Goal: Task Accomplishment & Management: Manage account settings

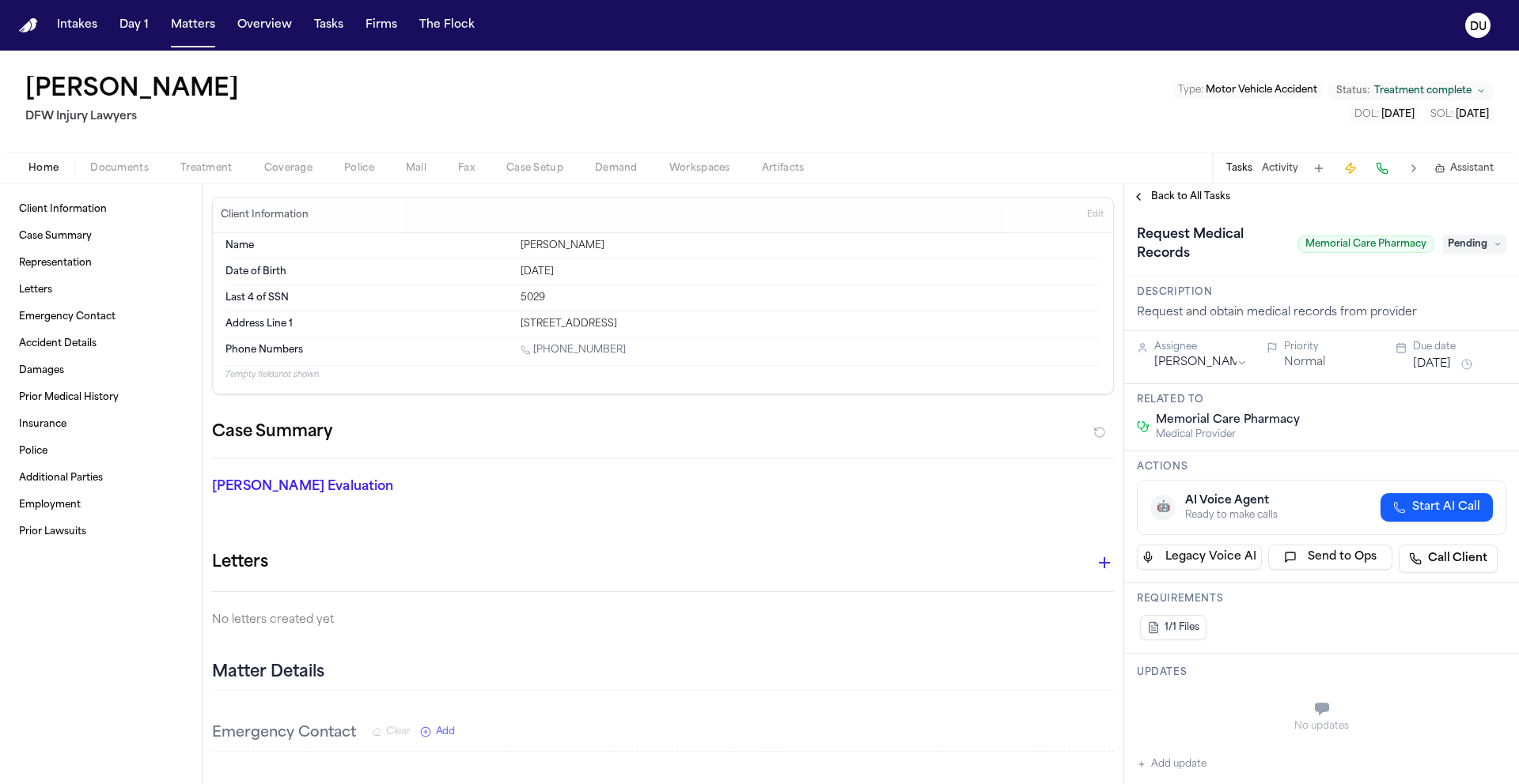
click at [1179, 201] on span "Back to All Tasks" at bounding box center [1190, 197] width 79 height 13
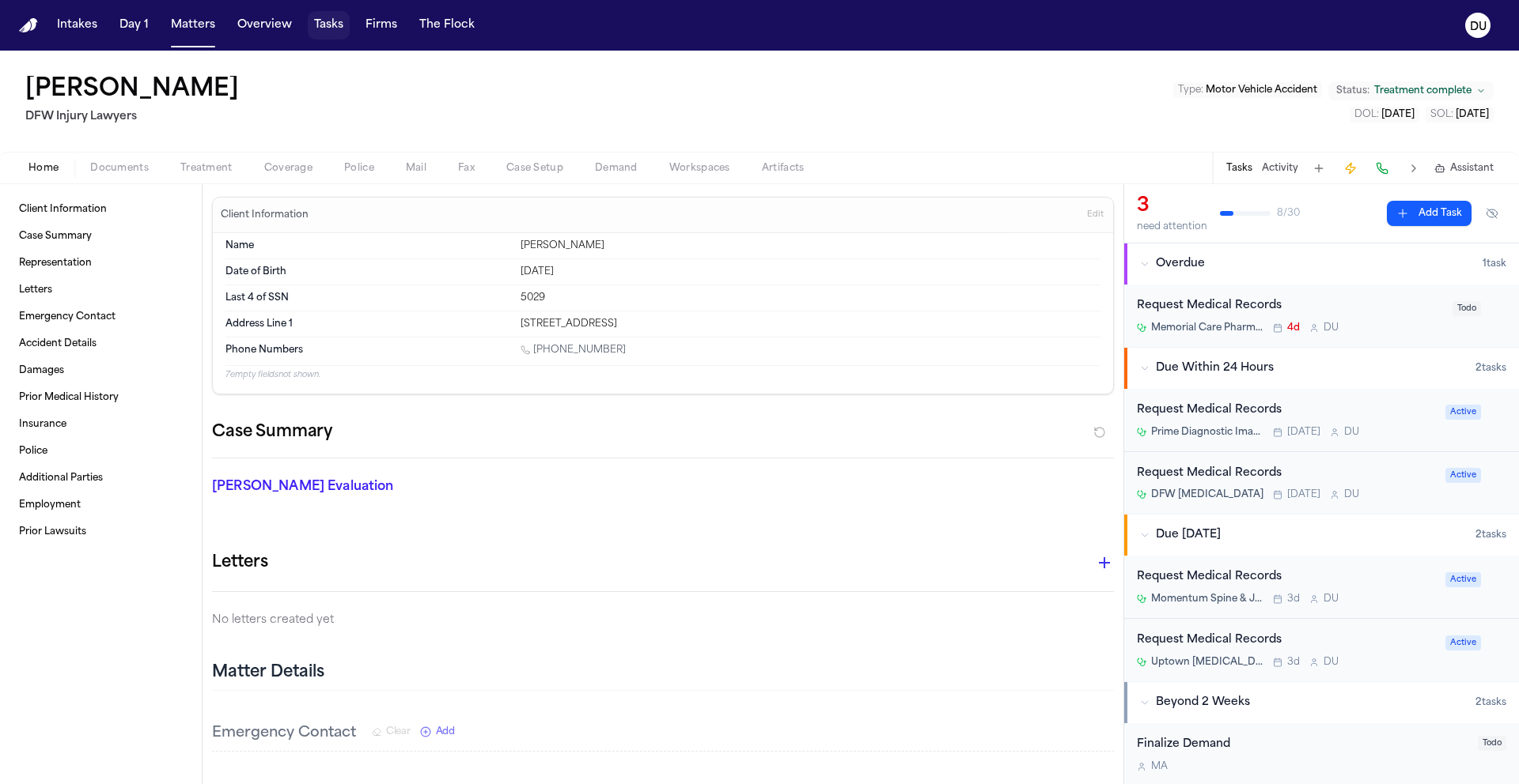
click at [314, 29] on button "Tasks" at bounding box center [328, 25] width 42 height 29
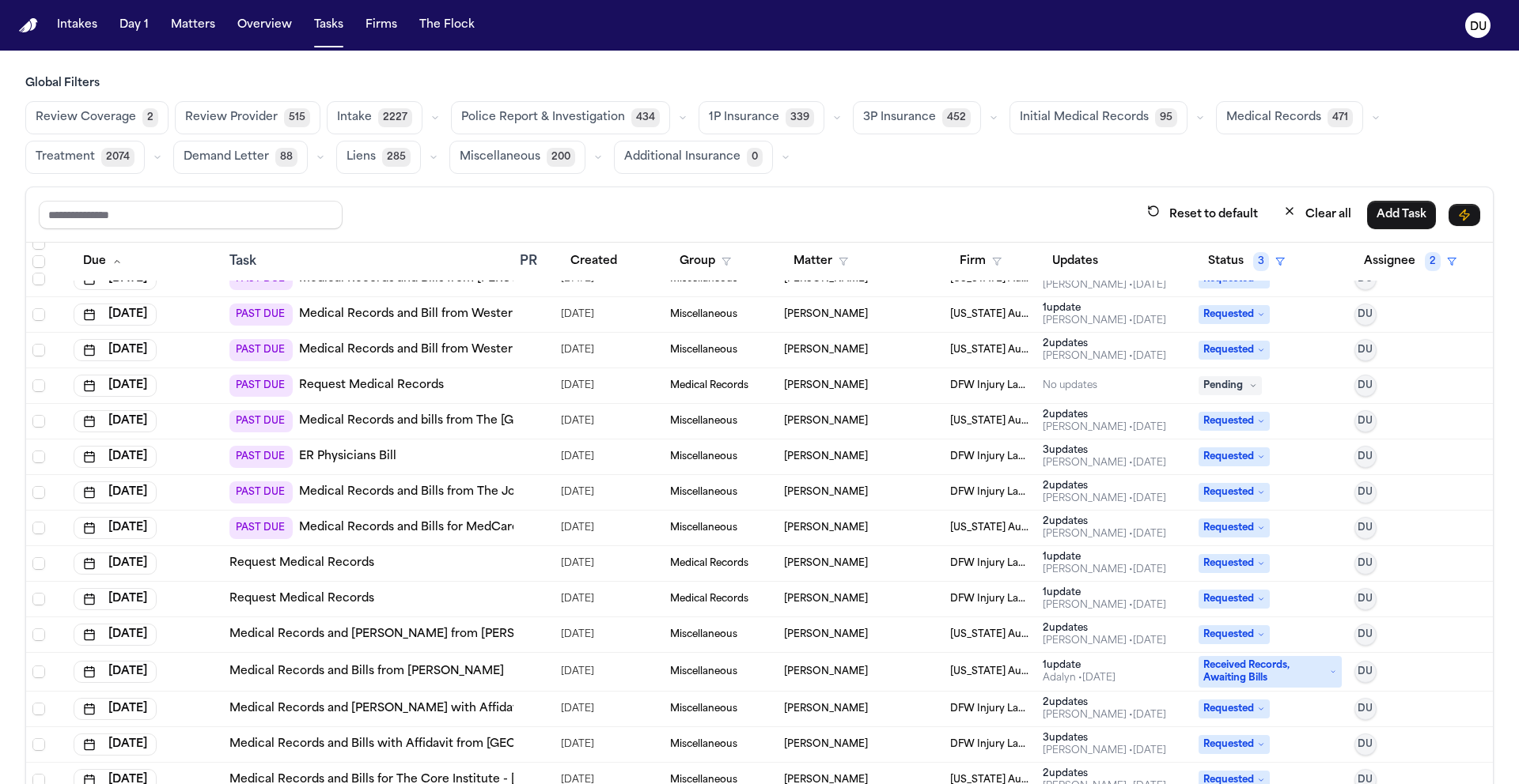
scroll to position [245, 0]
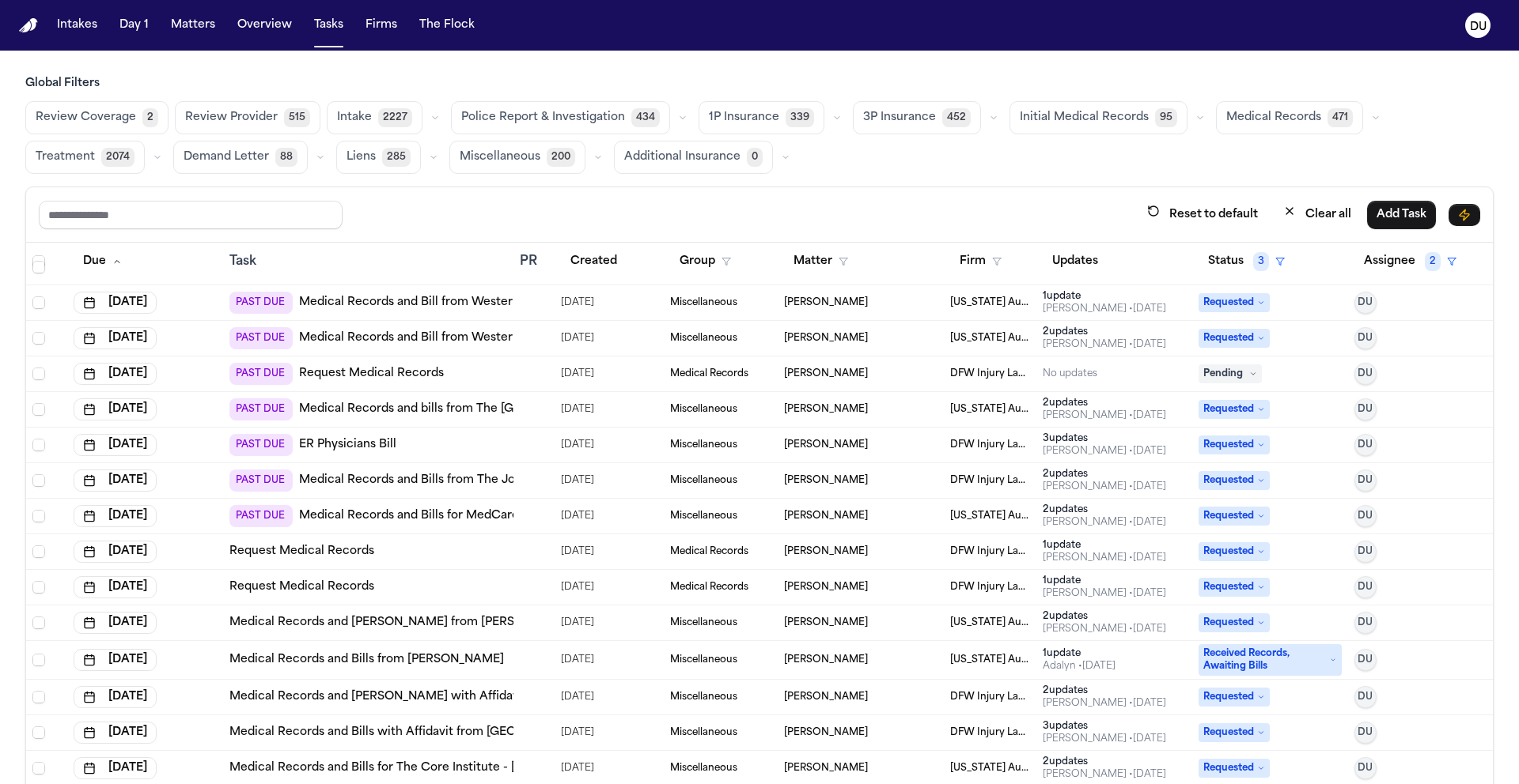
click at [470, 521] on link "Medical Records and Bills for MedCare Urgent Care Eastpointe" at bounding box center [476, 516] width 356 height 16
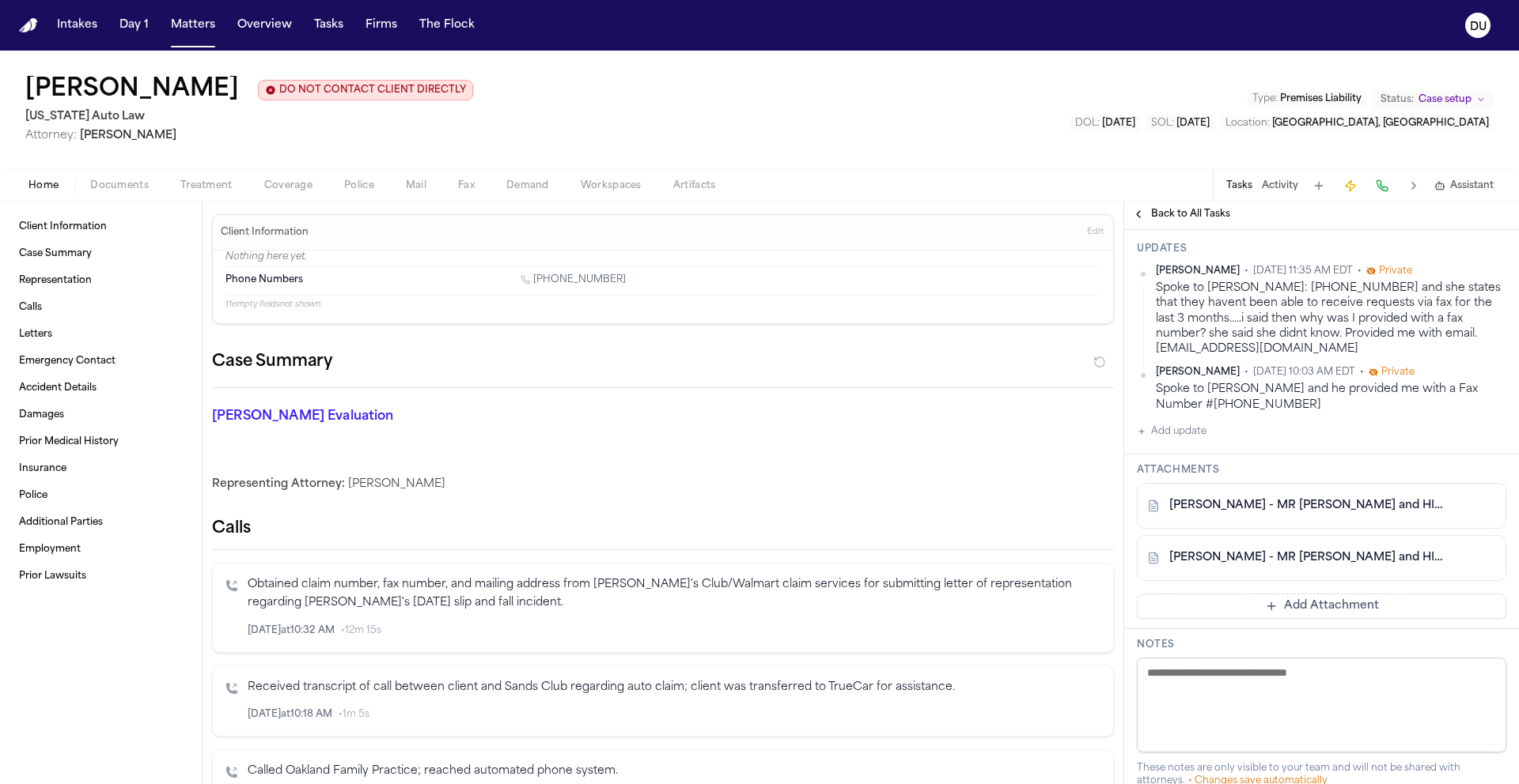
scroll to position [187, 0]
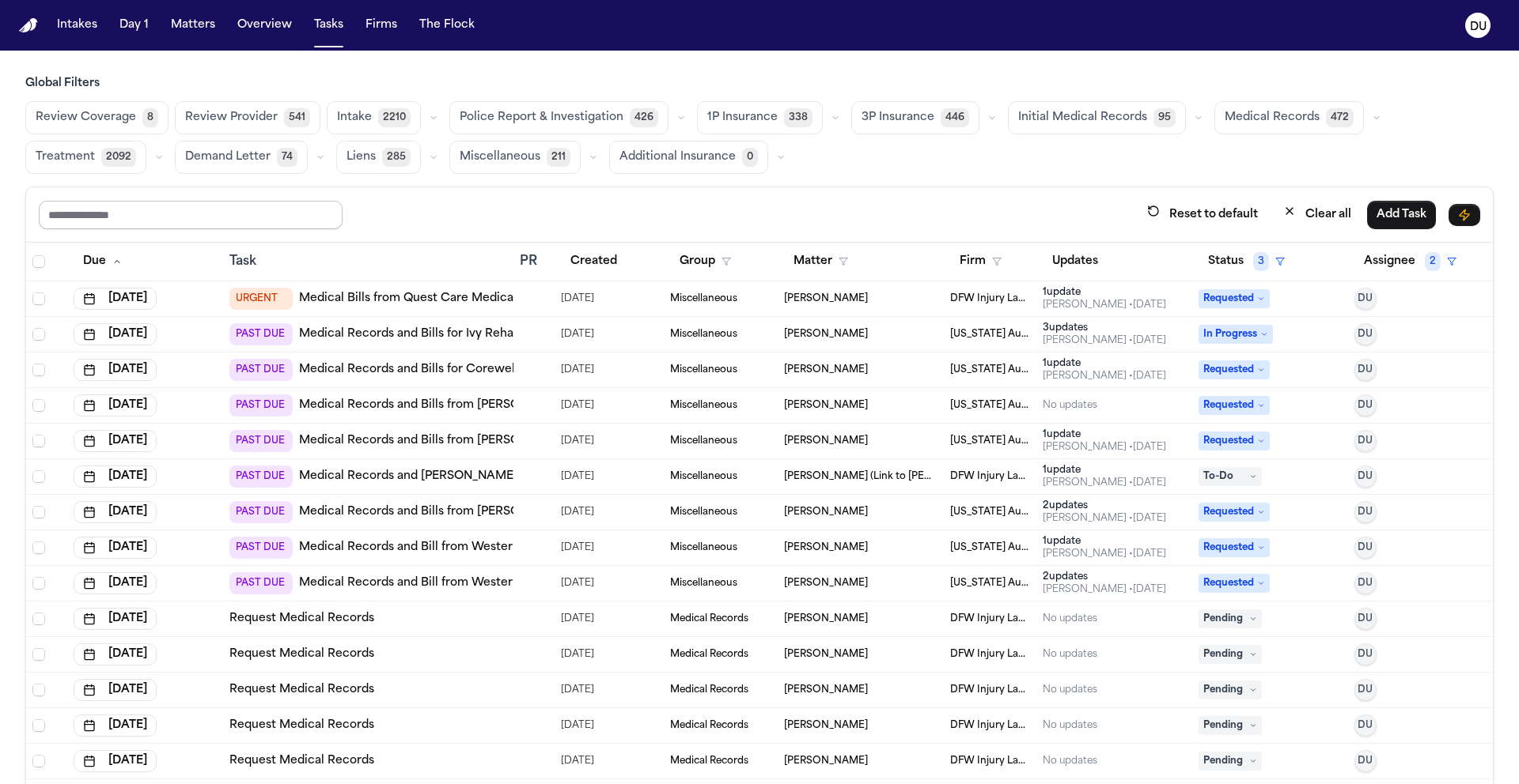
scroll to position [139, 0]
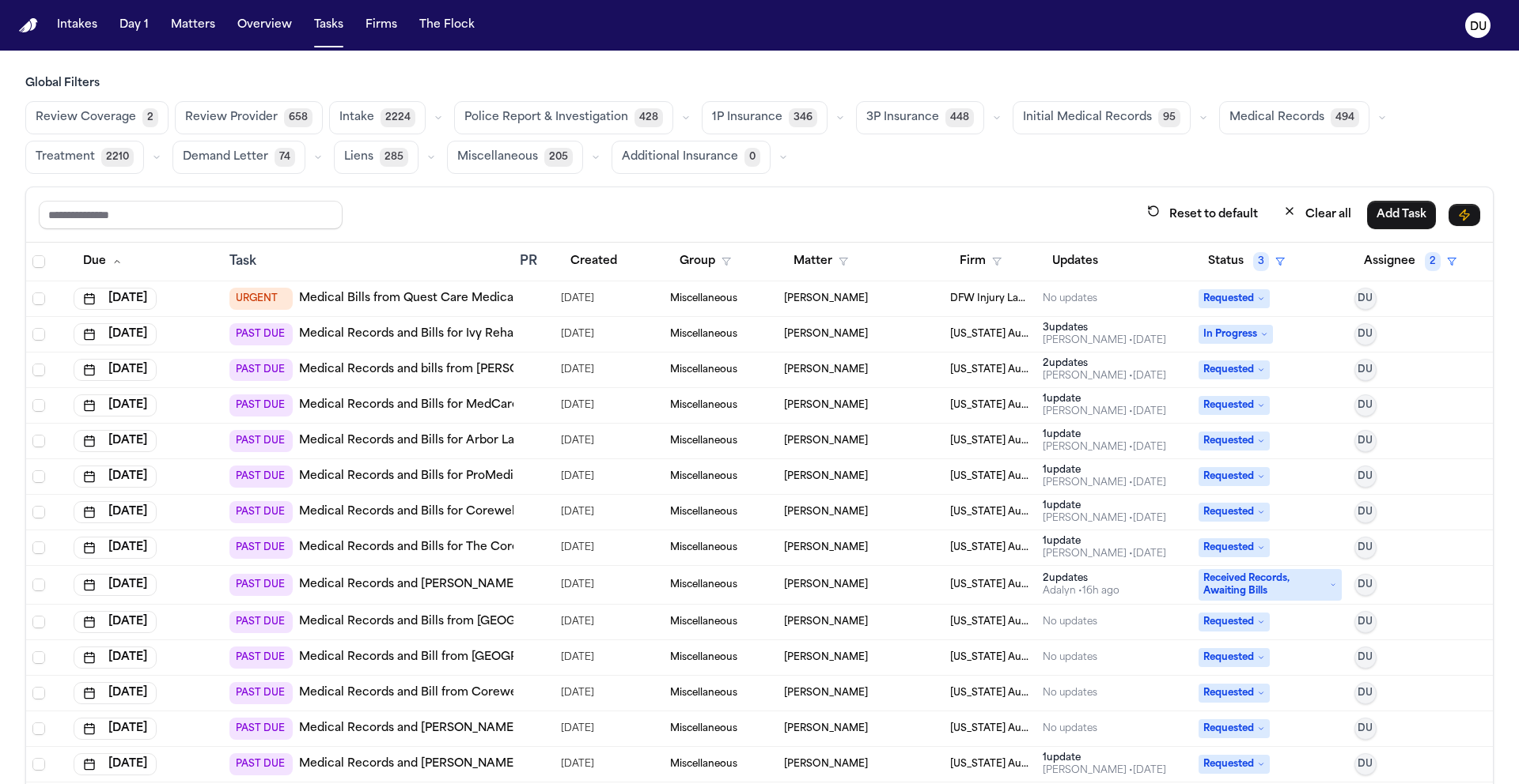
click at [19, 20] on img "Home" at bounding box center [29, 25] width 19 height 15
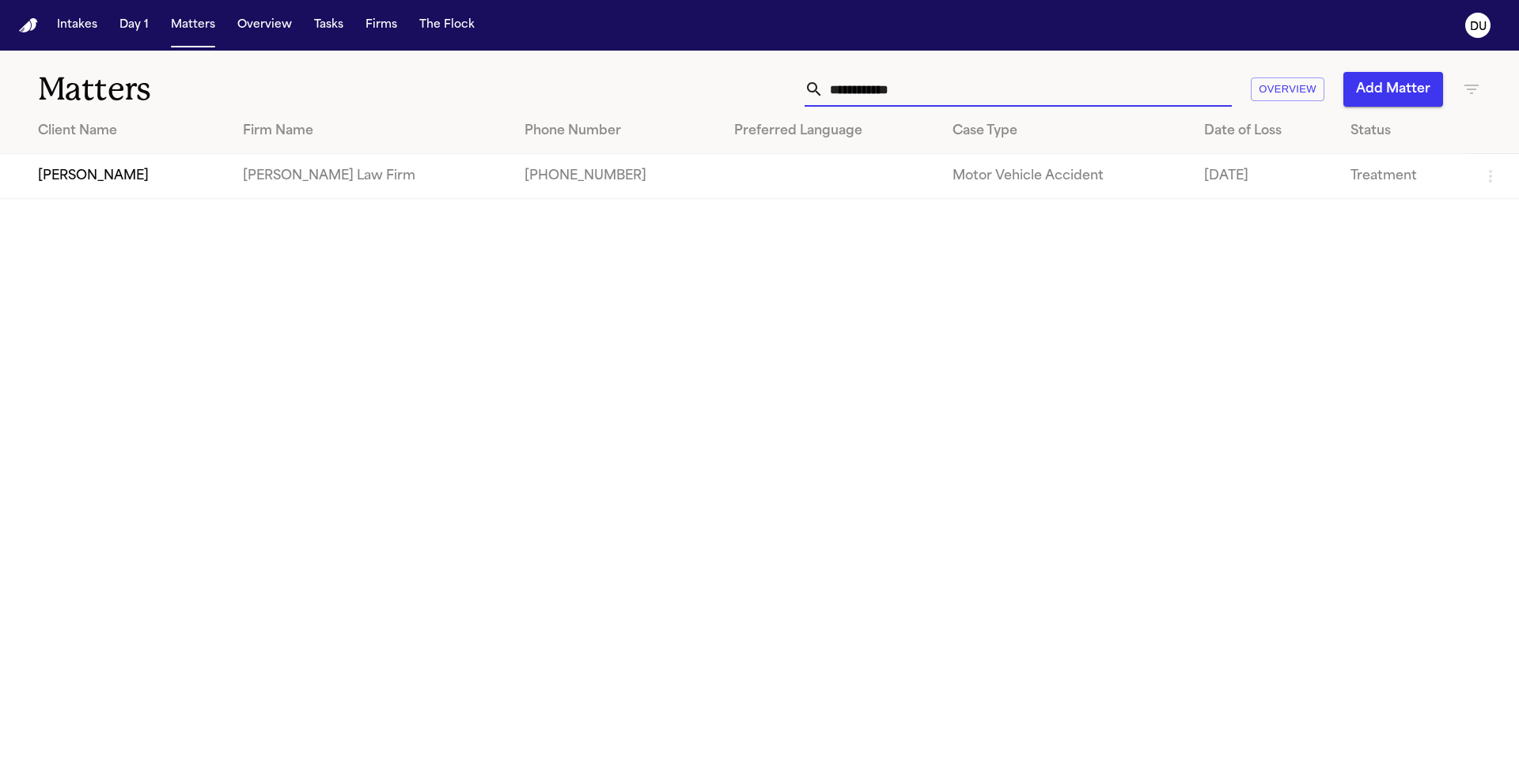
click at [975, 86] on input "**********" at bounding box center [1027, 89] width 408 height 35
drag, startPoint x: 801, startPoint y: 84, endPoint x: 763, endPoint y: 83, distance: 38.0
click at [763, 84] on div "**********" at bounding box center [969, 89] width 1023 height 35
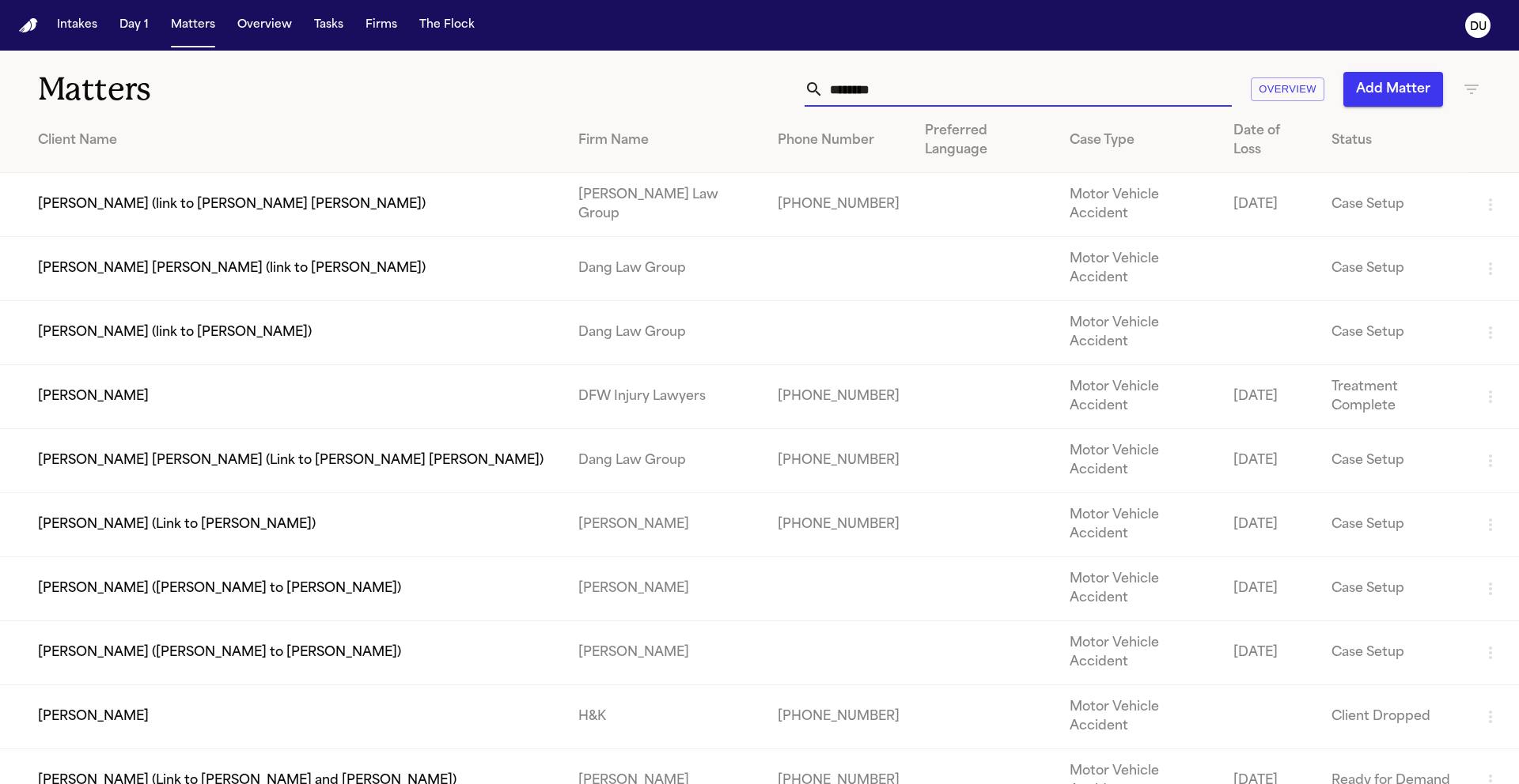
type input "*******"
click at [97, 365] on td "[PERSON_NAME]" at bounding box center [283, 397] width 566 height 64
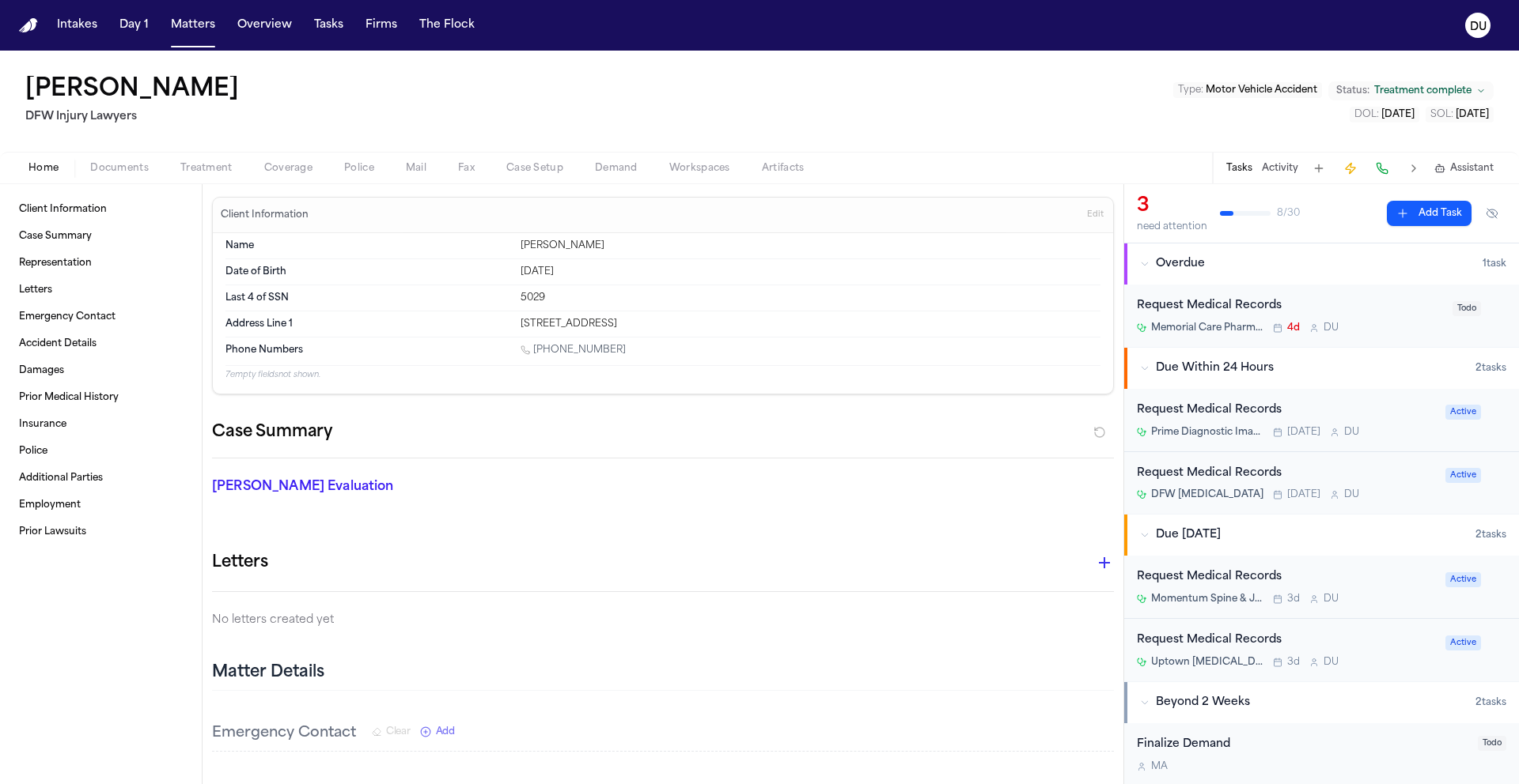
click at [1236, 417] on div "Request Medical Records" at bounding box center [1285, 410] width 299 height 18
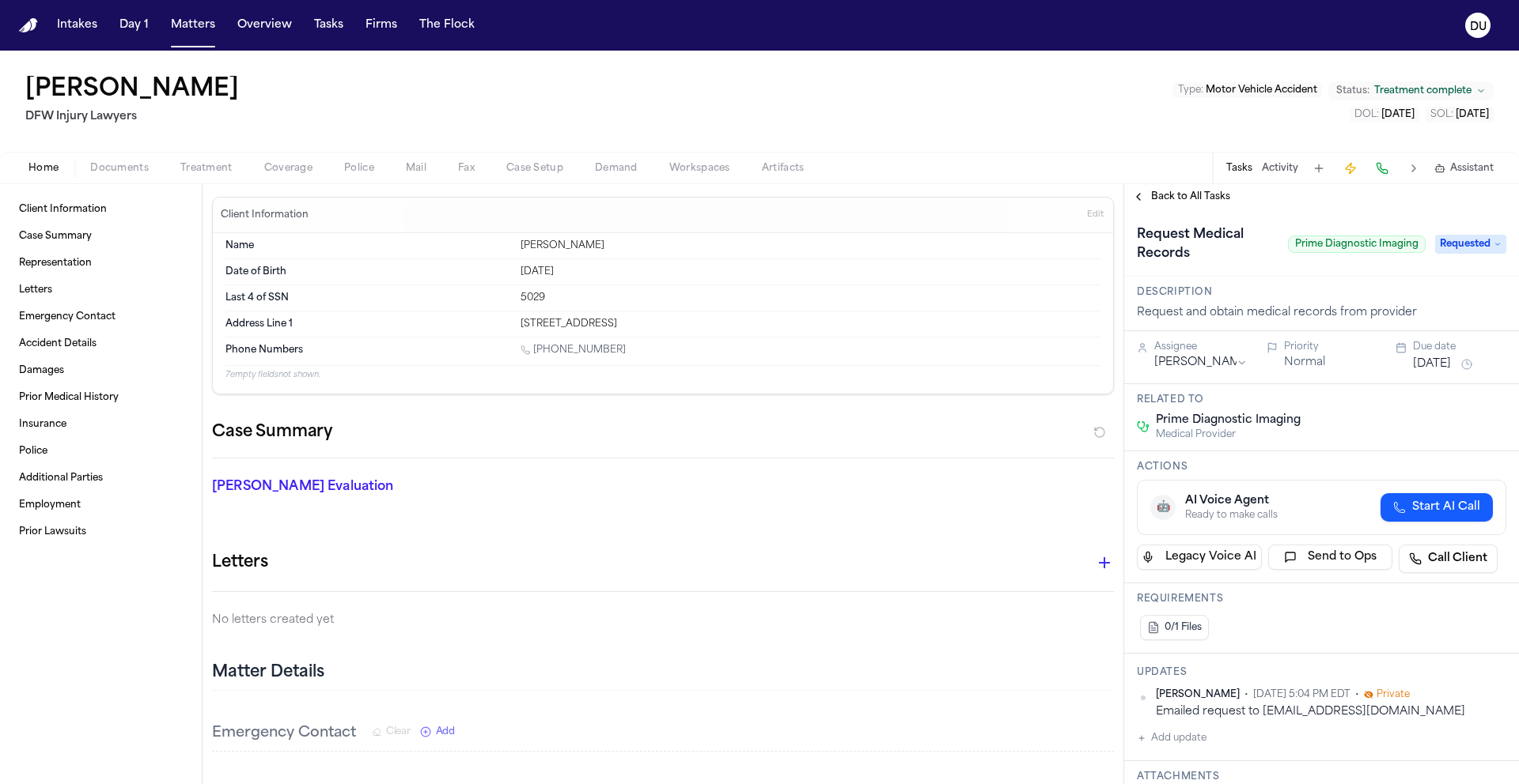
click at [1184, 198] on span "Back to All Tasks" at bounding box center [1190, 197] width 79 height 13
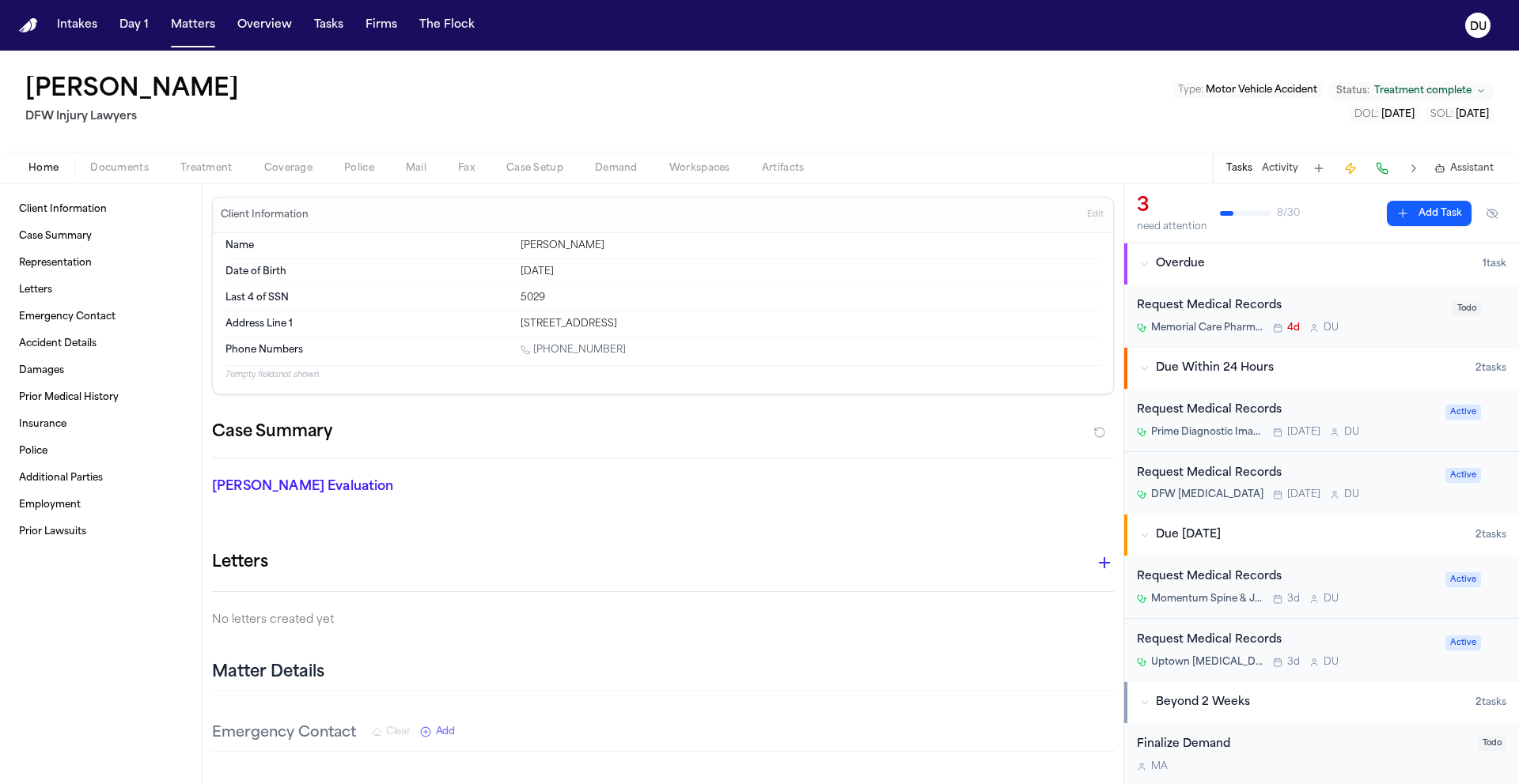
click at [1269, 477] on div "Request Medical Records" at bounding box center [1285, 474] width 299 height 18
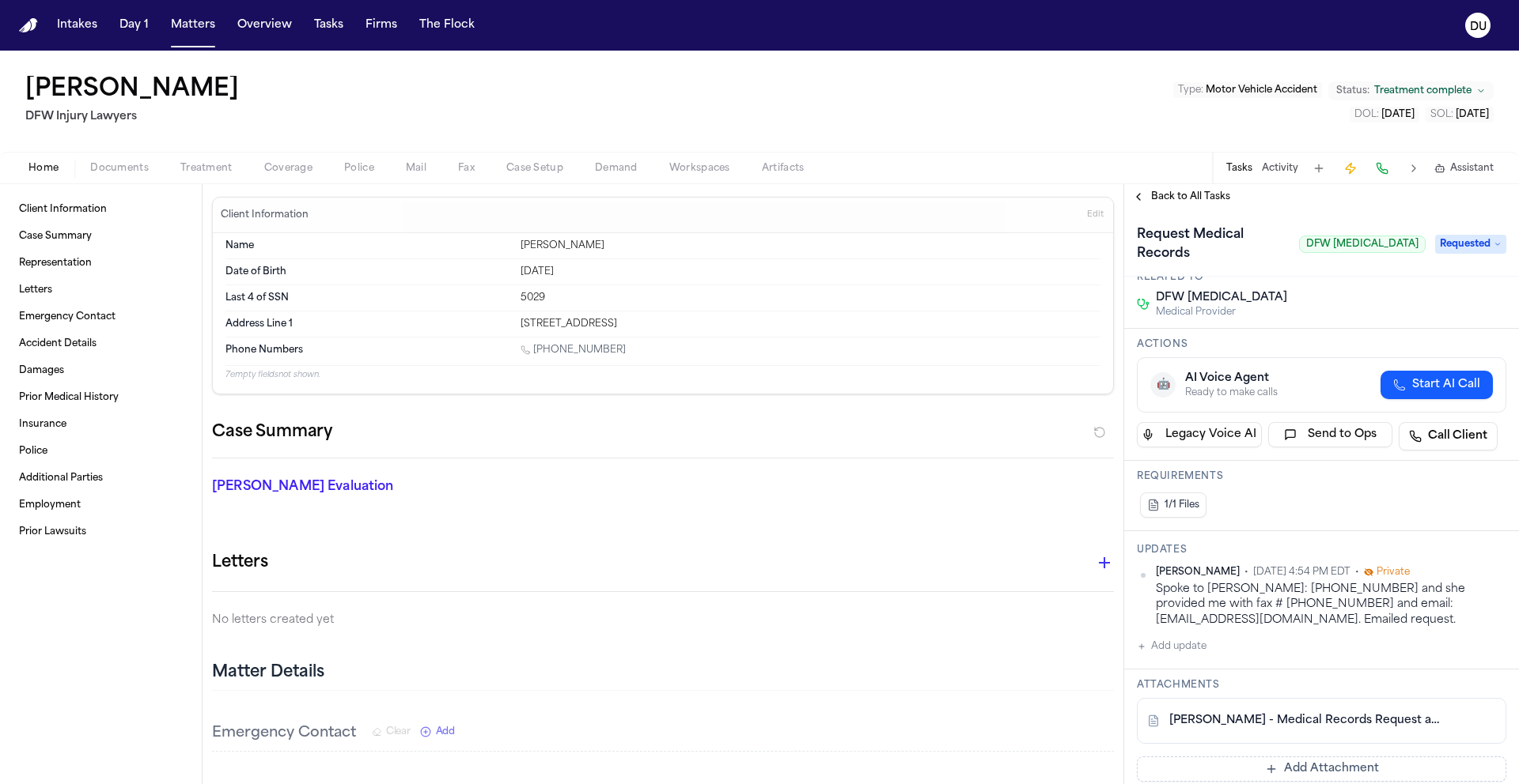
scroll to position [130, 0]
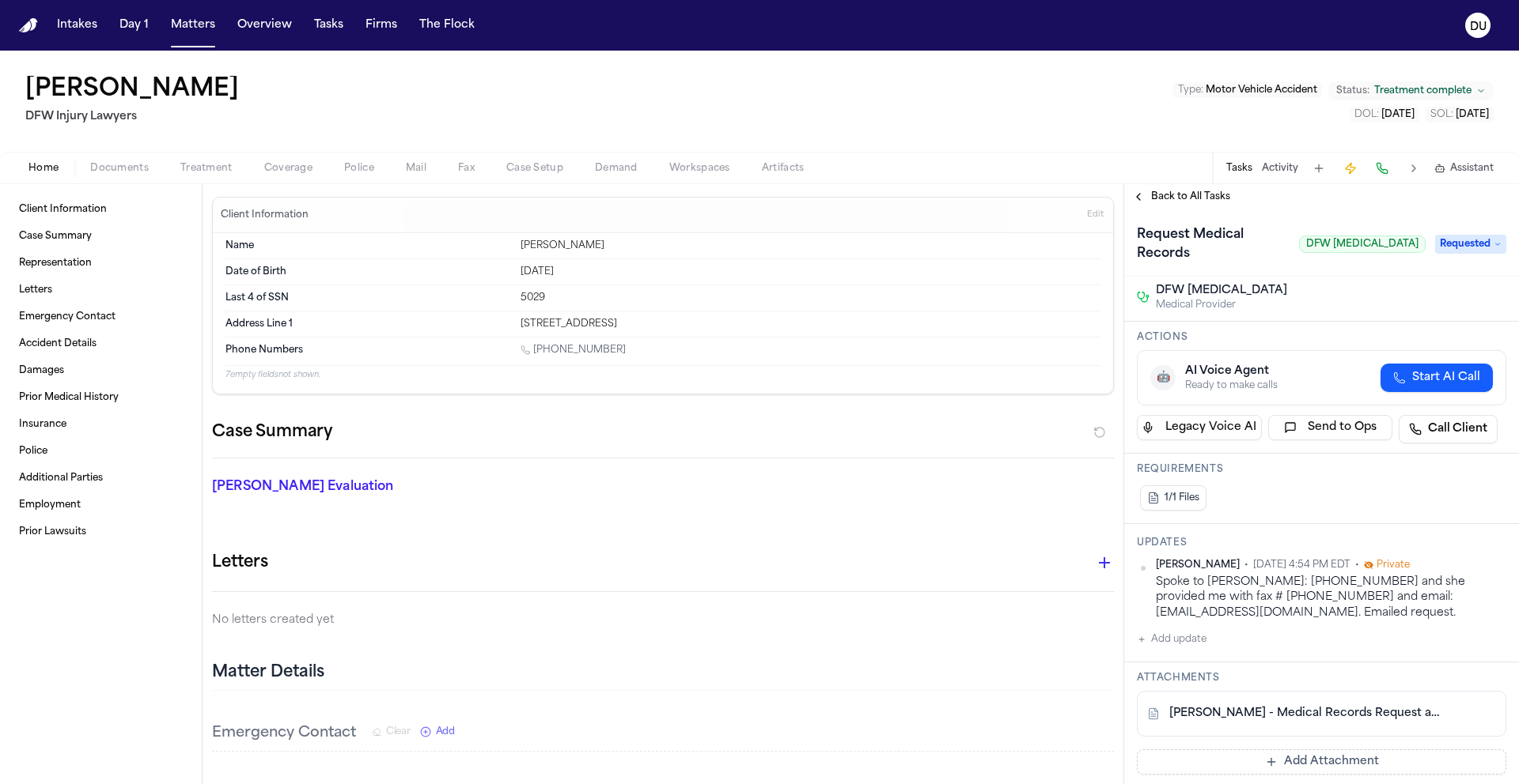
click at [1170, 630] on button "Add update" at bounding box center [1171, 640] width 70 height 19
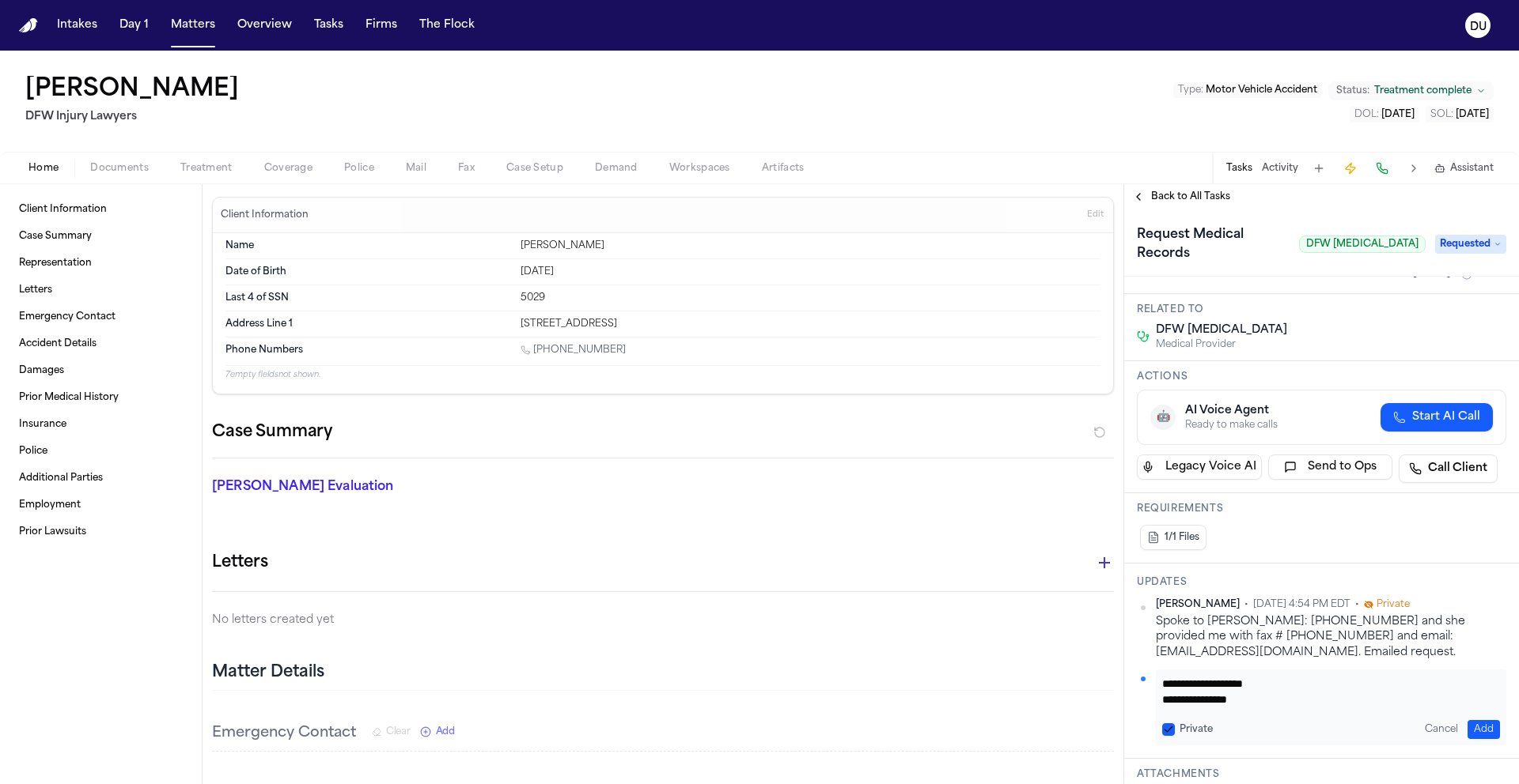
scroll to position [108, 0]
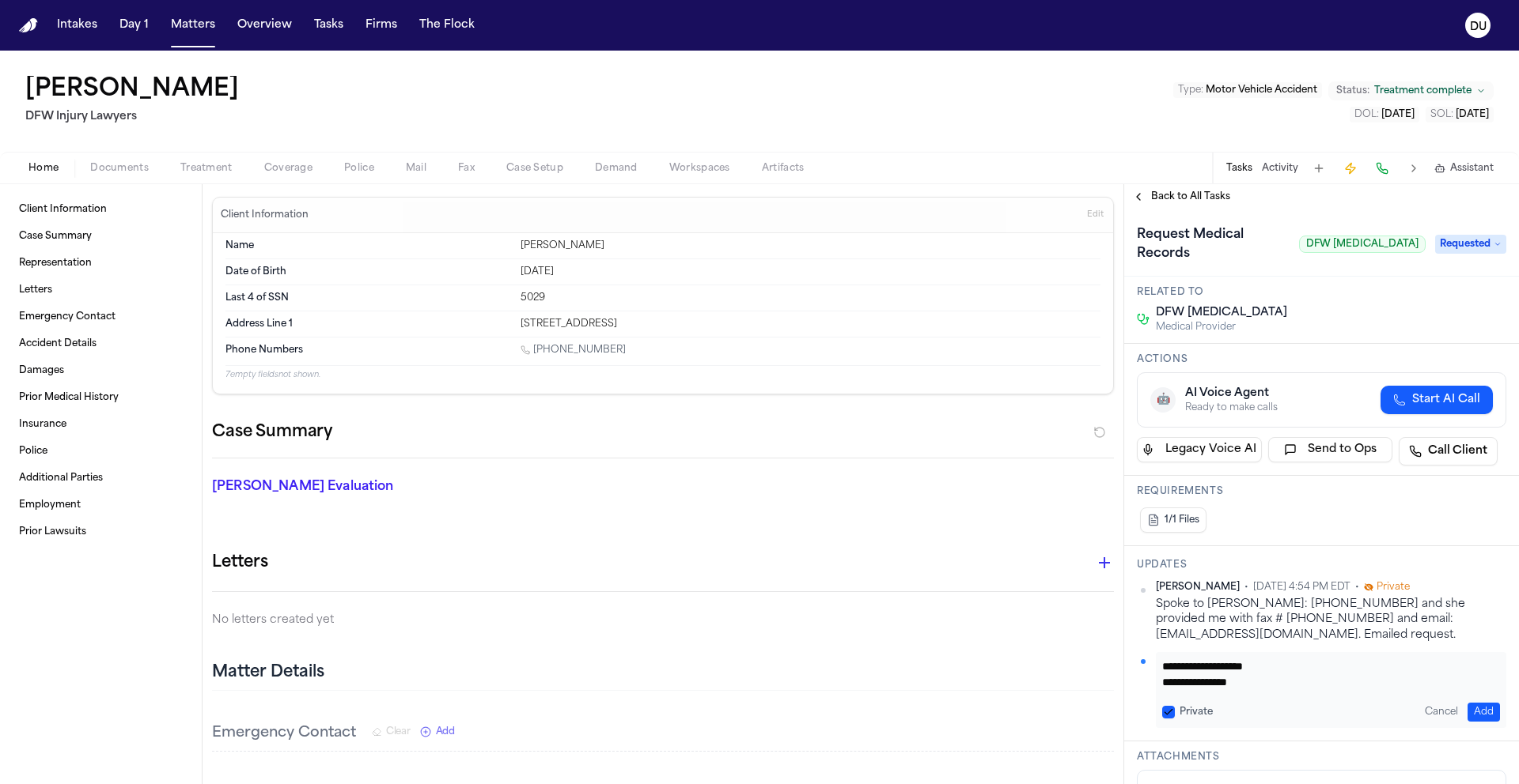
type textarea "**********"
click at [1467, 702] on button "Add" at bounding box center [1483, 712] width 32 height 19
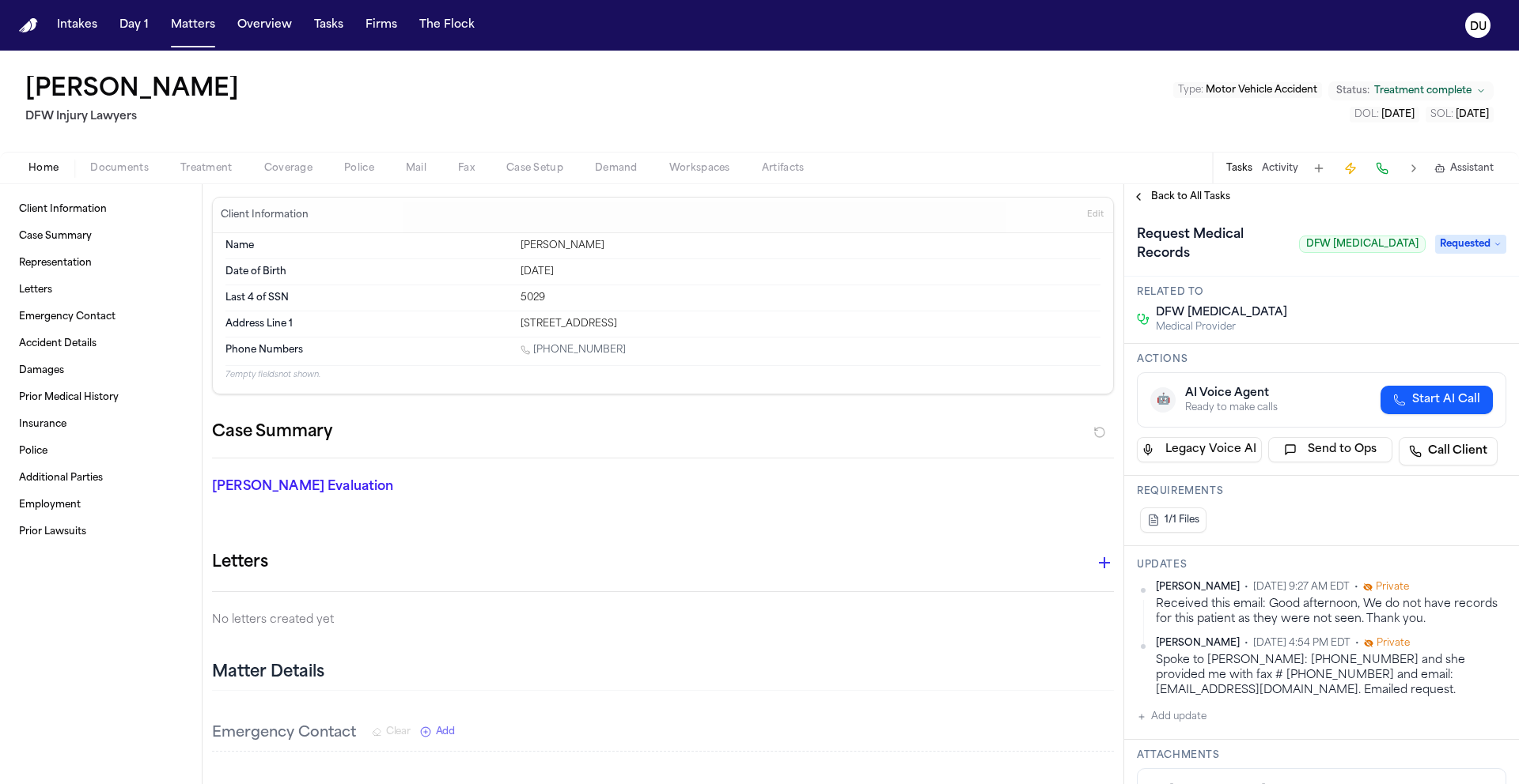
click at [1481, 242] on span "Requested" at bounding box center [1471, 244] width 71 height 19
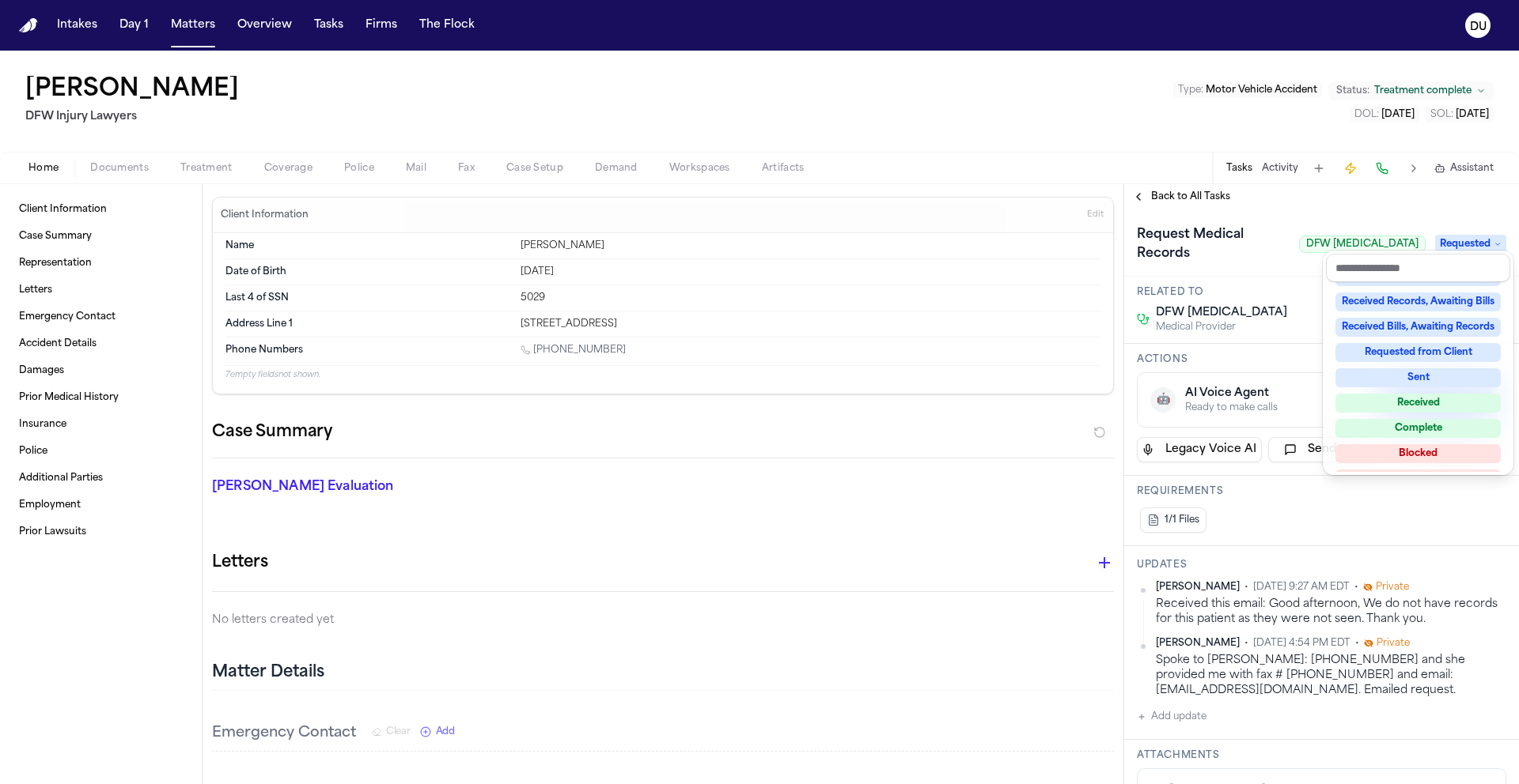
scroll to position [246, 0]
click at [1432, 404] on div "Complete" at bounding box center [1418, 405] width 166 height 19
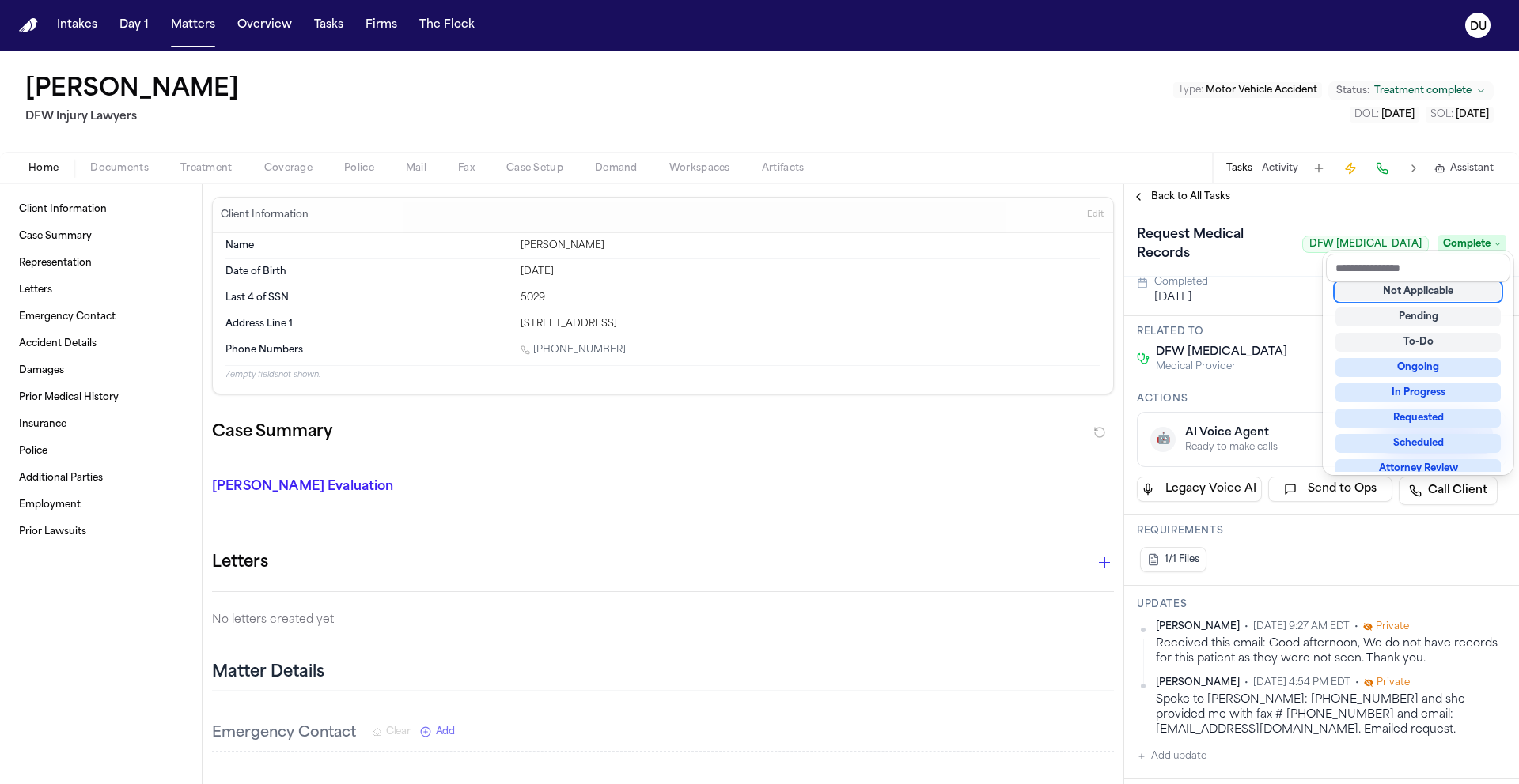
scroll to position [147, 0]
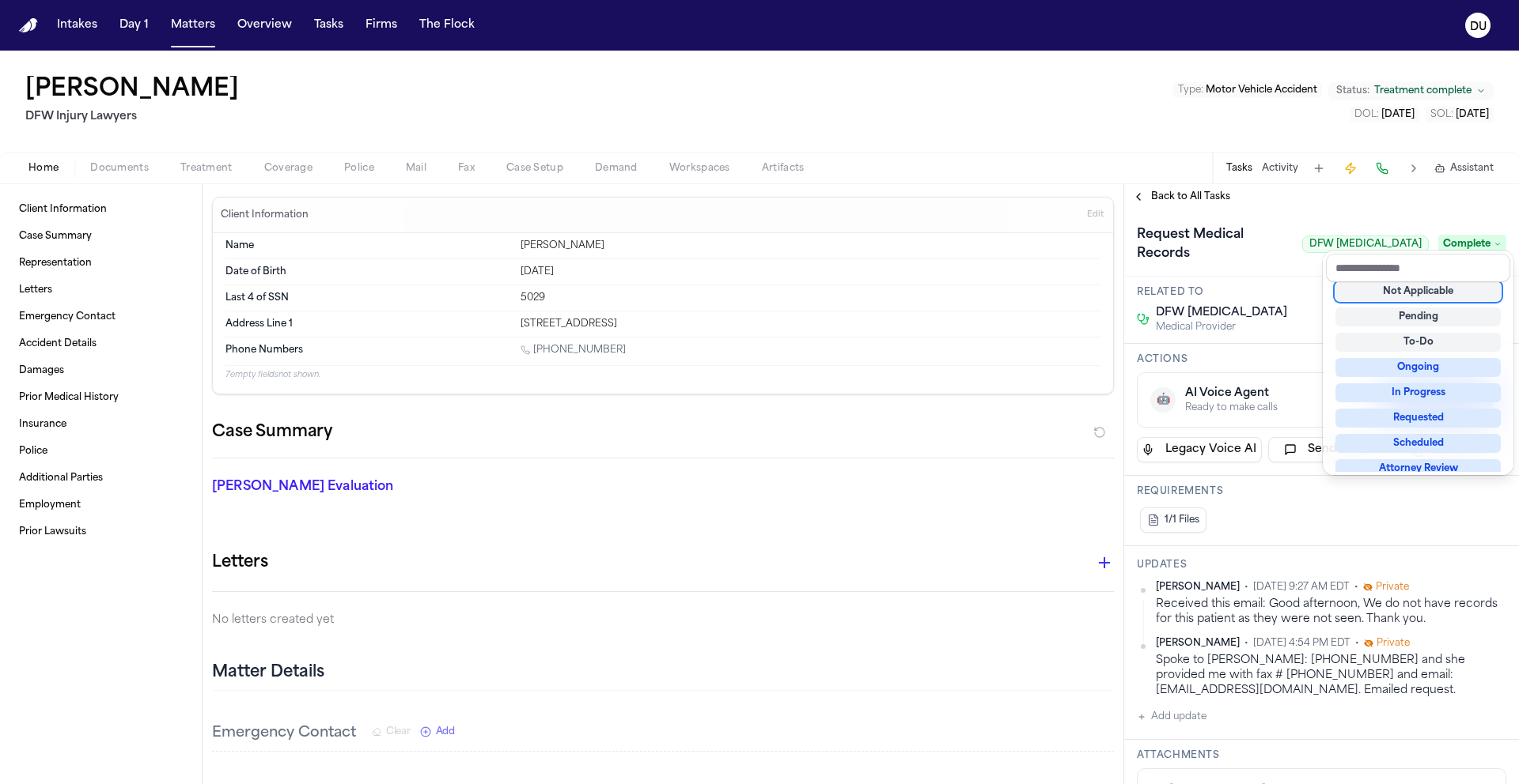
click at [1419, 204] on div "**********" at bounding box center [1321, 485] width 395 height 600
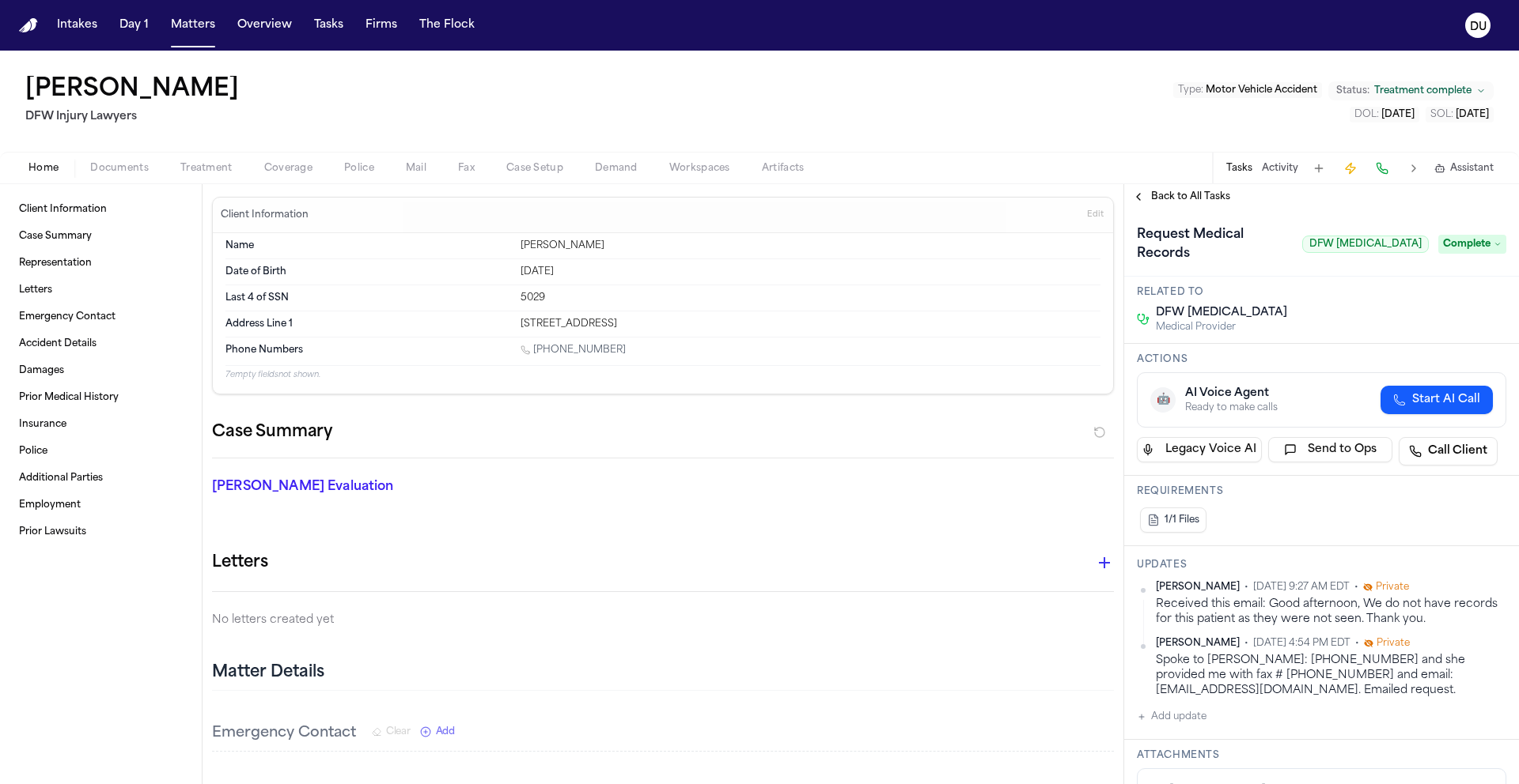
click at [1187, 200] on span "Back to All Tasks" at bounding box center [1190, 197] width 79 height 13
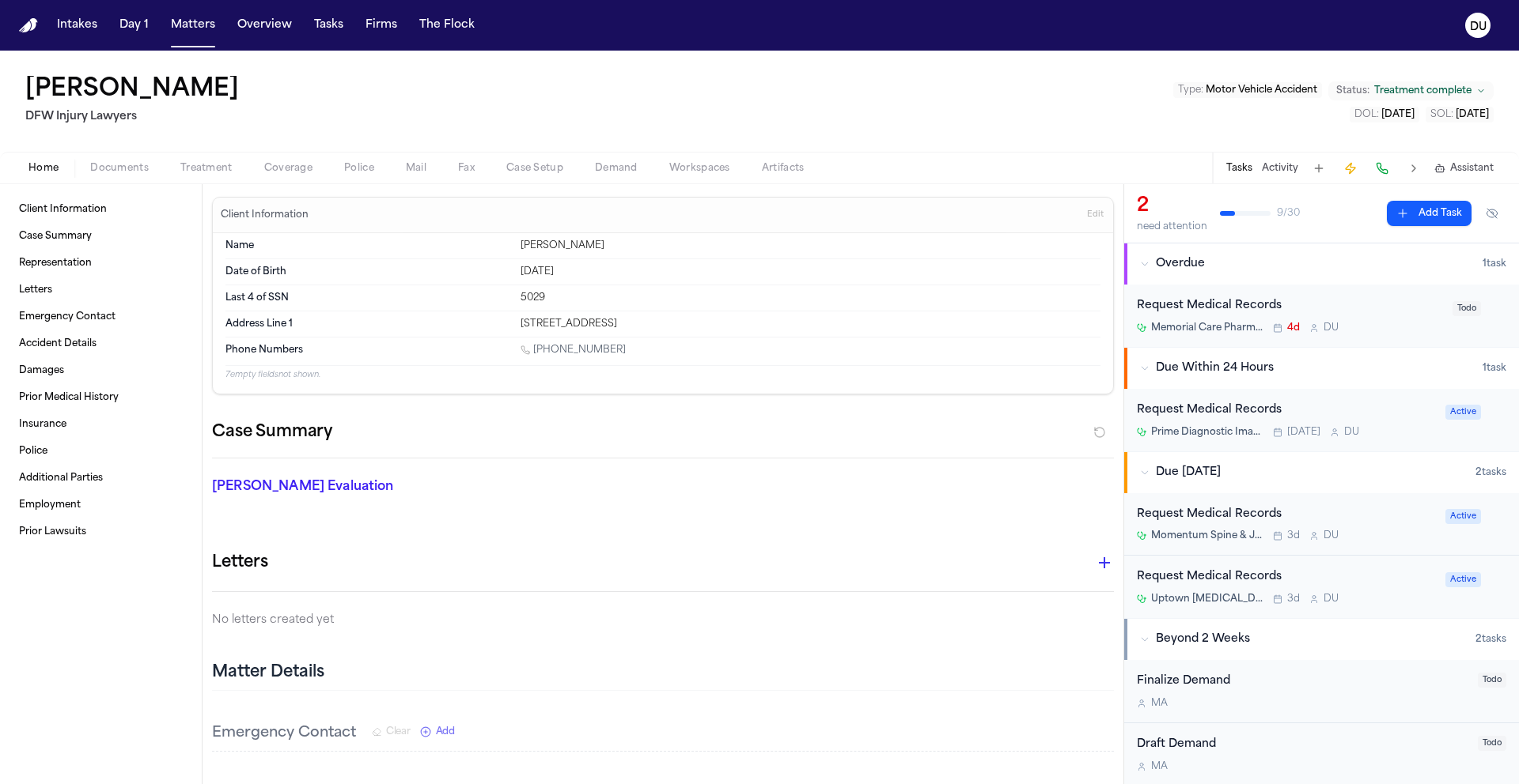
click at [25, 27] on img "Home" at bounding box center [29, 25] width 19 height 15
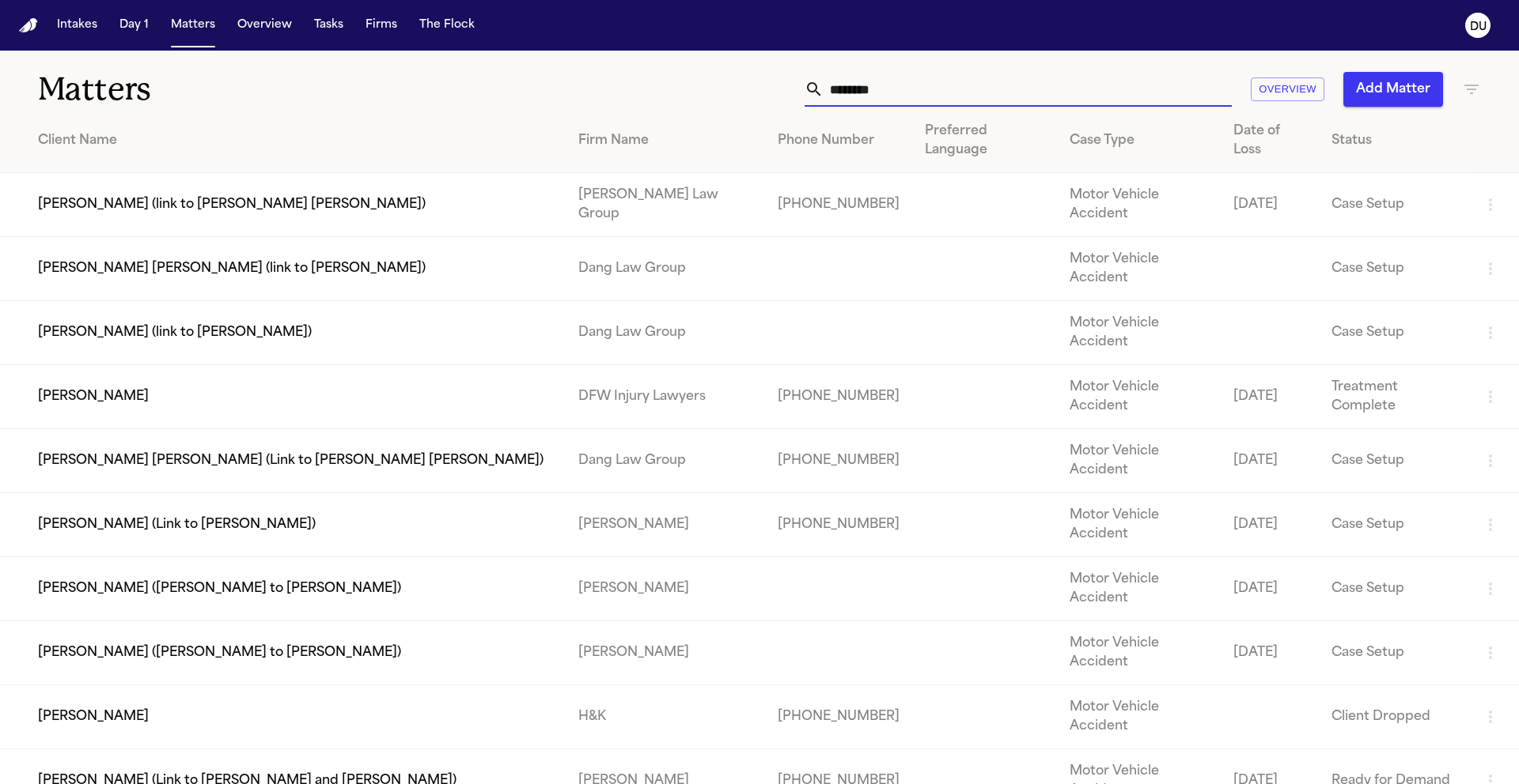
drag, startPoint x: 849, startPoint y: 93, endPoint x: 792, endPoint y: 93, distance: 57.0
click at [796, 93] on div "******* Overview Add Matter" at bounding box center [969, 89] width 1023 height 35
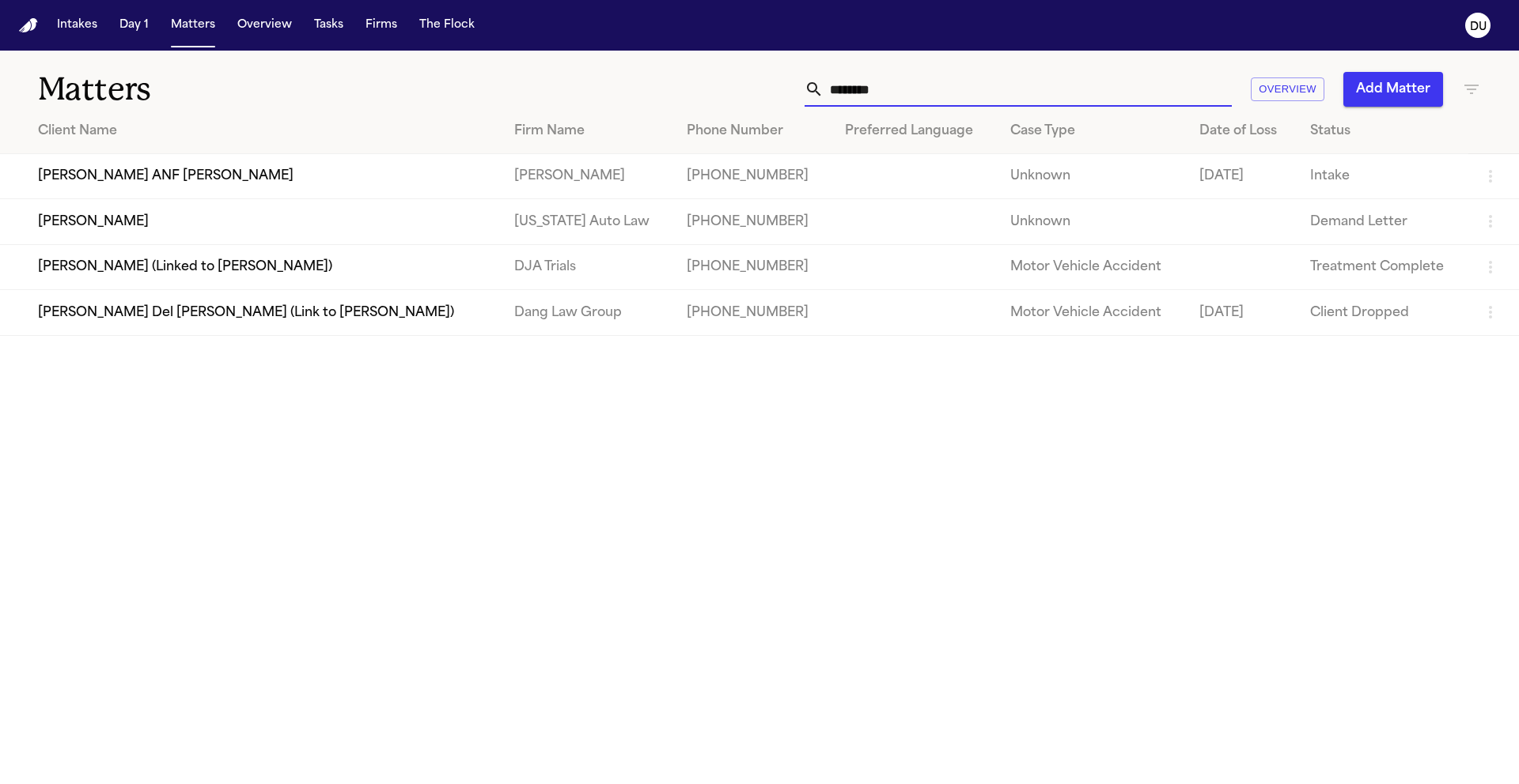
type input "*******"
click at [265, 220] on td "Delores Wright" at bounding box center [250, 222] width 502 height 45
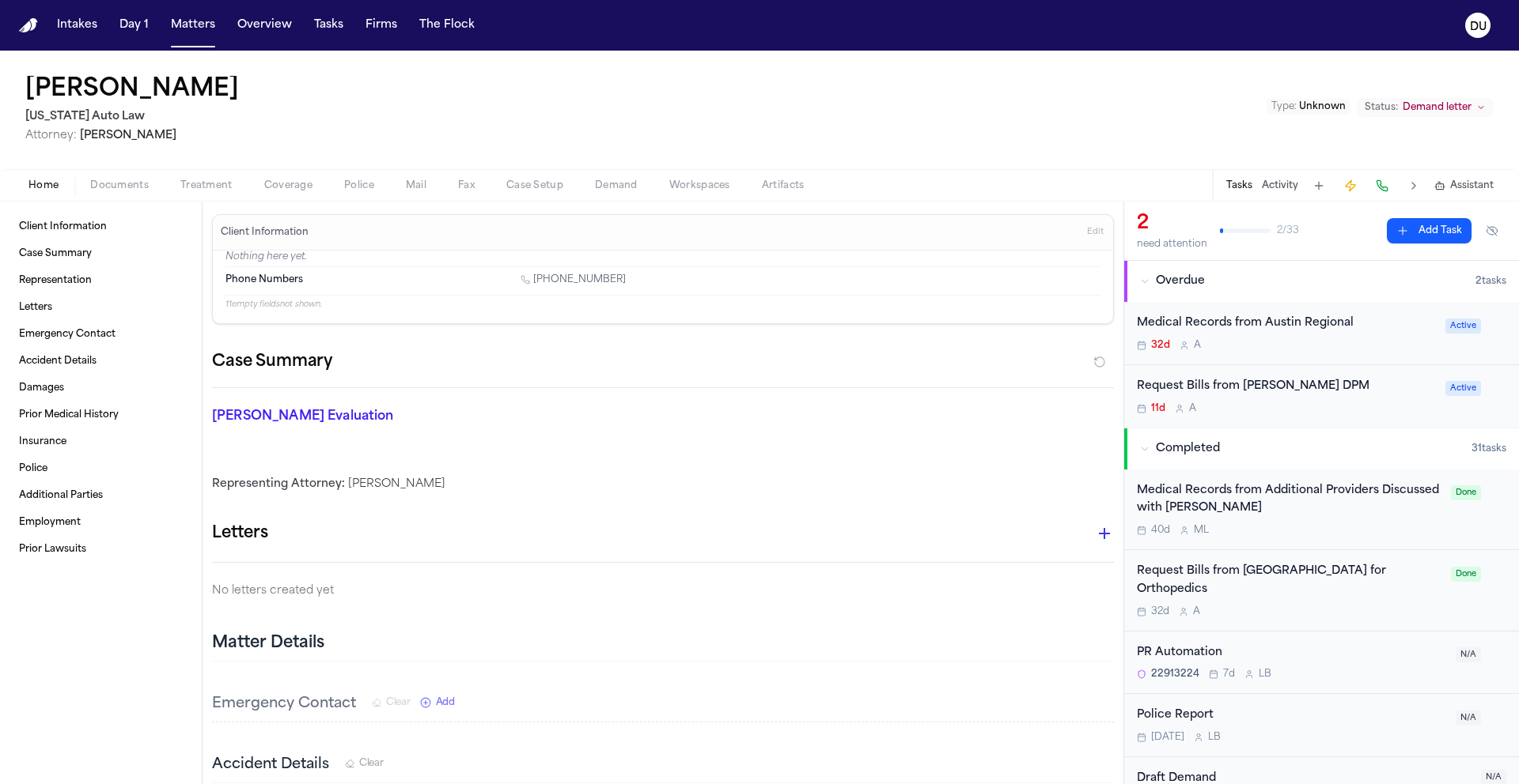
click at [1302, 391] on div "Request Bills from Kezelian Harry DPM" at bounding box center [1285, 386] width 299 height 18
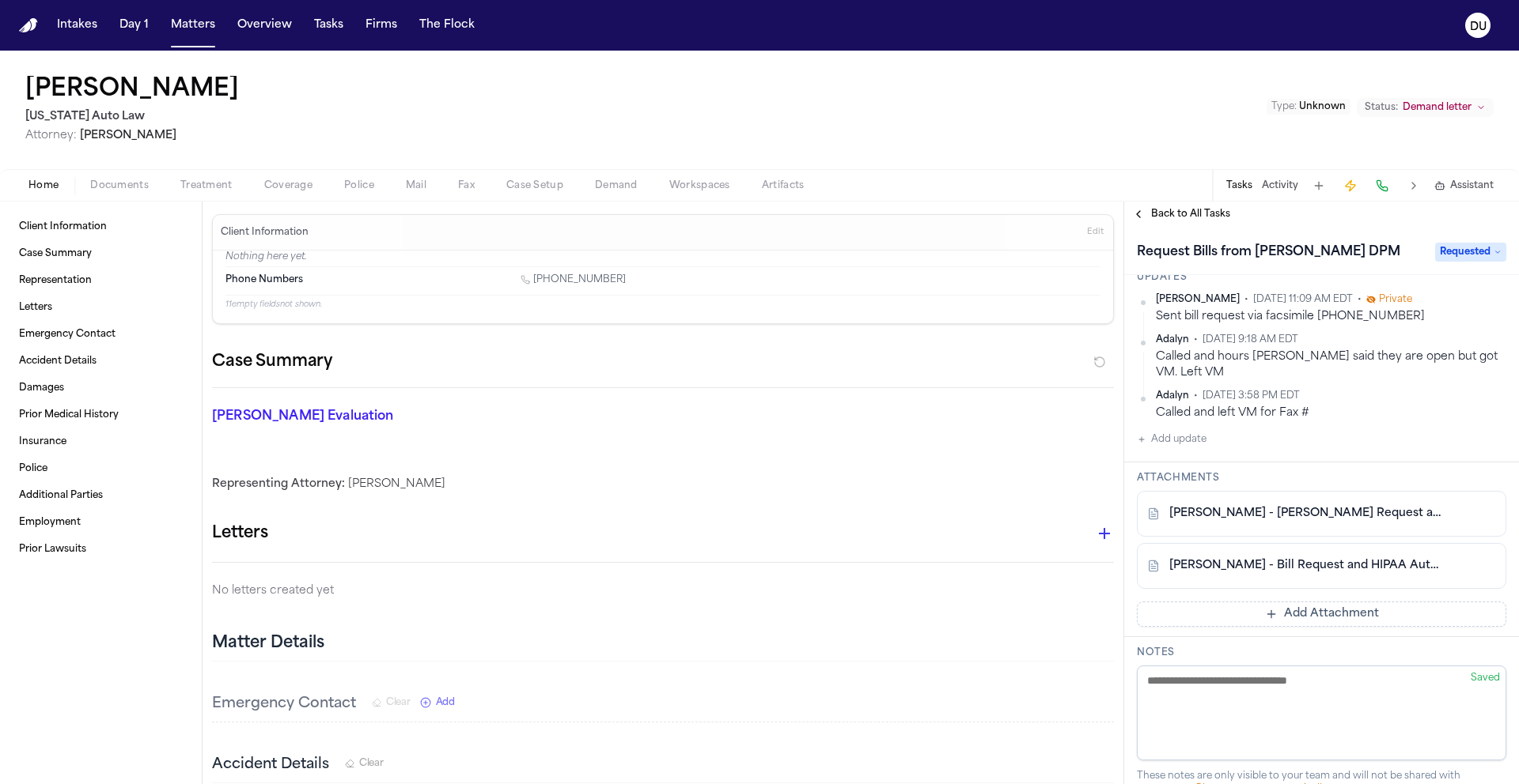
scroll to position [234, 0]
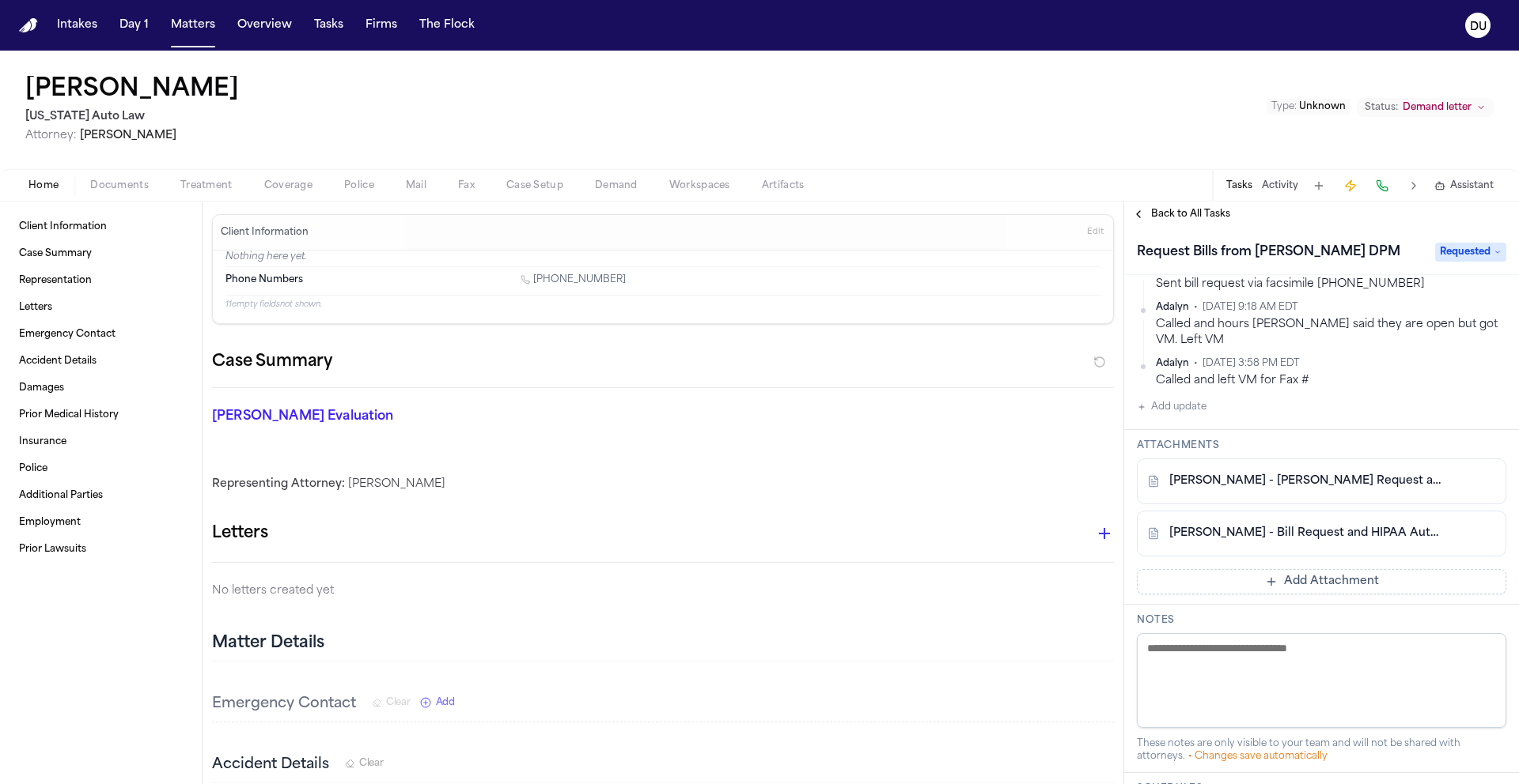
click at [1316, 584] on button "Add Attachment" at bounding box center [1321, 582] width 369 height 25
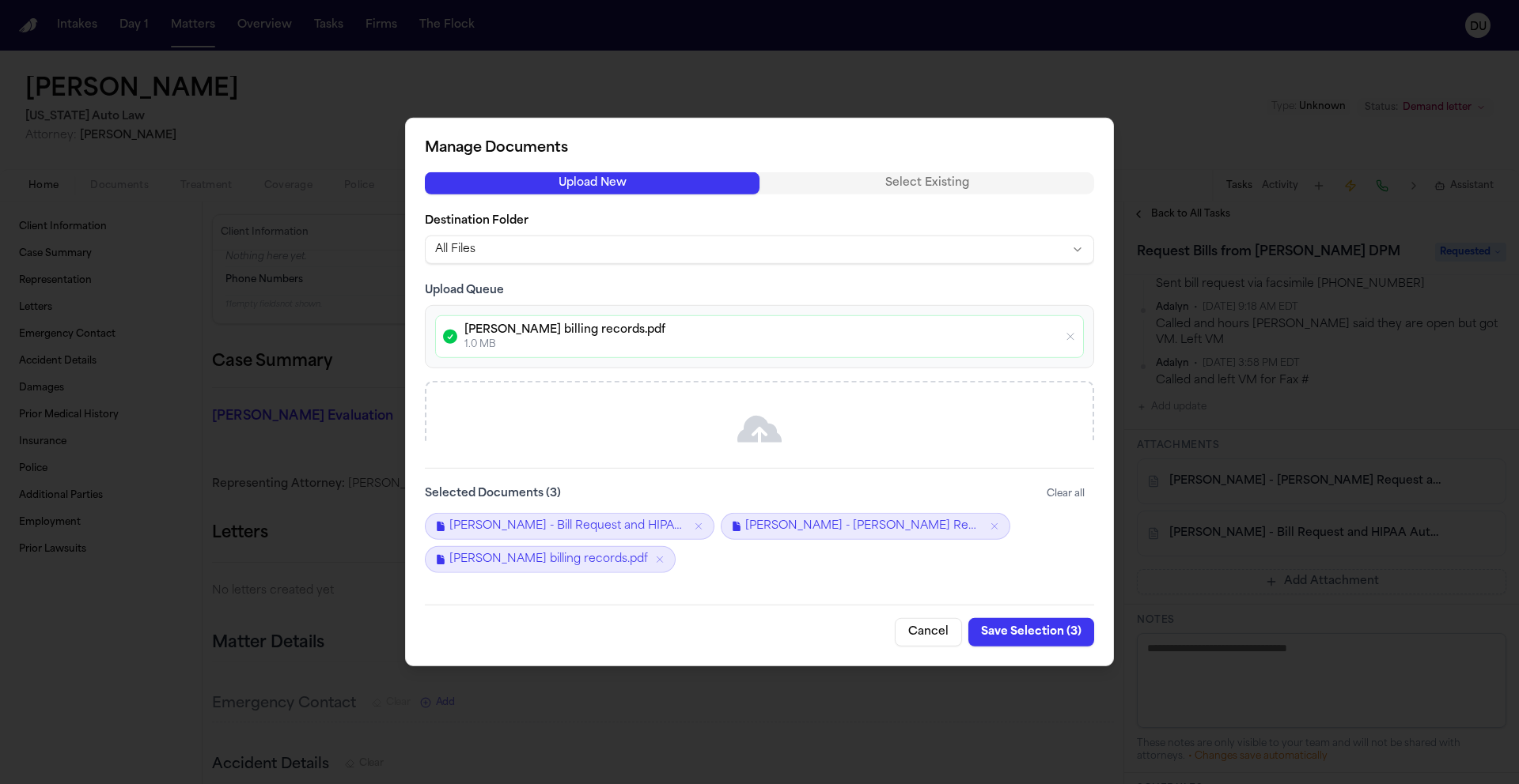
drag, startPoint x: 1018, startPoint y: 634, endPoint x: 1028, endPoint y: 633, distance: 10.0
click at [1021, 634] on button "Save Selection ( 3 )" at bounding box center [1031, 633] width 126 height 29
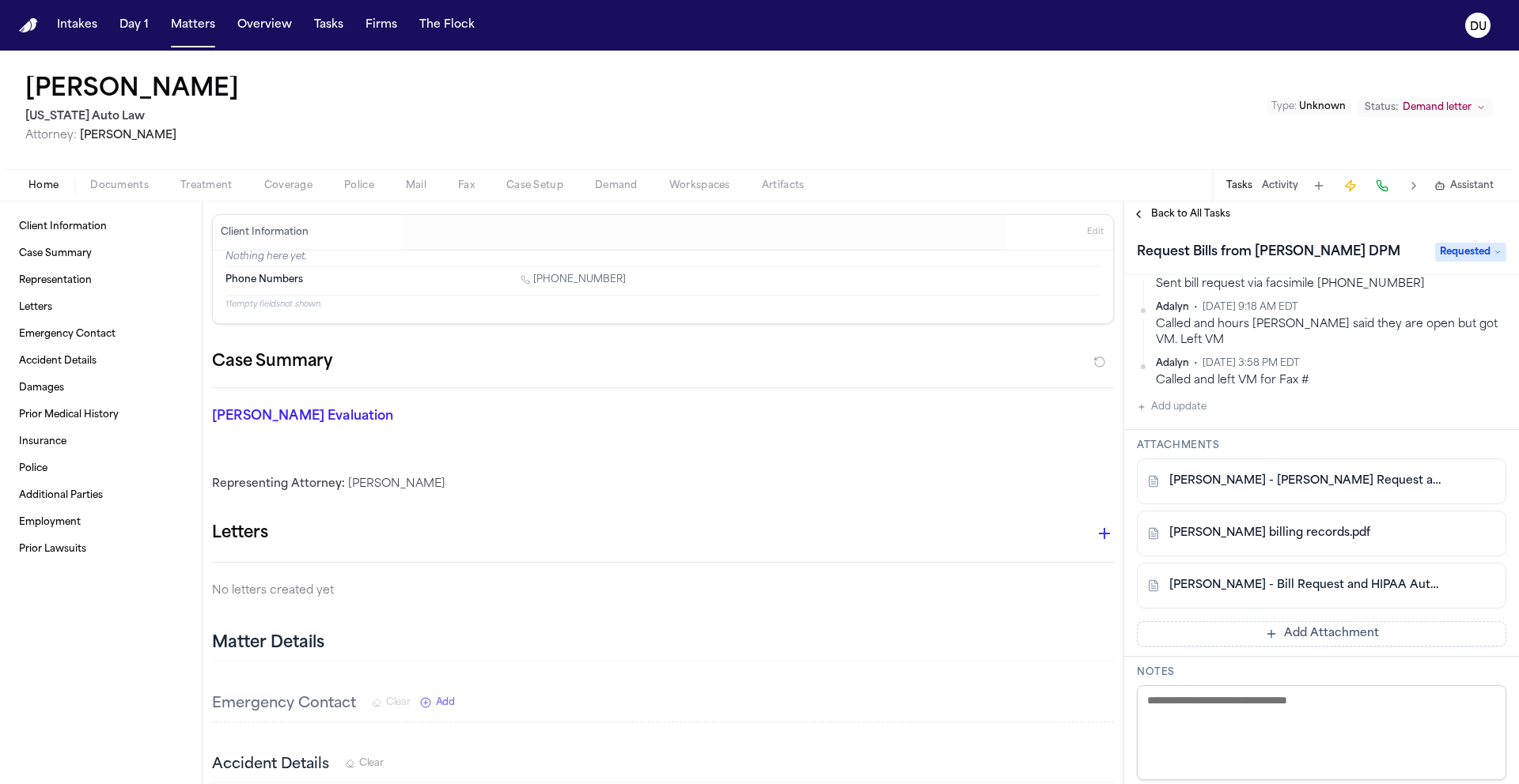
click at [1453, 249] on span "Requested" at bounding box center [1471, 252] width 71 height 19
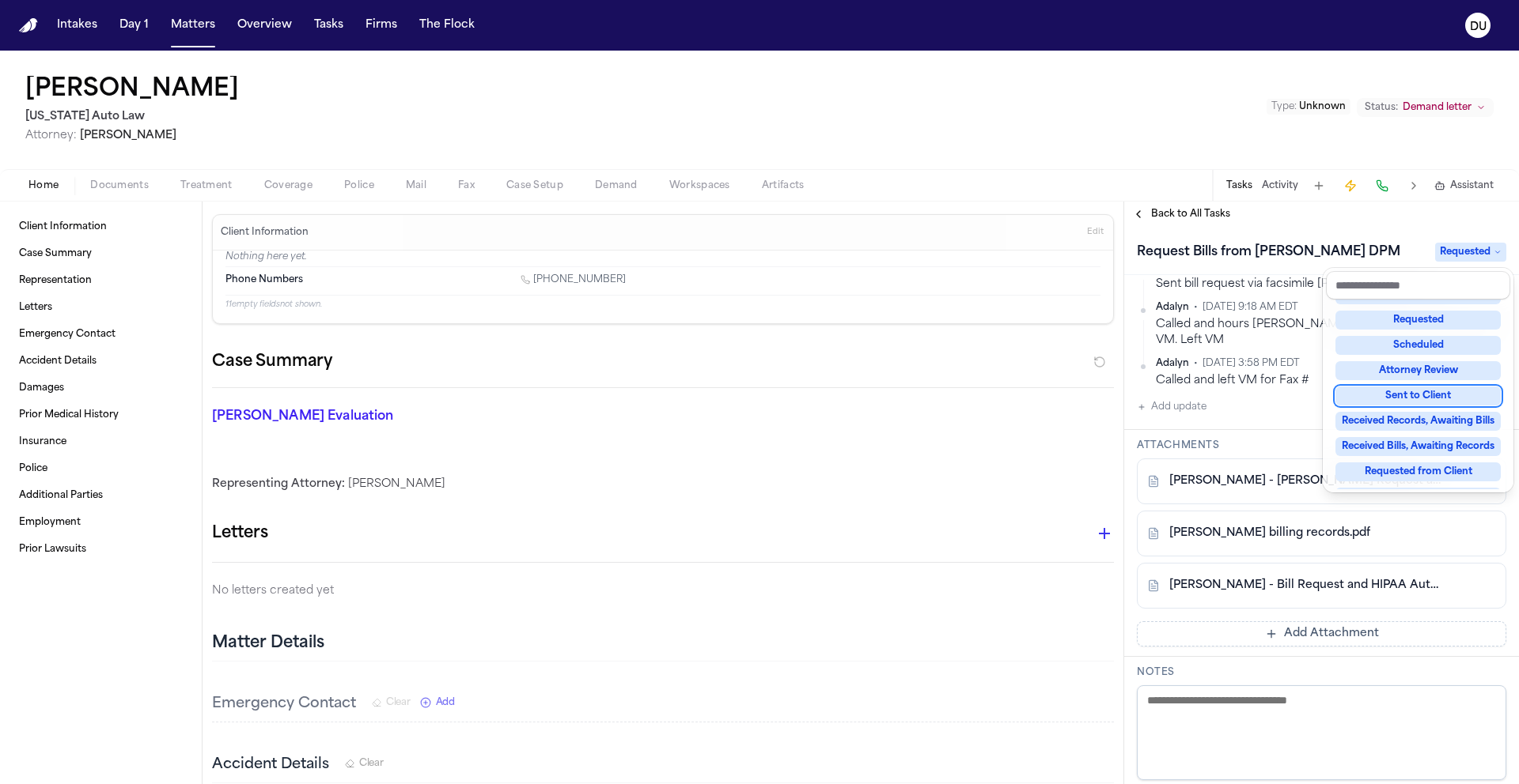
scroll to position [216, 0]
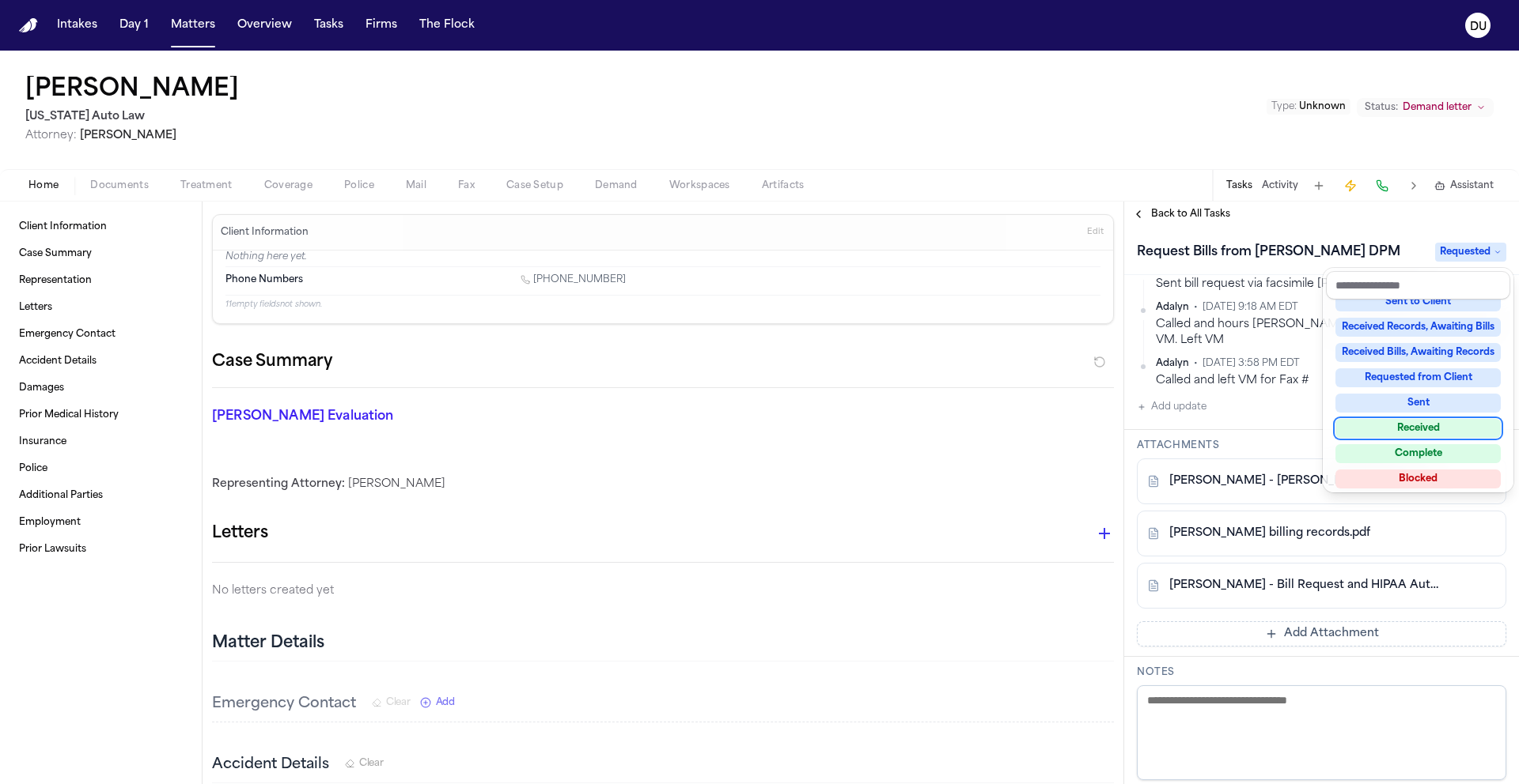
click at [1423, 435] on div "Received" at bounding box center [1418, 428] width 166 height 19
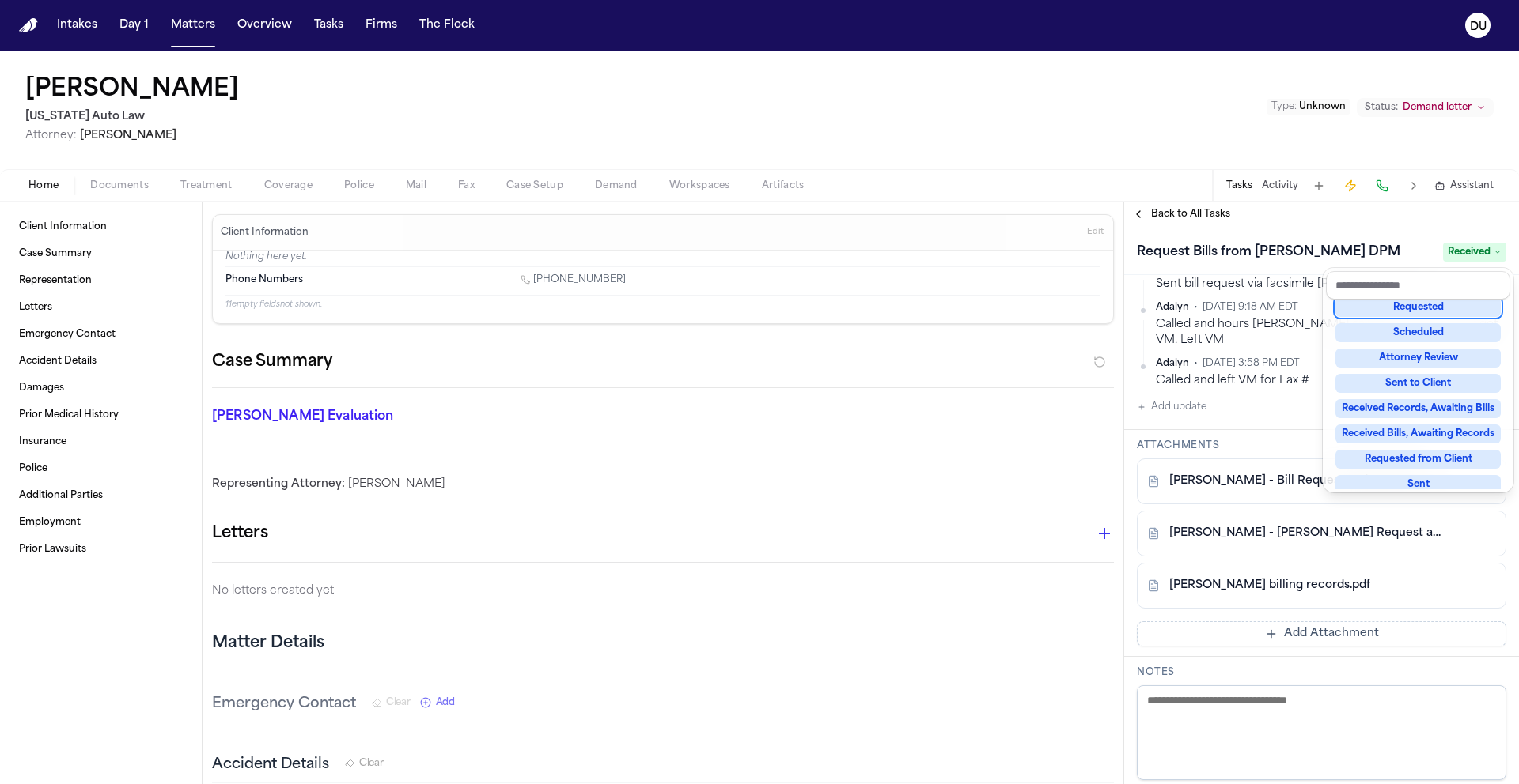
scroll to position [133, 0]
click at [1410, 223] on div "Back to All Tasks Request Bills from Kezelian Harry DPM Received Assignee Adaly…" at bounding box center [1321, 493] width 395 height 583
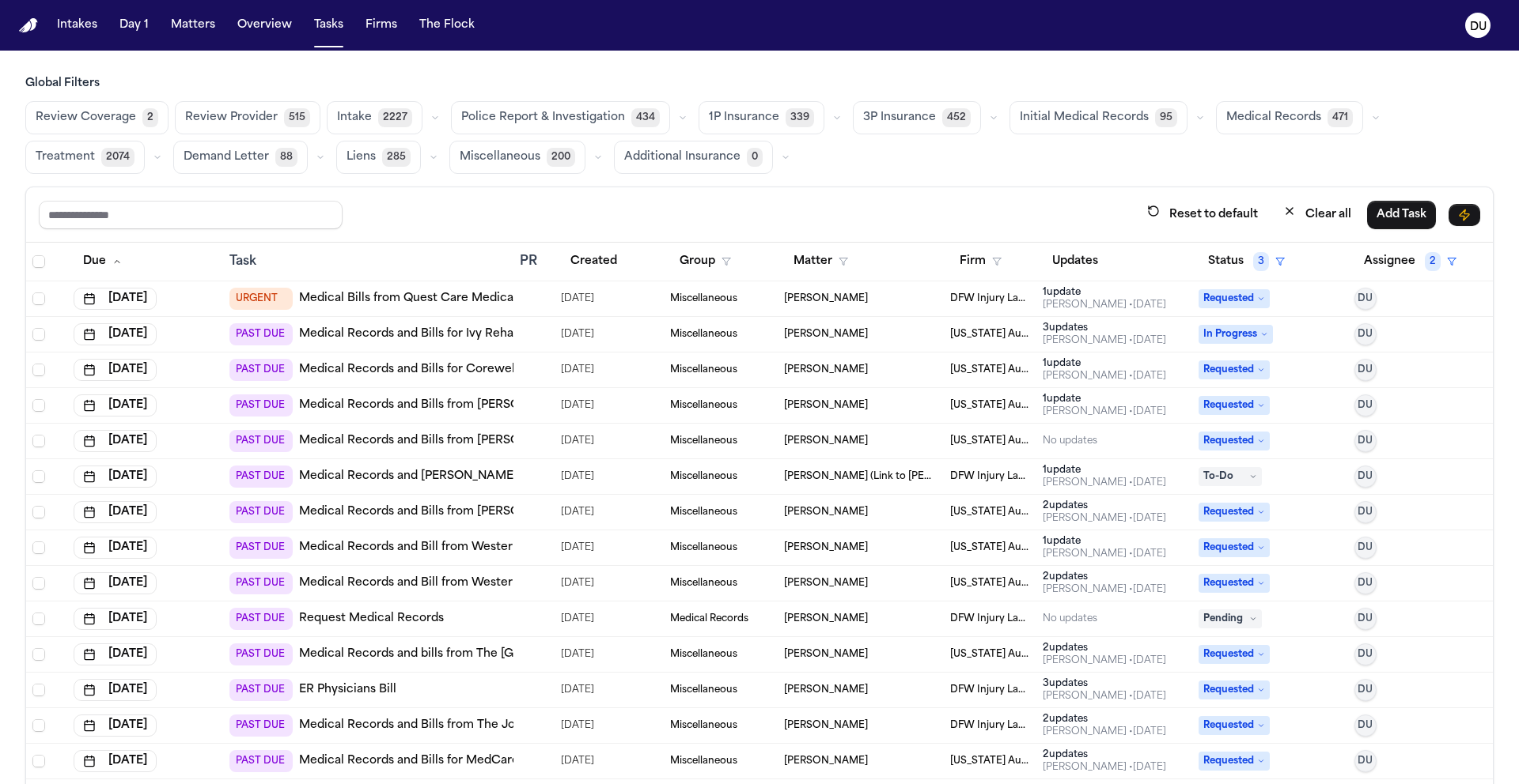
scroll to position [245, 0]
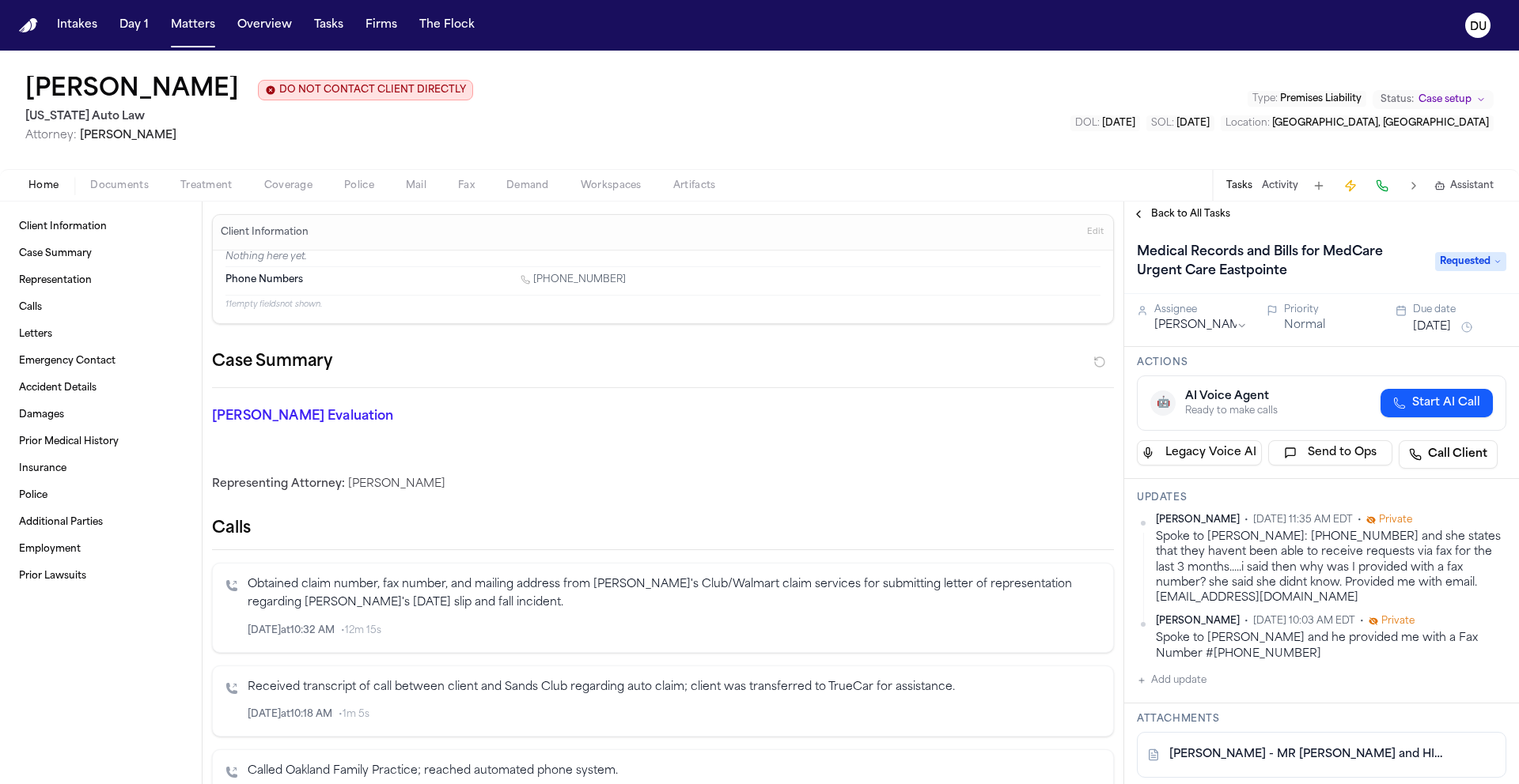
scroll to position [187, 0]
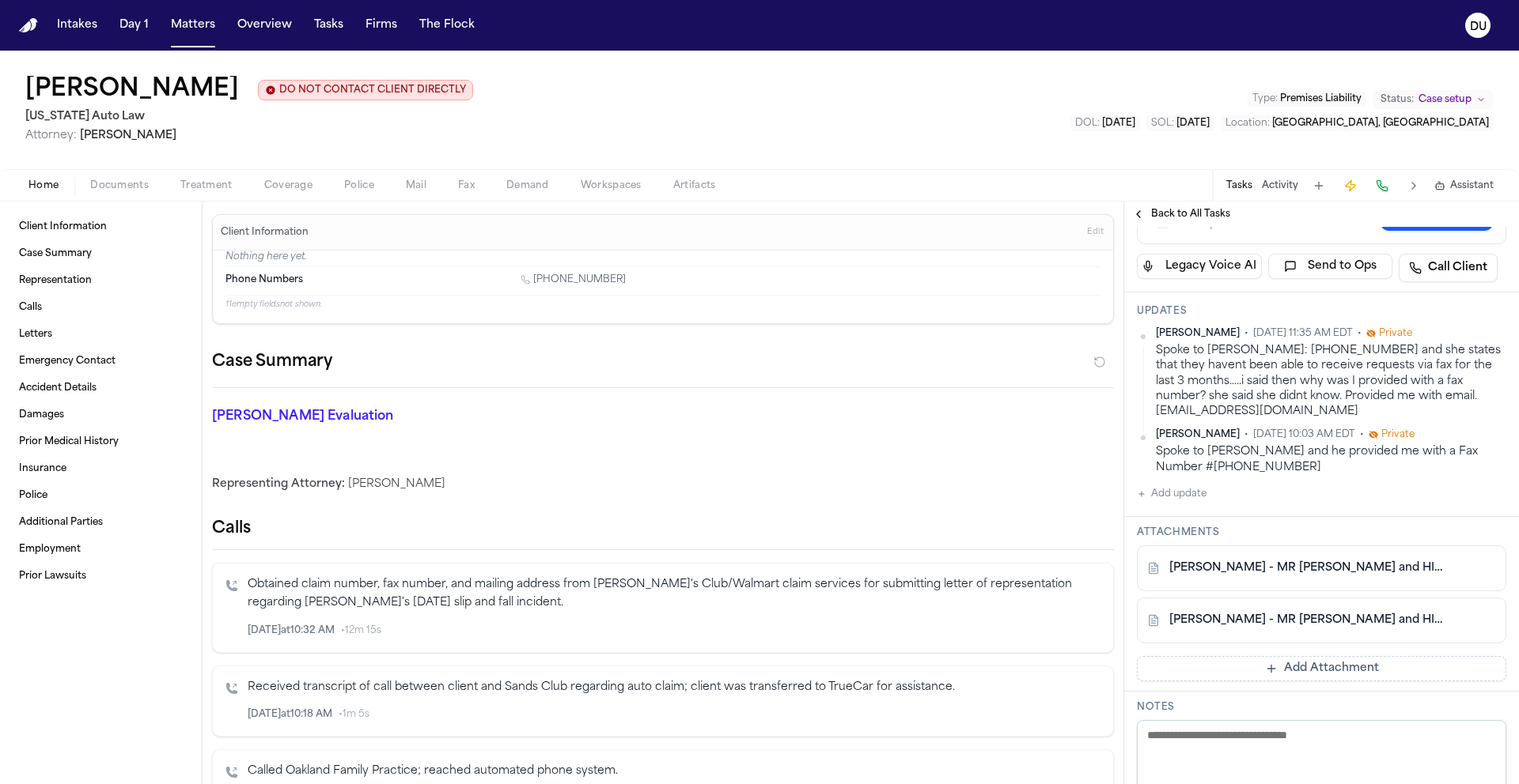
click at [34, 28] on img "Home" at bounding box center [29, 25] width 19 height 15
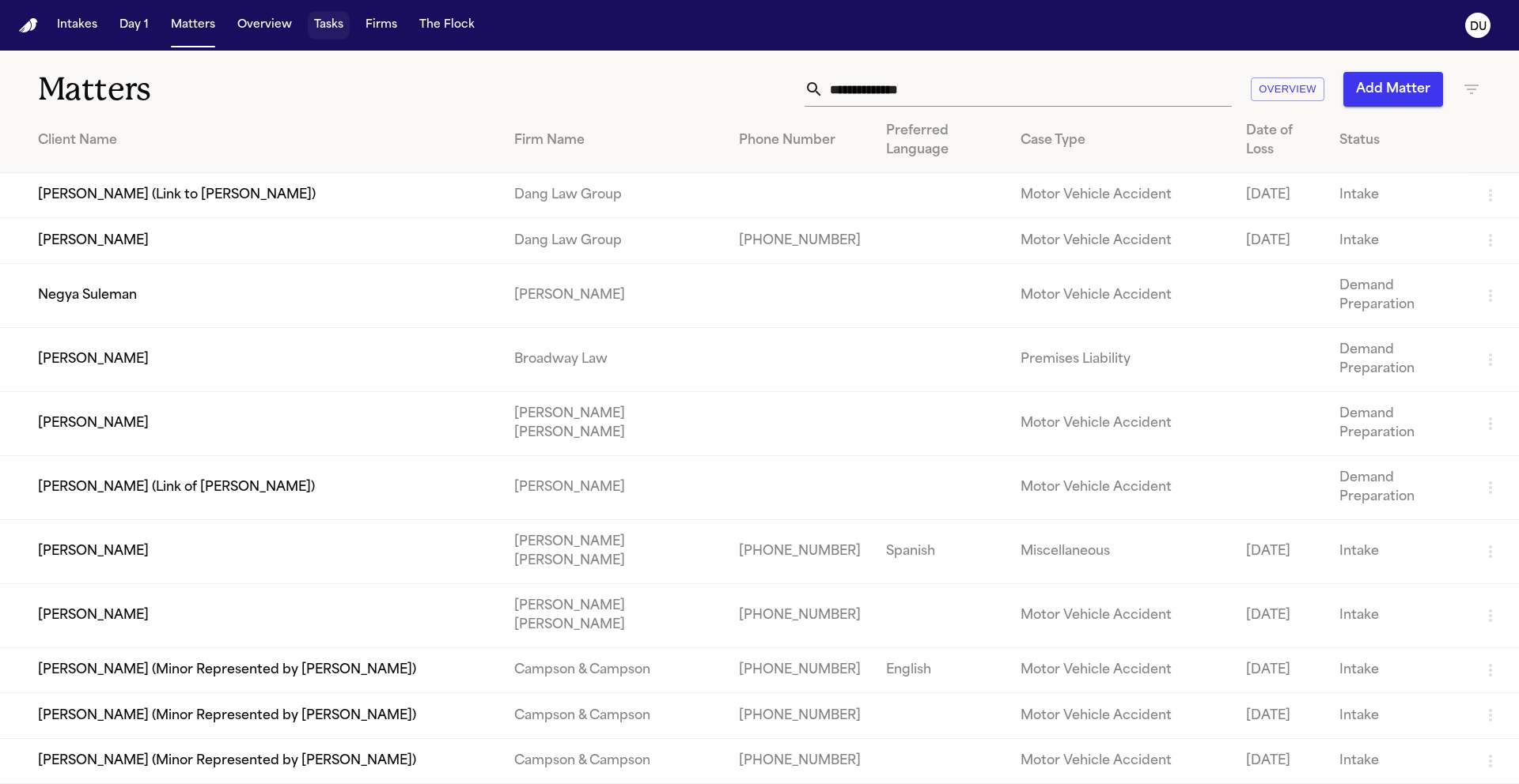
click at [317, 29] on button "Tasks" at bounding box center [328, 25] width 42 height 29
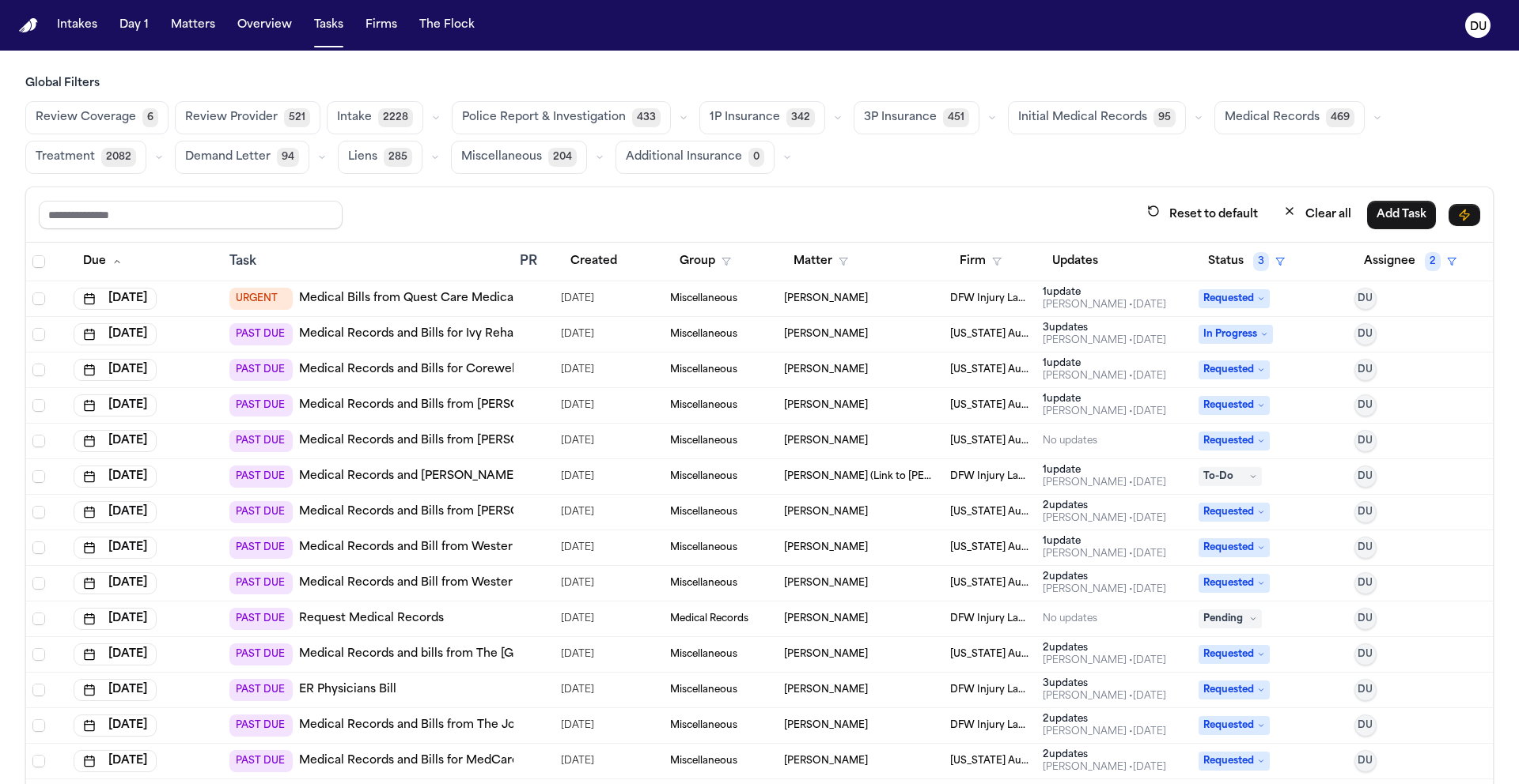
click at [460, 300] on link "Medical Bills from Quest Care Medical Services (See Note)" at bounding box center [464, 299] width 332 height 16
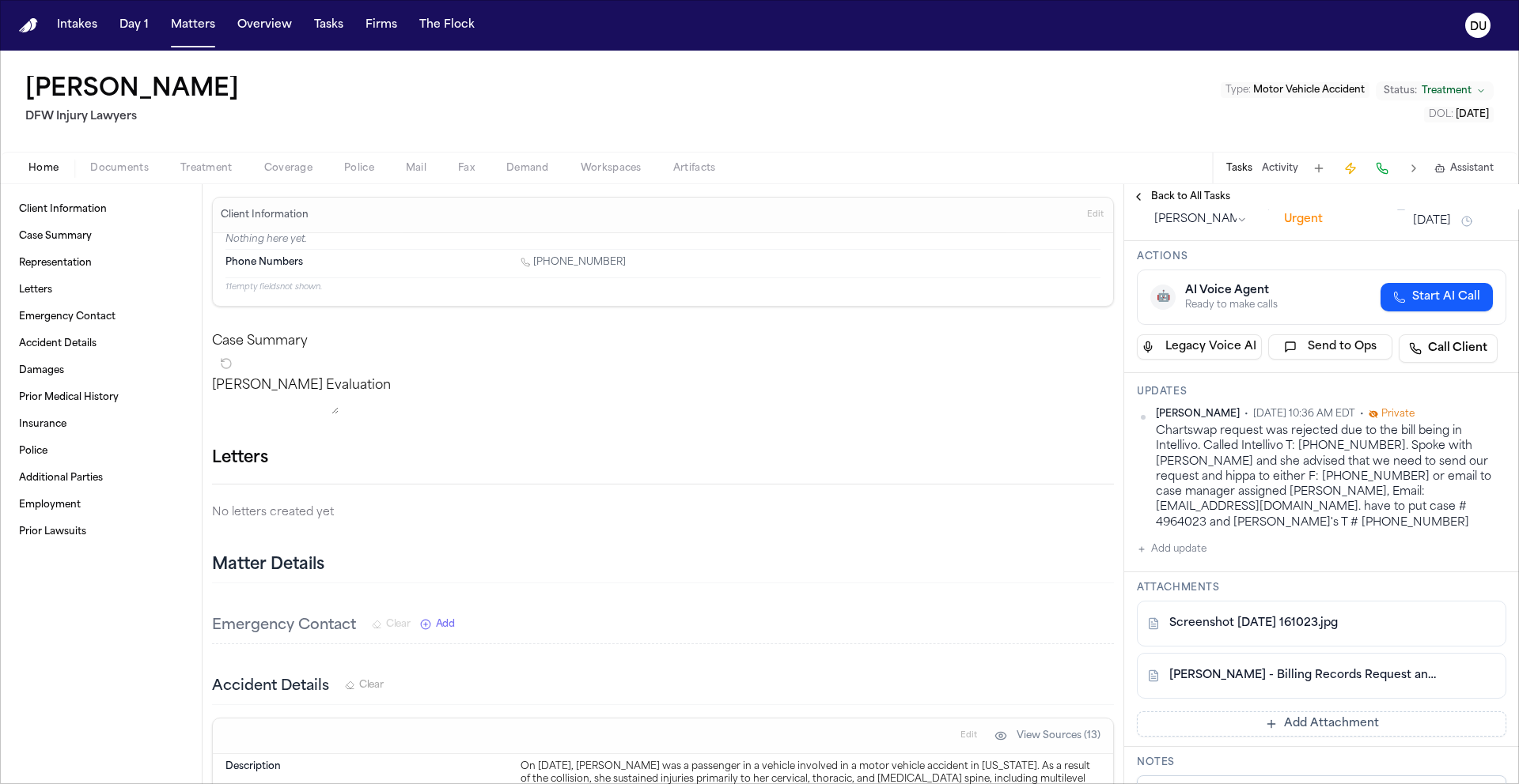
scroll to position [107, 0]
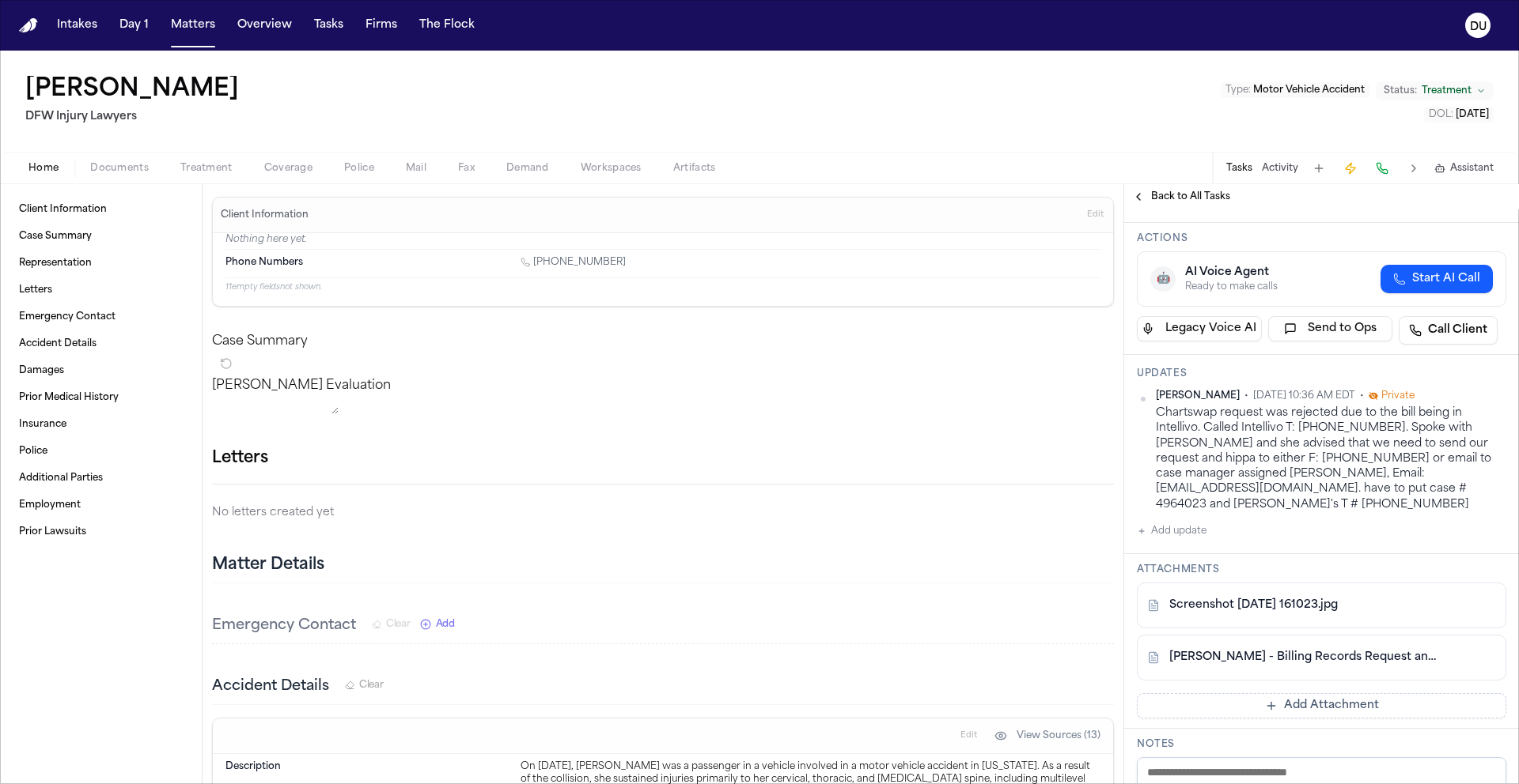
click at [1298, 650] on link "[PERSON_NAME] - Billing Records Request and HIPAA Release to Questcare Medical …" at bounding box center [1305, 658] width 273 height 16
click at [24, 25] on img "Home" at bounding box center [29, 25] width 19 height 15
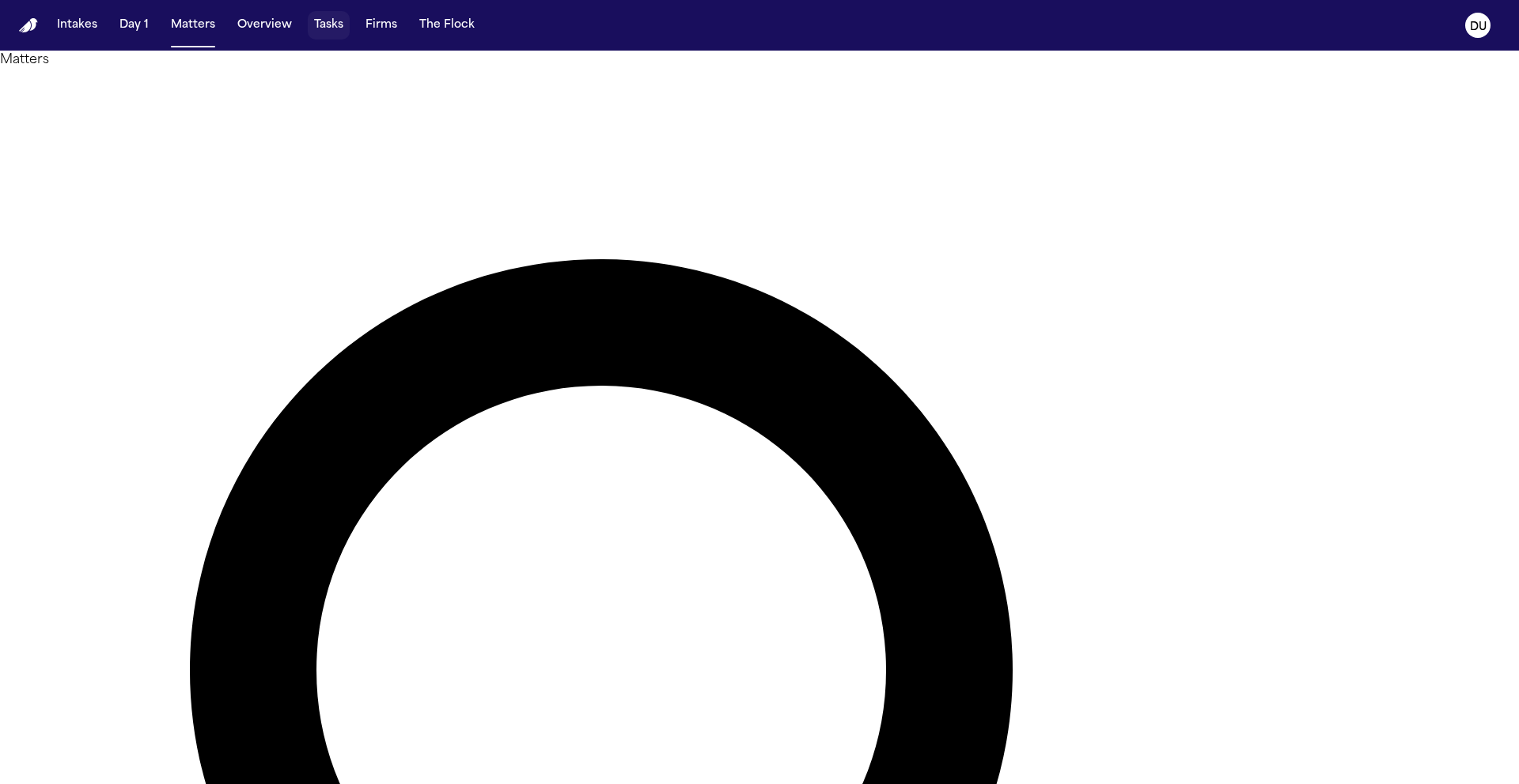
click at [334, 32] on button "Tasks" at bounding box center [328, 25] width 42 height 29
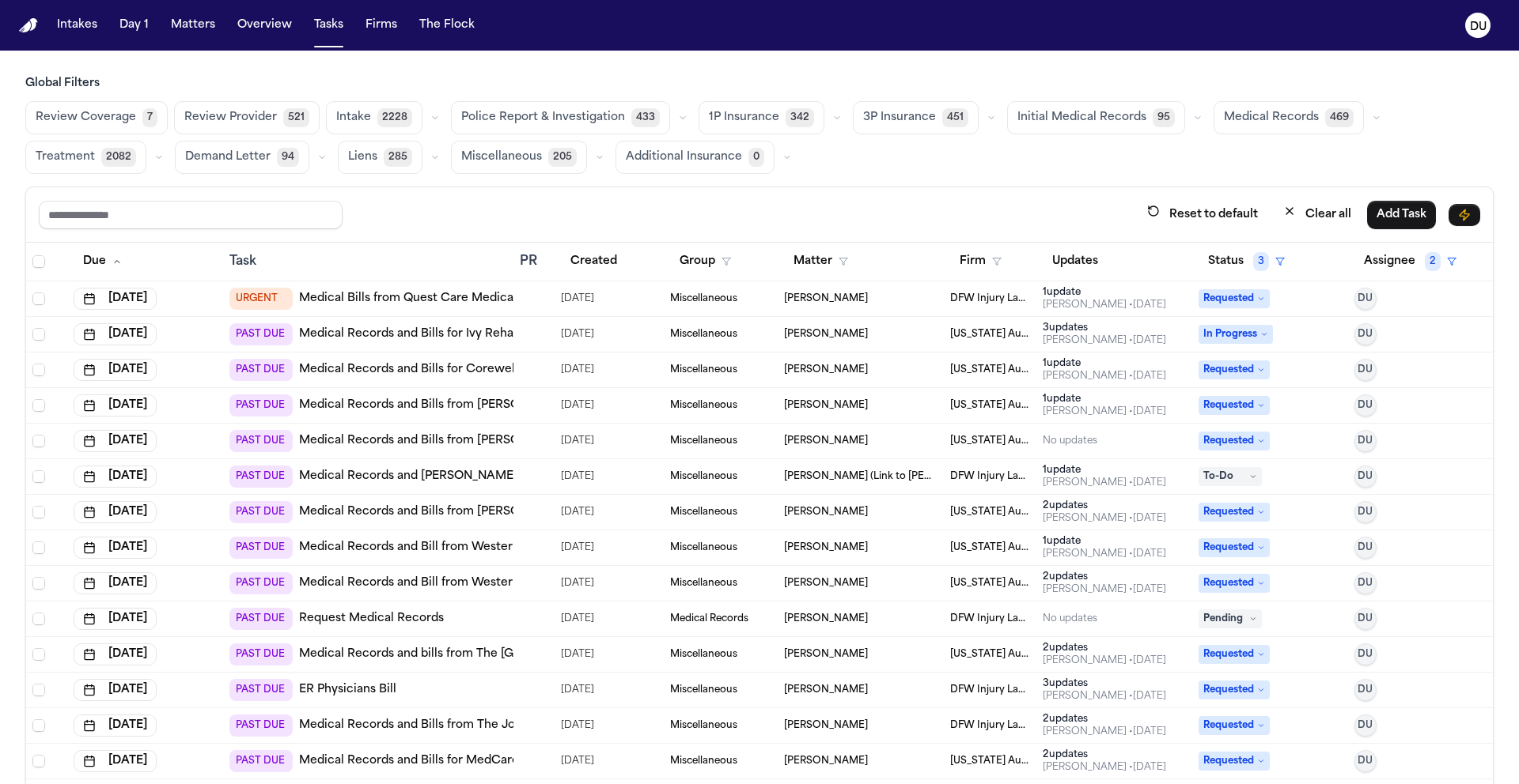
click at [428, 339] on link "Medical Records and Bills for Ivy Rehab Physical Therapy - [PERSON_NAME]" at bounding box center [512, 334] width 427 height 16
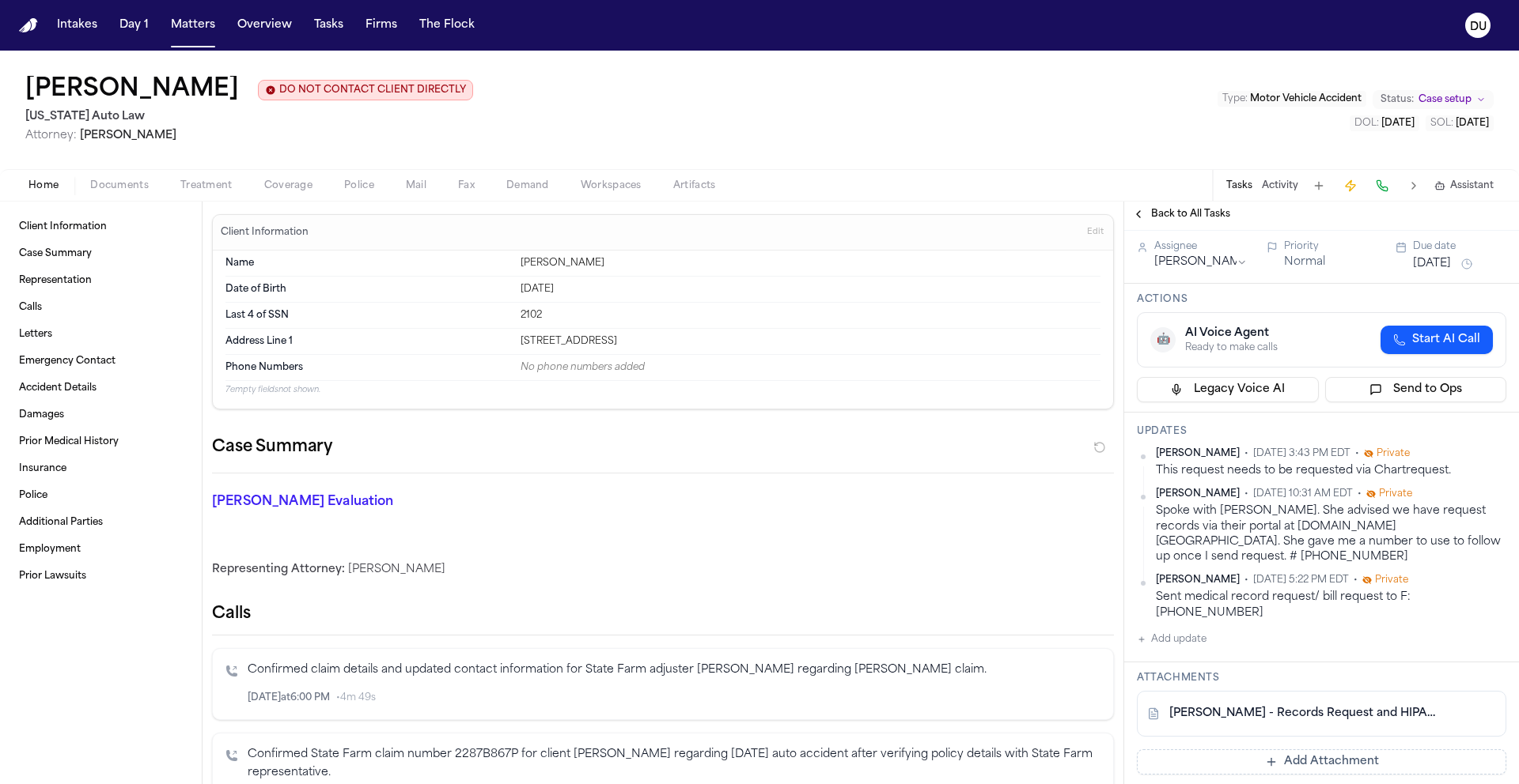
scroll to position [63, 0]
click at [592, 78] on div "Shamar Brown DO NOT CONTACT CLIENT DIRECTLY DO NOT CONTACT Michigan Auto Law At…" at bounding box center [759, 110] width 1519 height 119
click at [29, 29] on img "Home" at bounding box center [29, 25] width 19 height 15
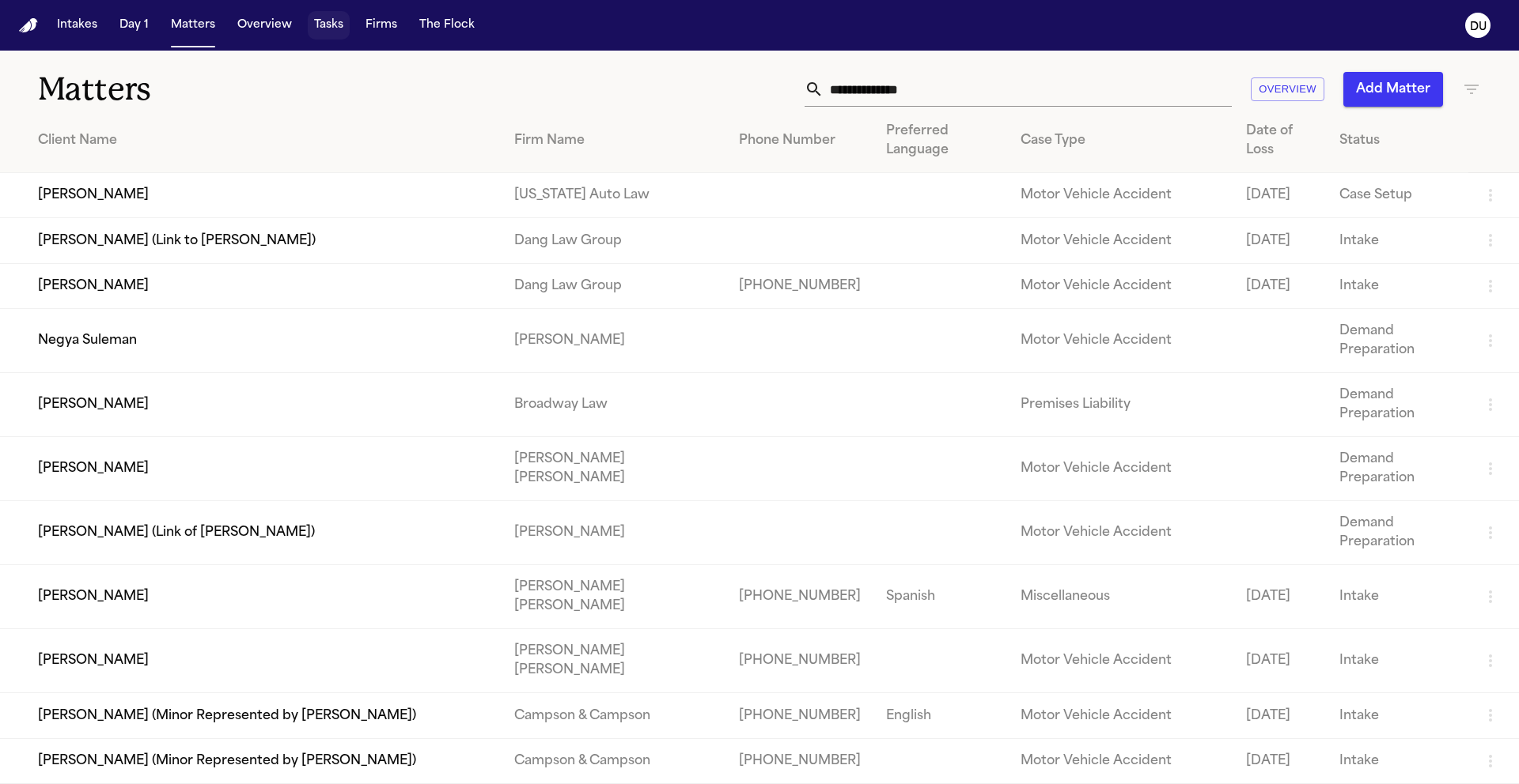
click at [323, 25] on button "Tasks" at bounding box center [328, 25] width 42 height 29
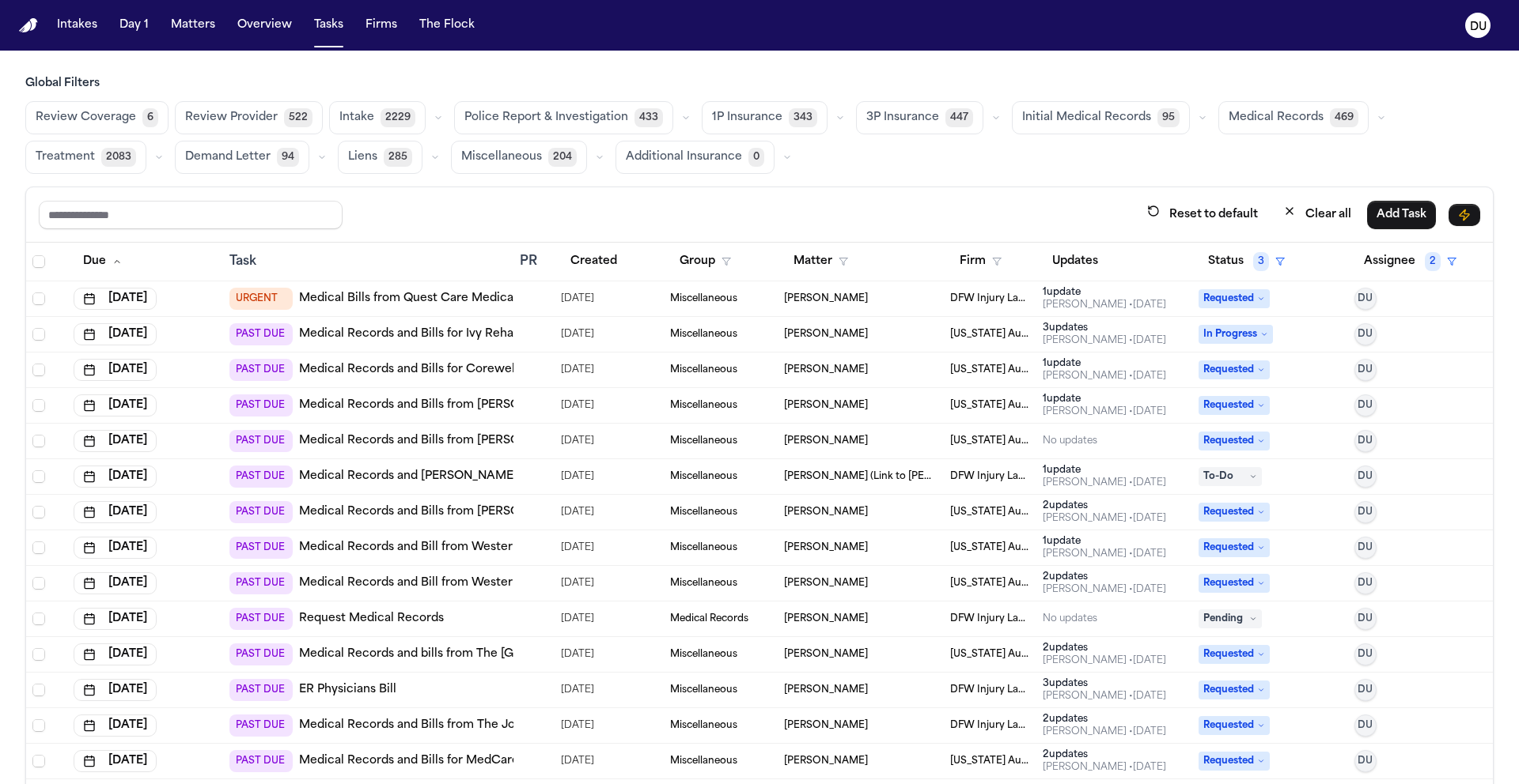
click at [433, 369] on link "Medical Records and Bills for Corewell Health Trenton Hospital" at bounding box center [492, 370] width 387 height 16
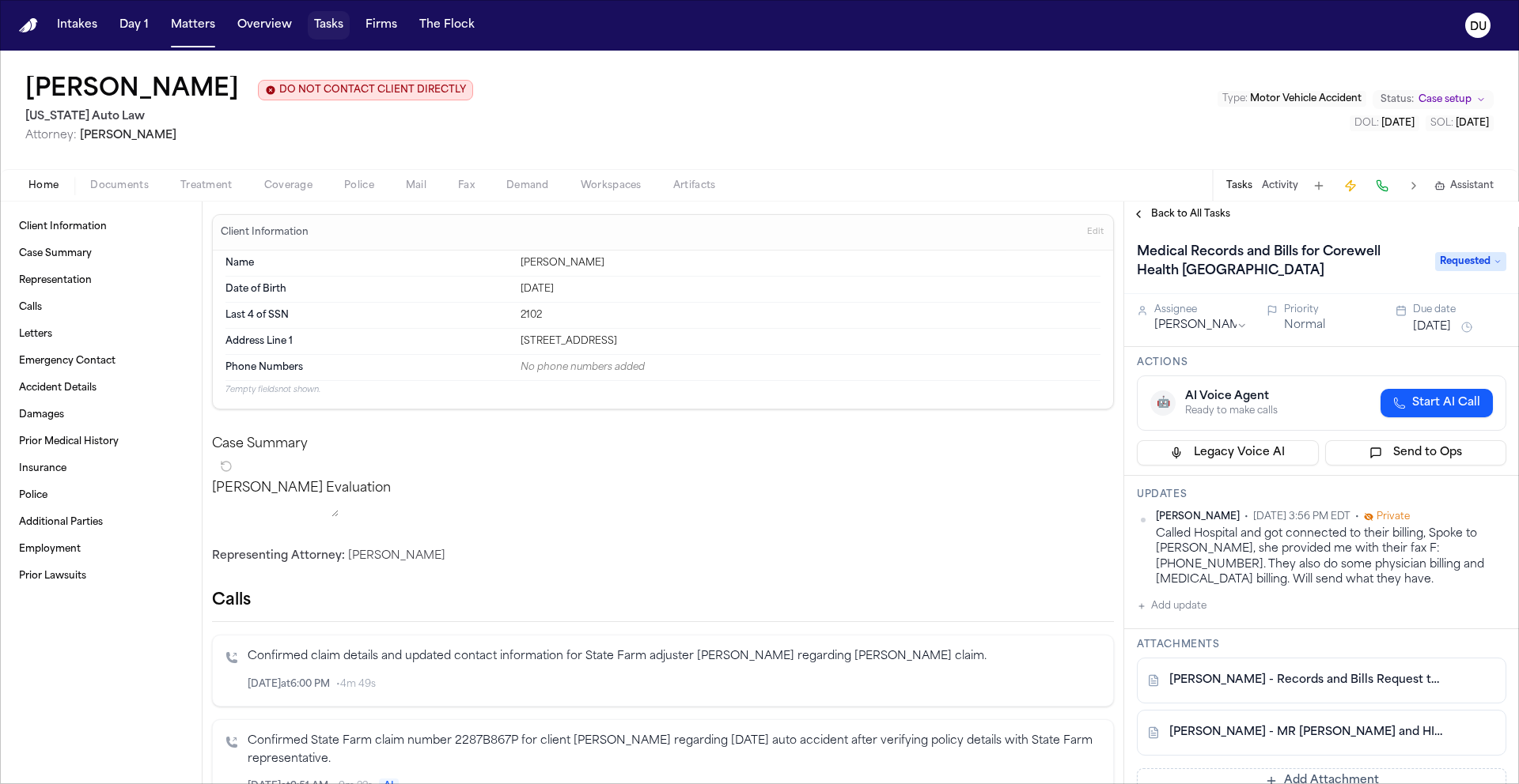
click at [323, 29] on button "Tasks" at bounding box center [328, 25] width 42 height 29
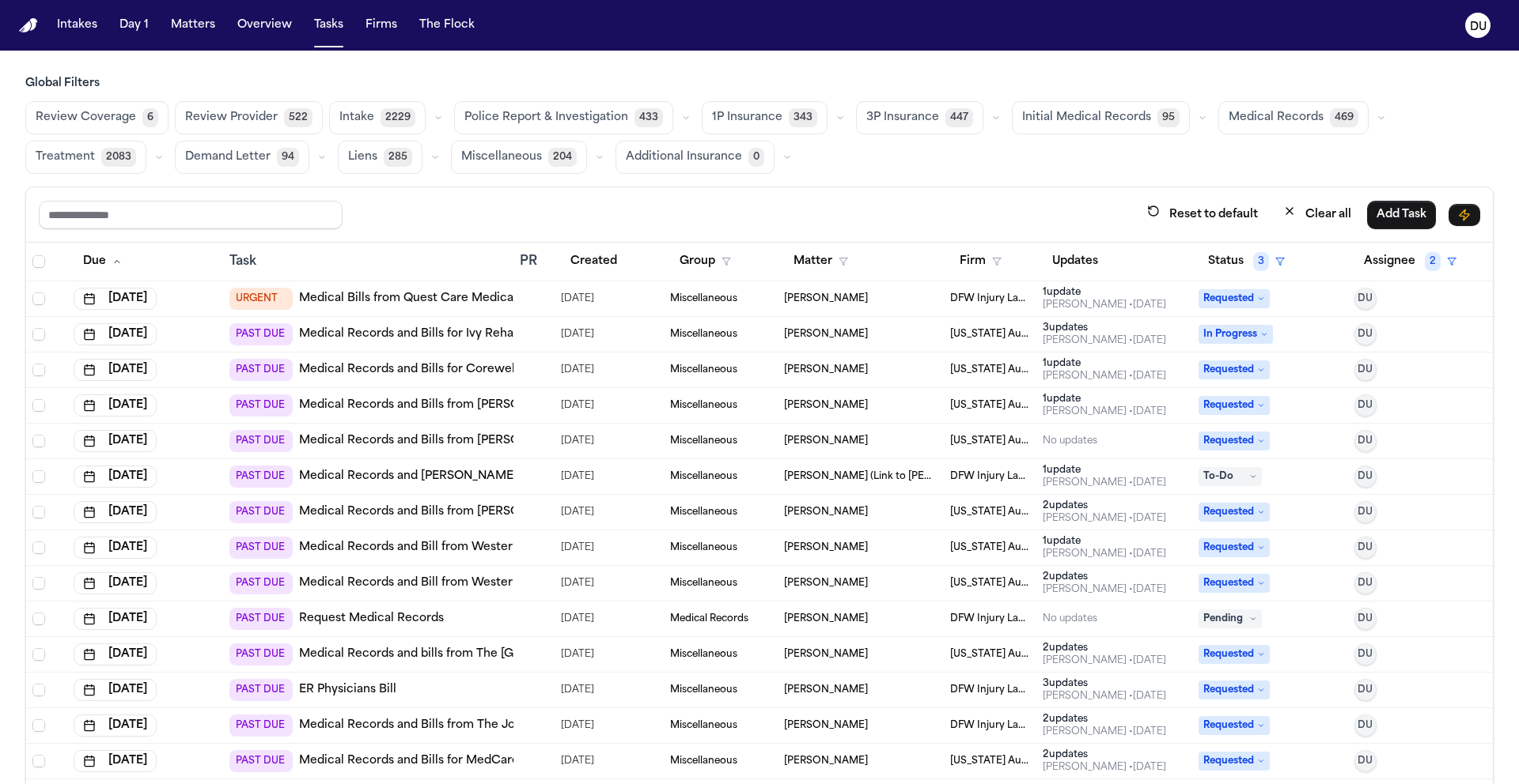
click at [475, 407] on link "Medical Records and Bills from [PERSON_NAME] Emergency Medicine-[GEOGRAPHIC_DAT…" at bounding box center [563, 405] width 528 height 16
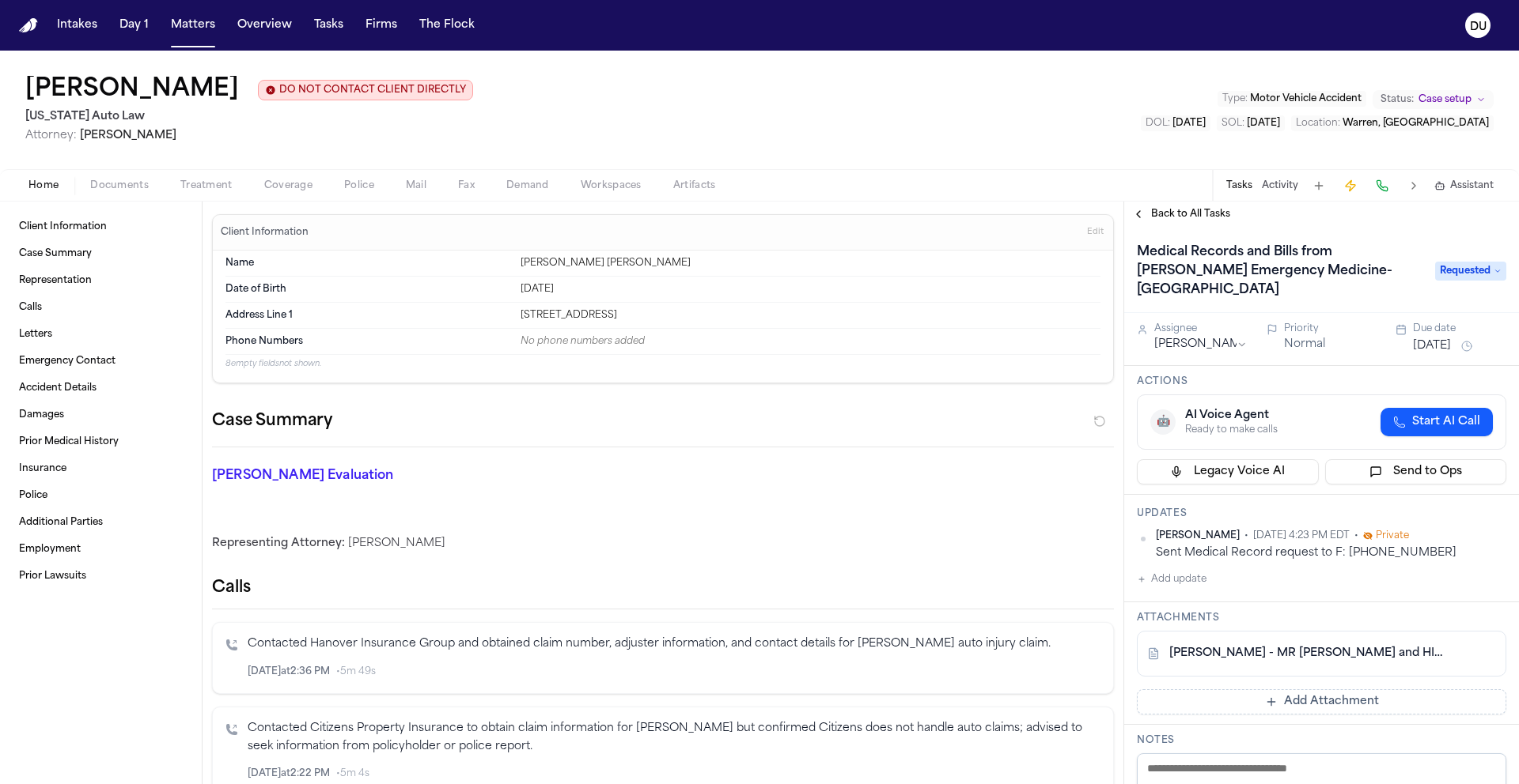
click at [1223, 220] on span "Back to All Tasks" at bounding box center [1190, 215] width 79 height 13
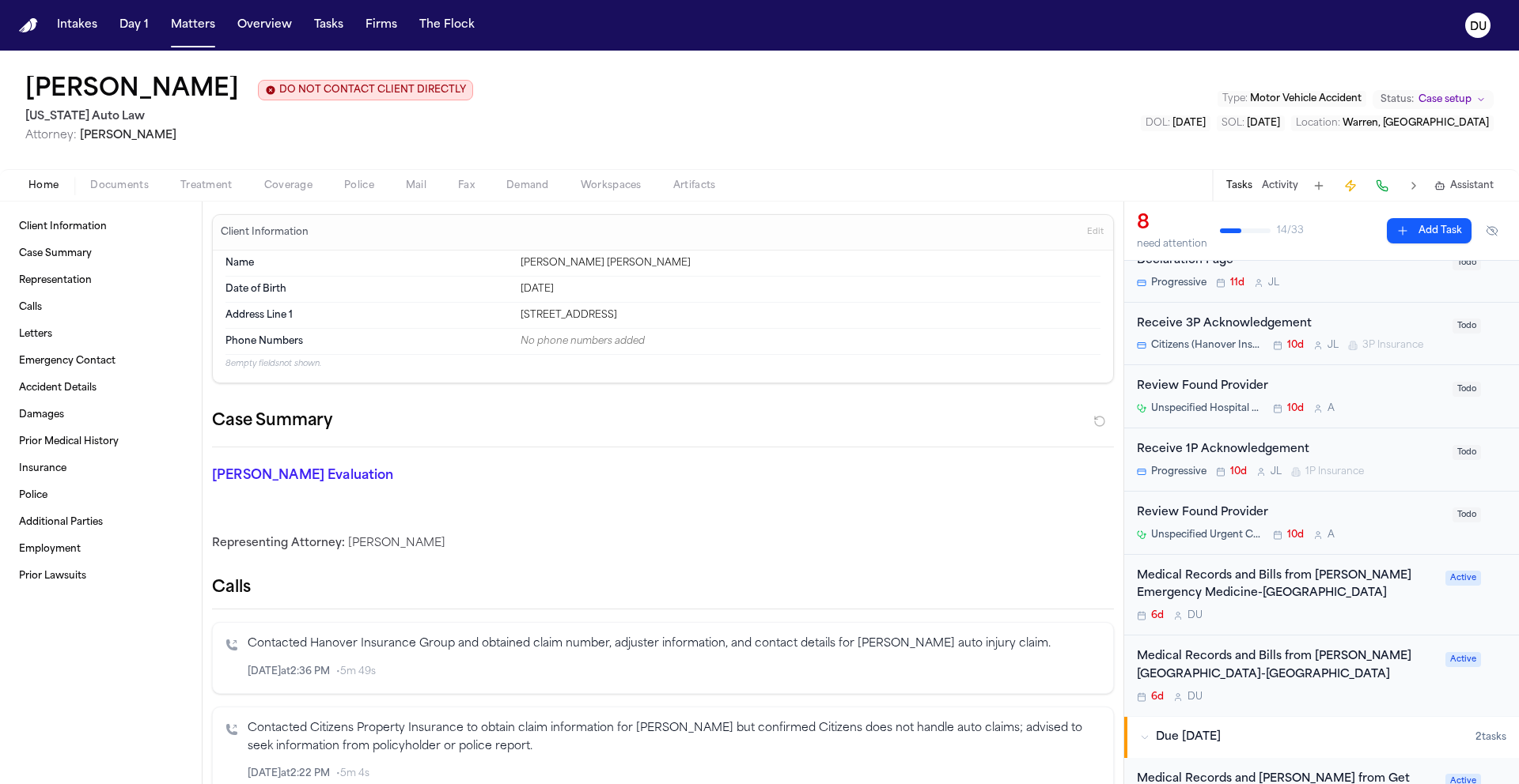
scroll to position [131, 0]
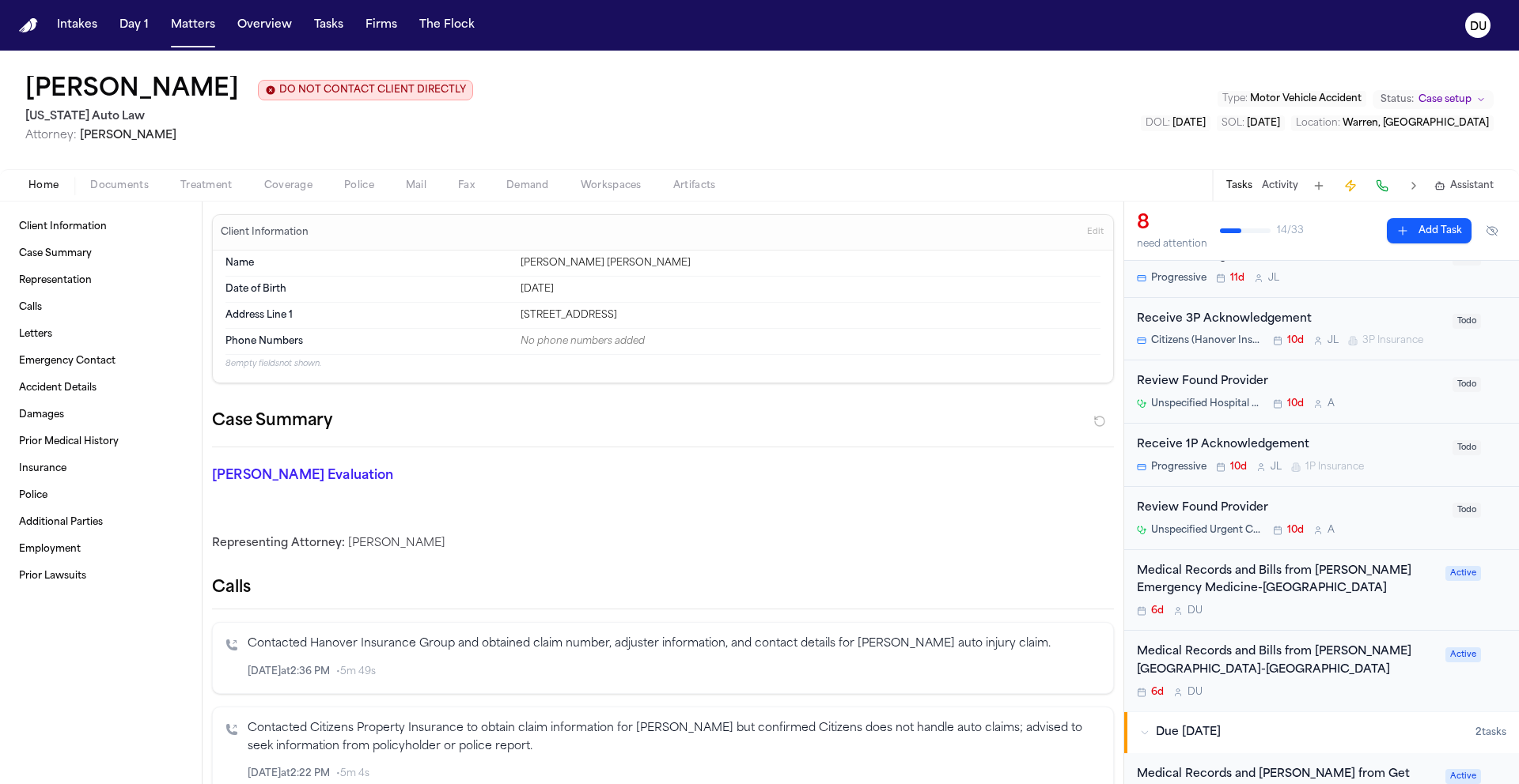
click at [23, 25] on img "Home" at bounding box center [29, 25] width 19 height 15
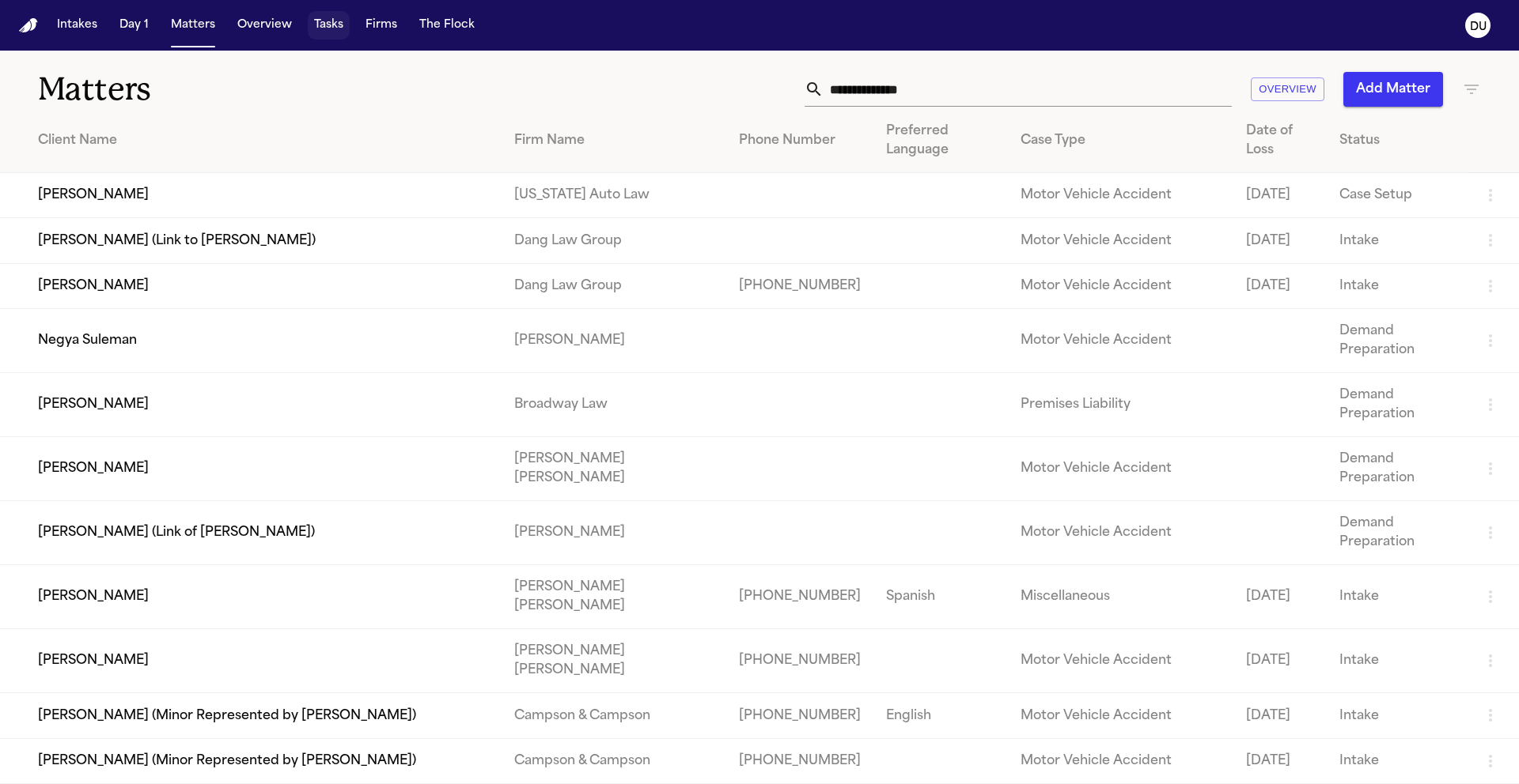
click at [307, 31] on button "Tasks" at bounding box center [328, 25] width 42 height 29
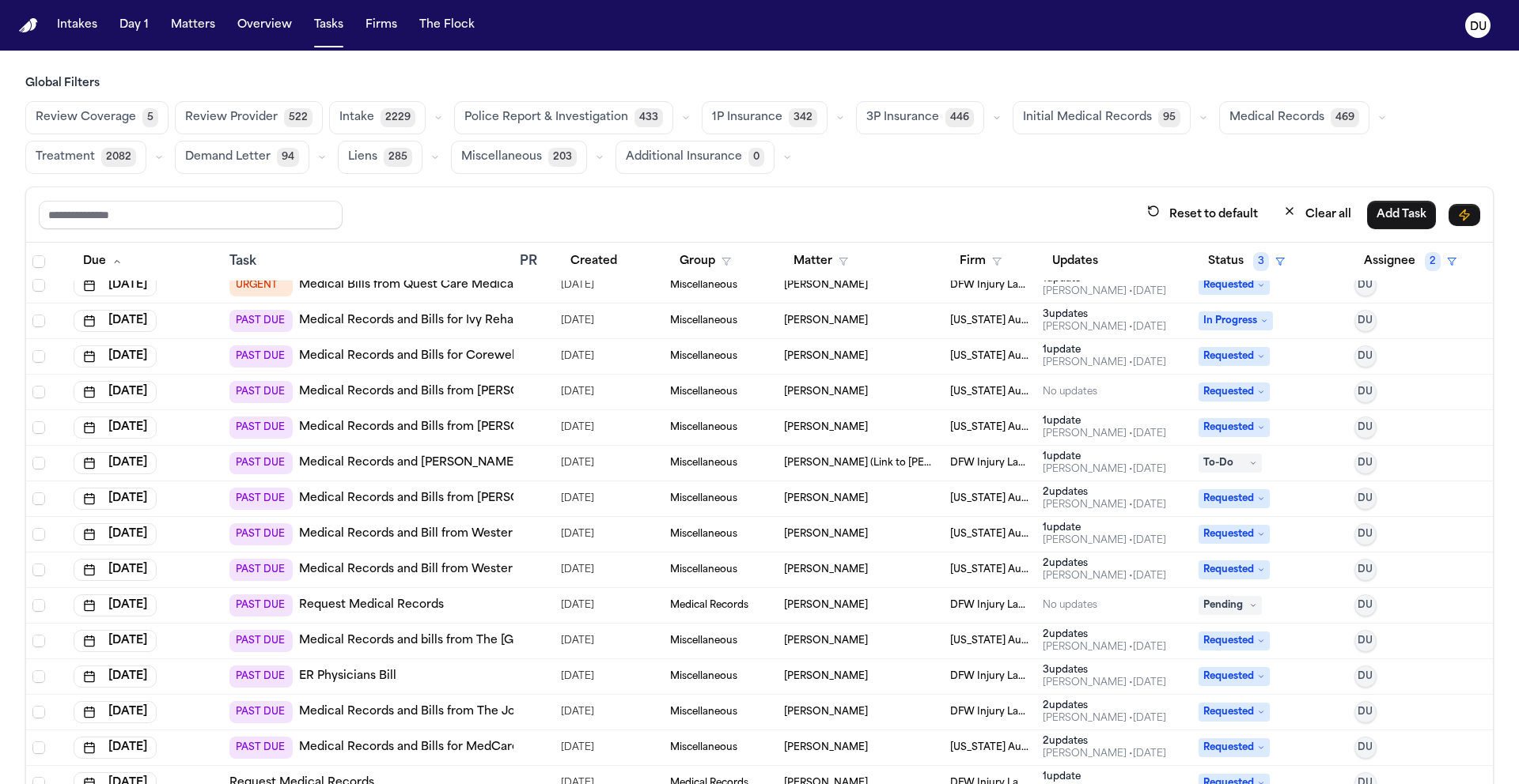
scroll to position [37, 0]
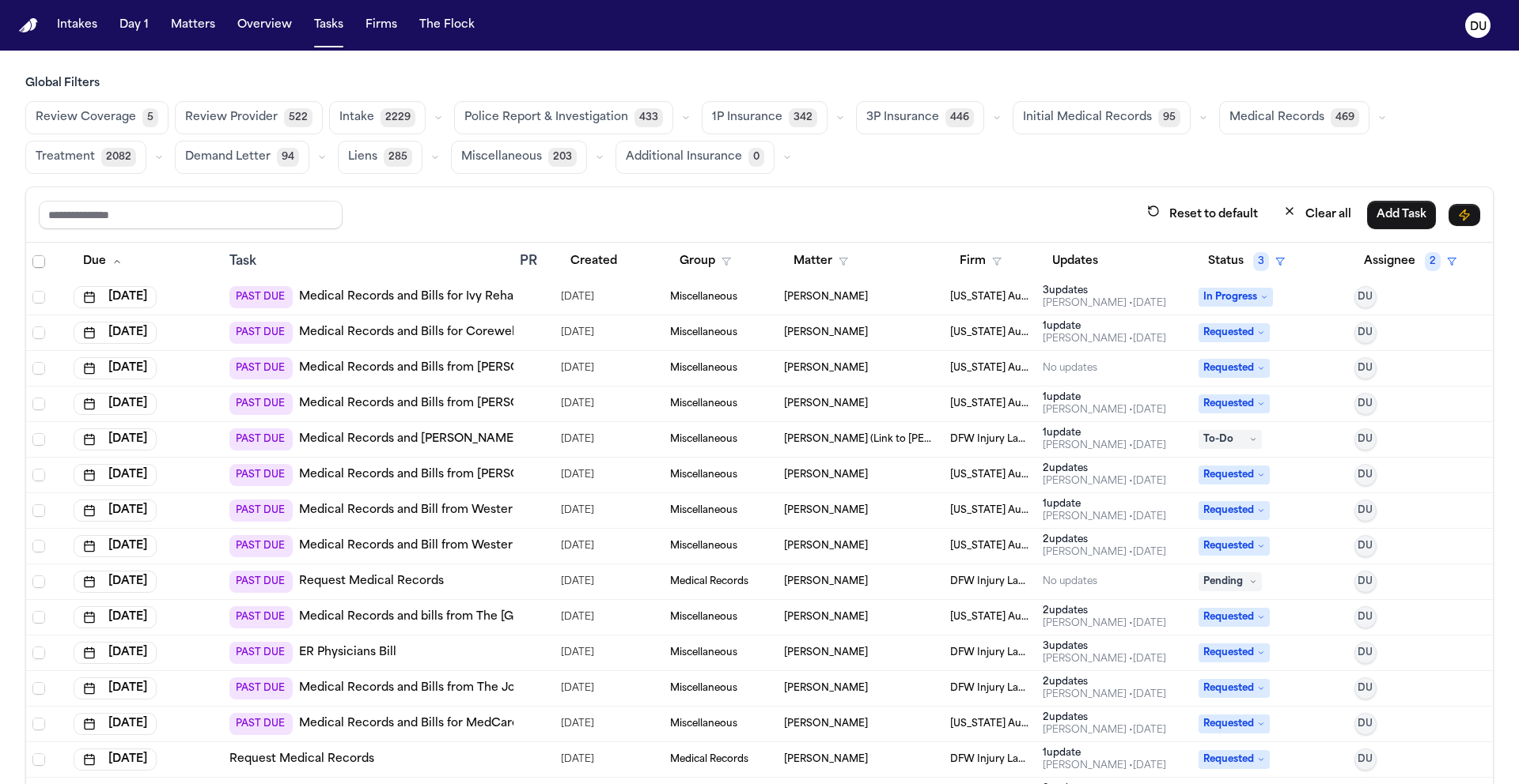
click at [453, 434] on link "Medical Records and [PERSON_NAME] with Affidavit for Patient's Choice" at bounding box center [505, 440] width 412 height 16
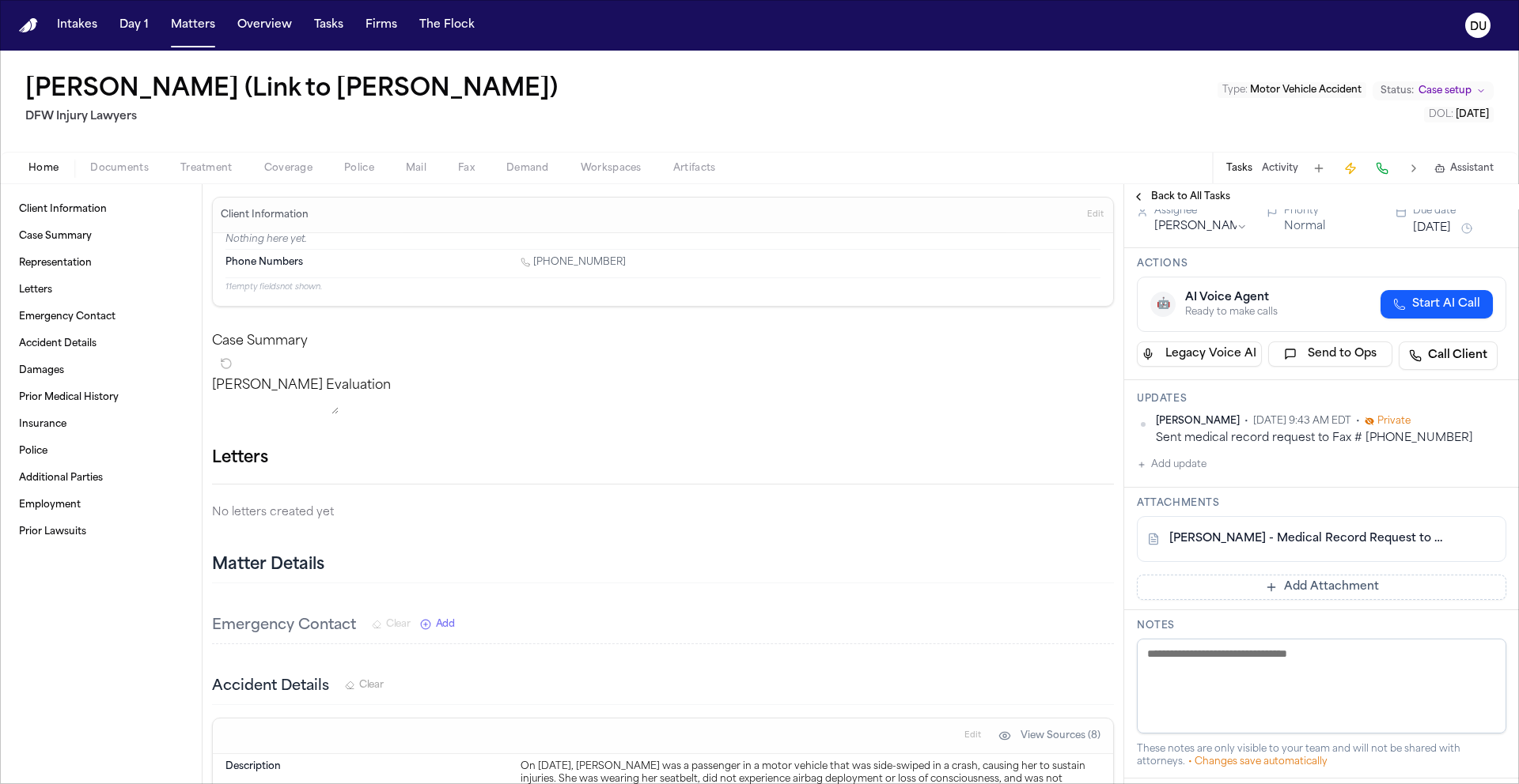
scroll to position [115, 0]
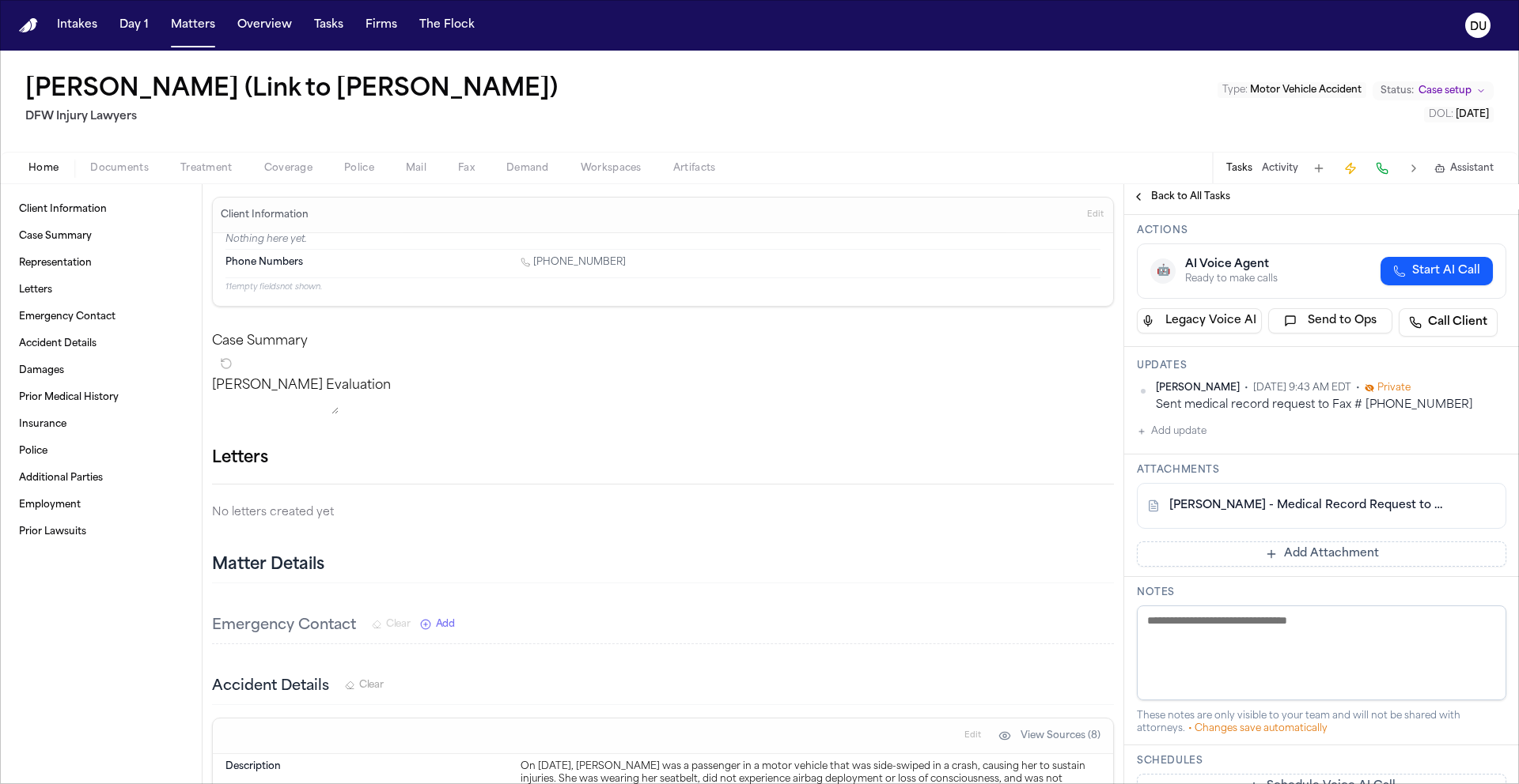
click at [1295, 508] on link "[PERSON_NAME] - Medical Record Request to PatientsChoice - [DATE]" at bounding box center [1305, 506] width 273 height 16
click at [1268, 509] on link "[PERSON_NAME] - Medical Record Request to PatientsChoice - [DATE]" at bounding box center [1305, 506] width 273 height 16
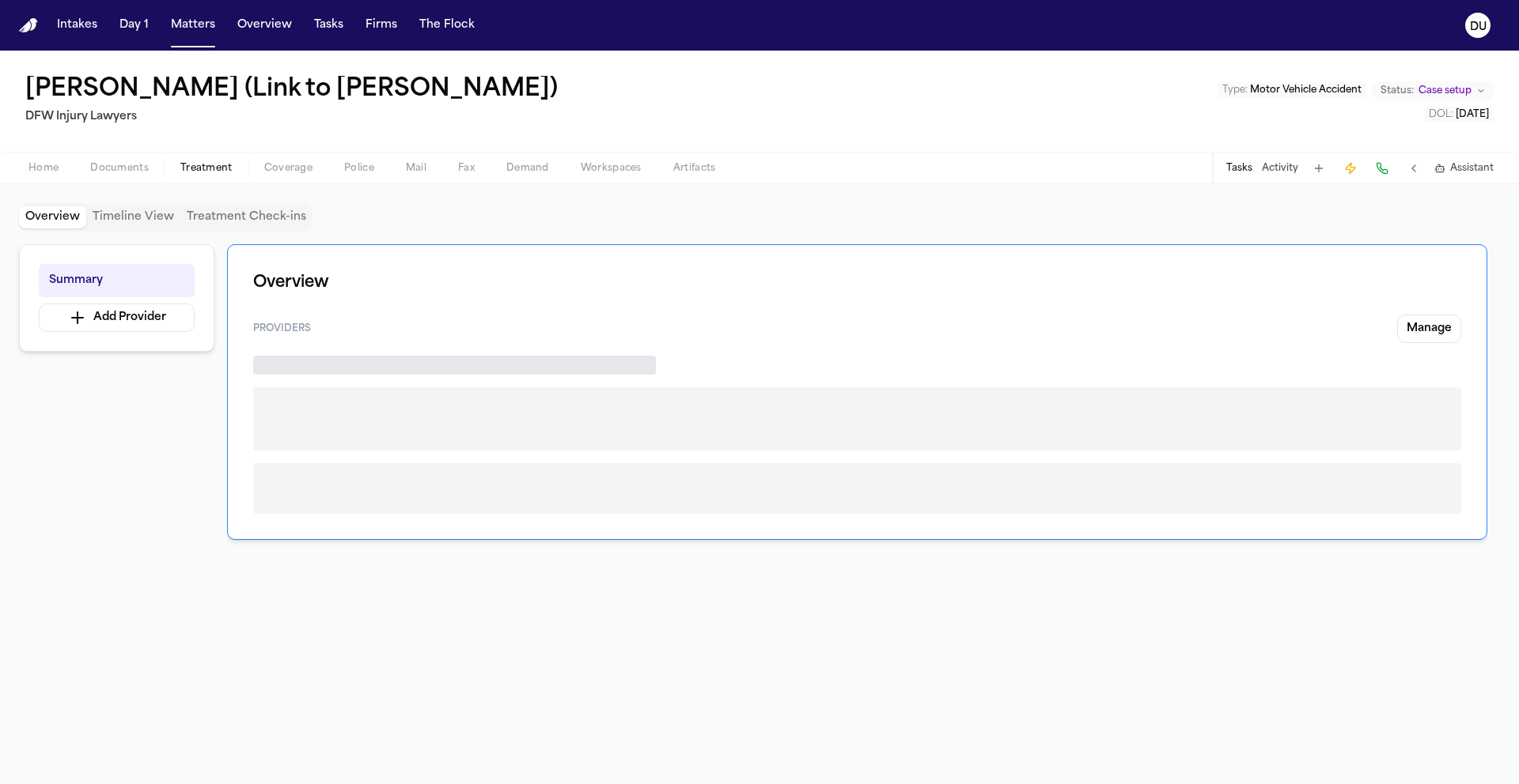
click at [190, 167] on span "Treatment" at bounding box center [207, 169] width 52 height 13
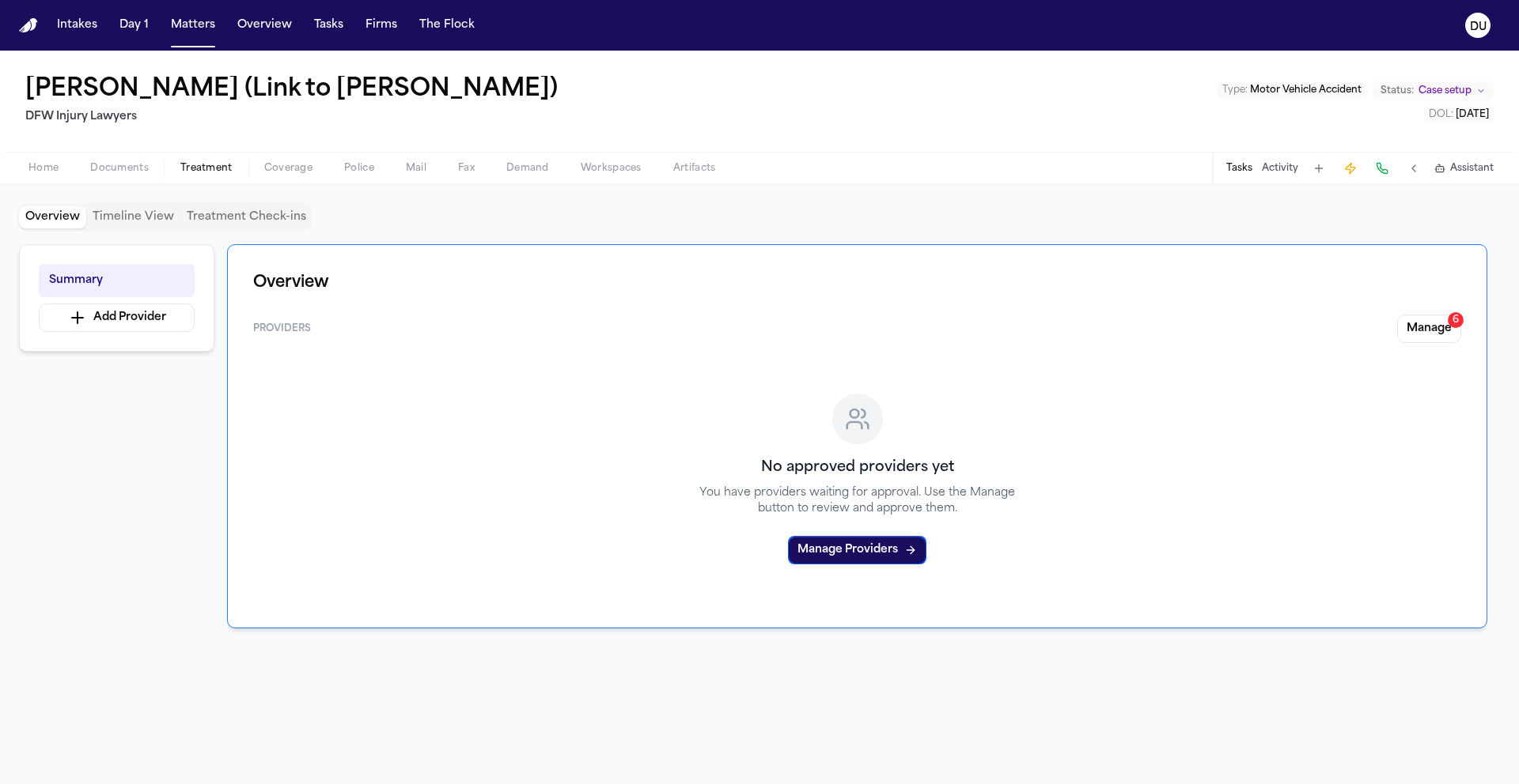
click at [1226, 166] on div "Tasks Activity Assistant" at bounding box center [1358, 168] width 294 height 31
click at [1231, 167] on button "Tasks" at bounding box center [1238, 169] width 26 height 13
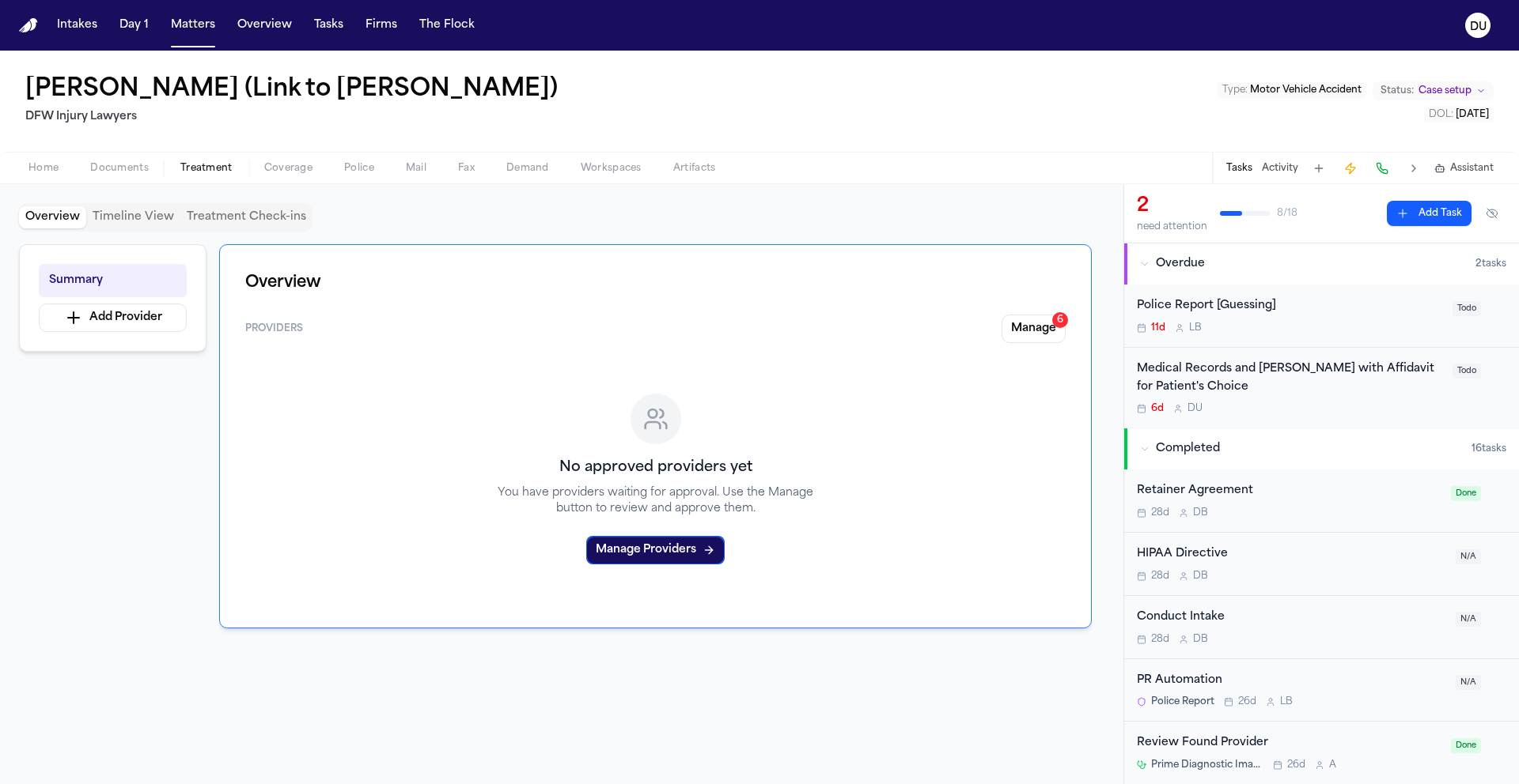
click at [1276, 372] on div "Medical Records and [PERSON_NAME] with Affidavit for Patient's Choice" at bounding box center [1289, 379] width 306 height 36
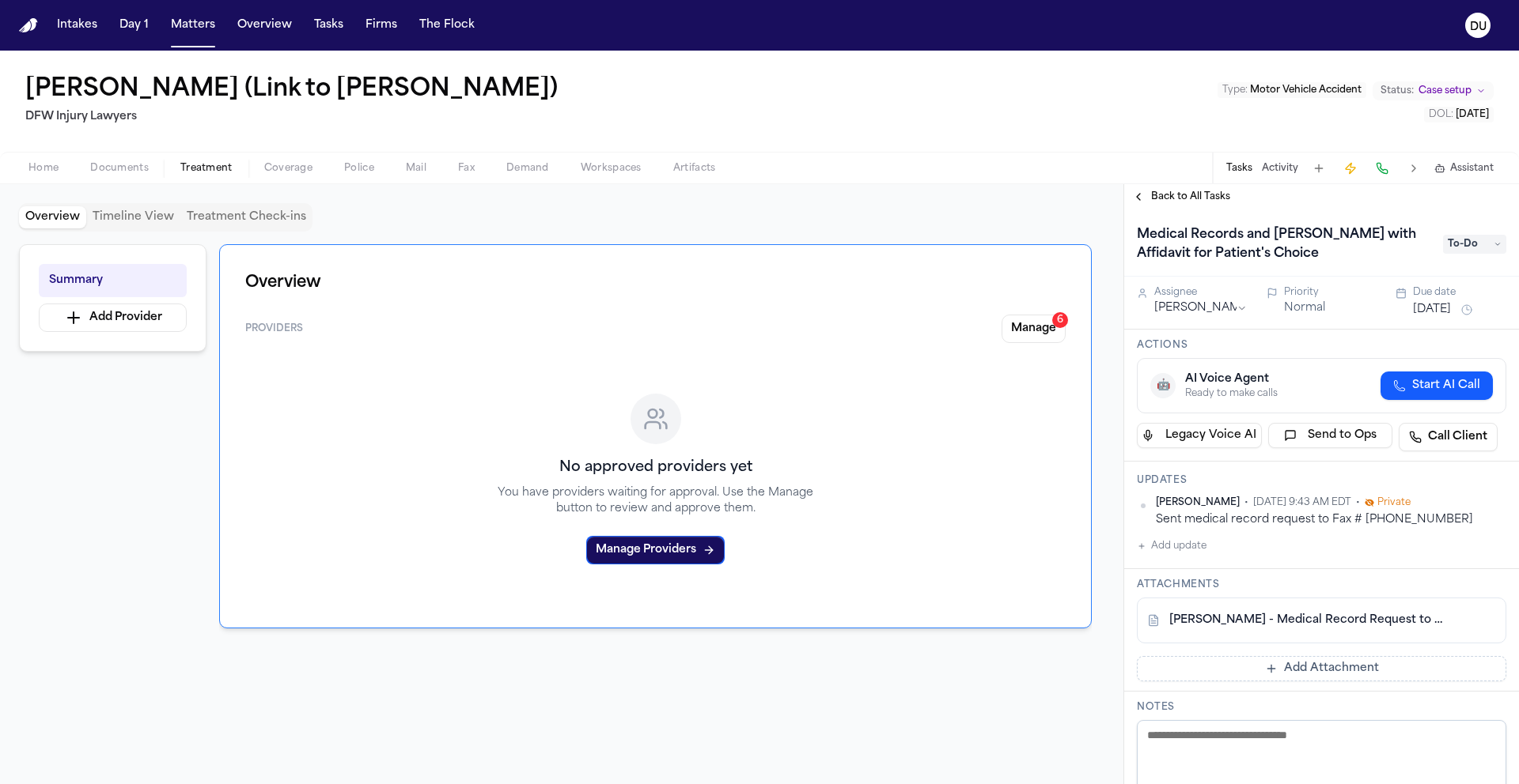
click at [1294, 672] on button "Add Attachment" at bounding box center [1321, 668] width 369 height 25
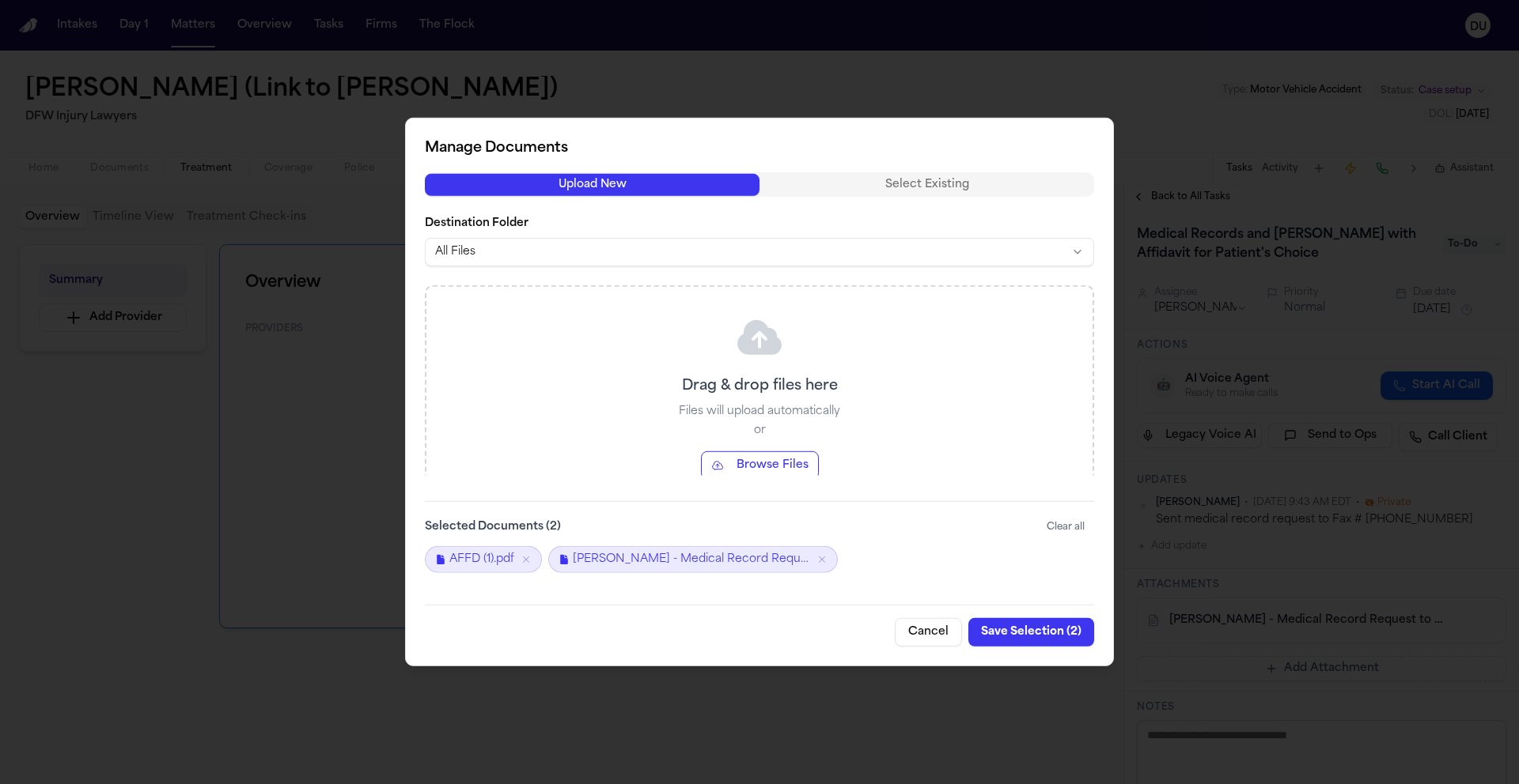
click at [1025, 634] on button "Save Selection ( 2 )" at bounding box center [1031, 633] width 126 height 29
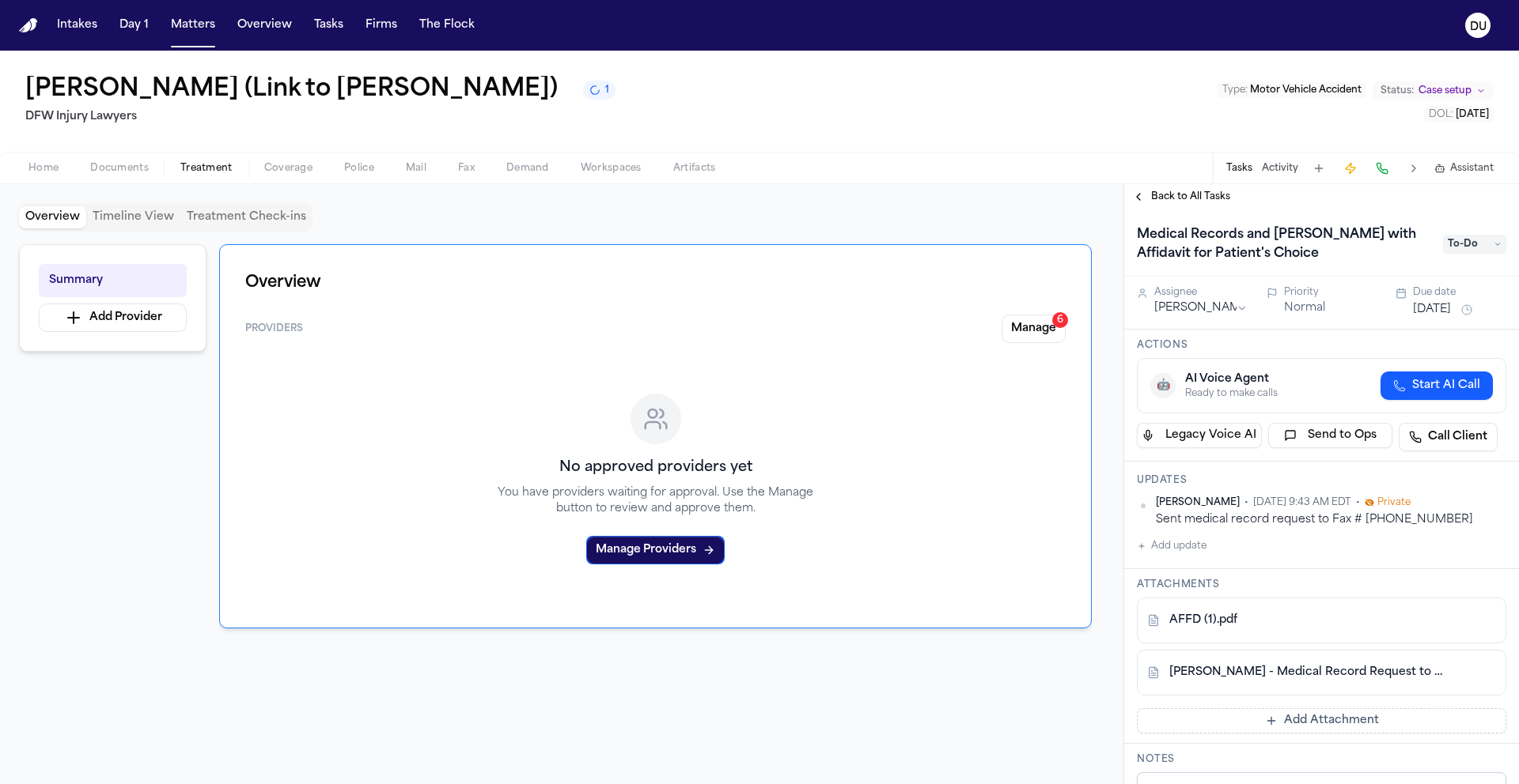
click at [1294, 722] on button "Add Attachment" at bounding box center [1321, 721] width 369 height 25
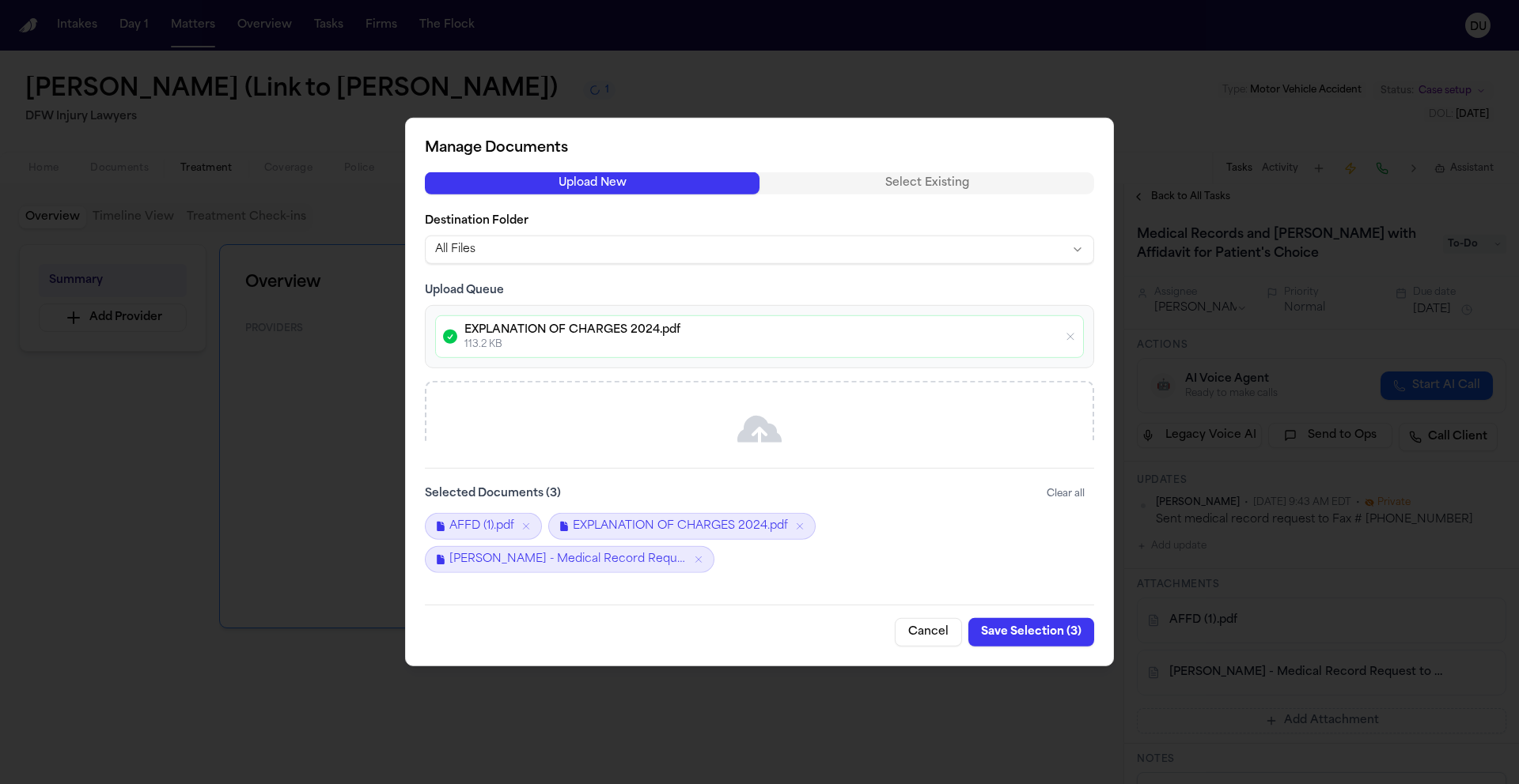
click at [1012, 633] on button "Save Selection ( 3 )" at bounding box center [1031, 633] width 126 height 29
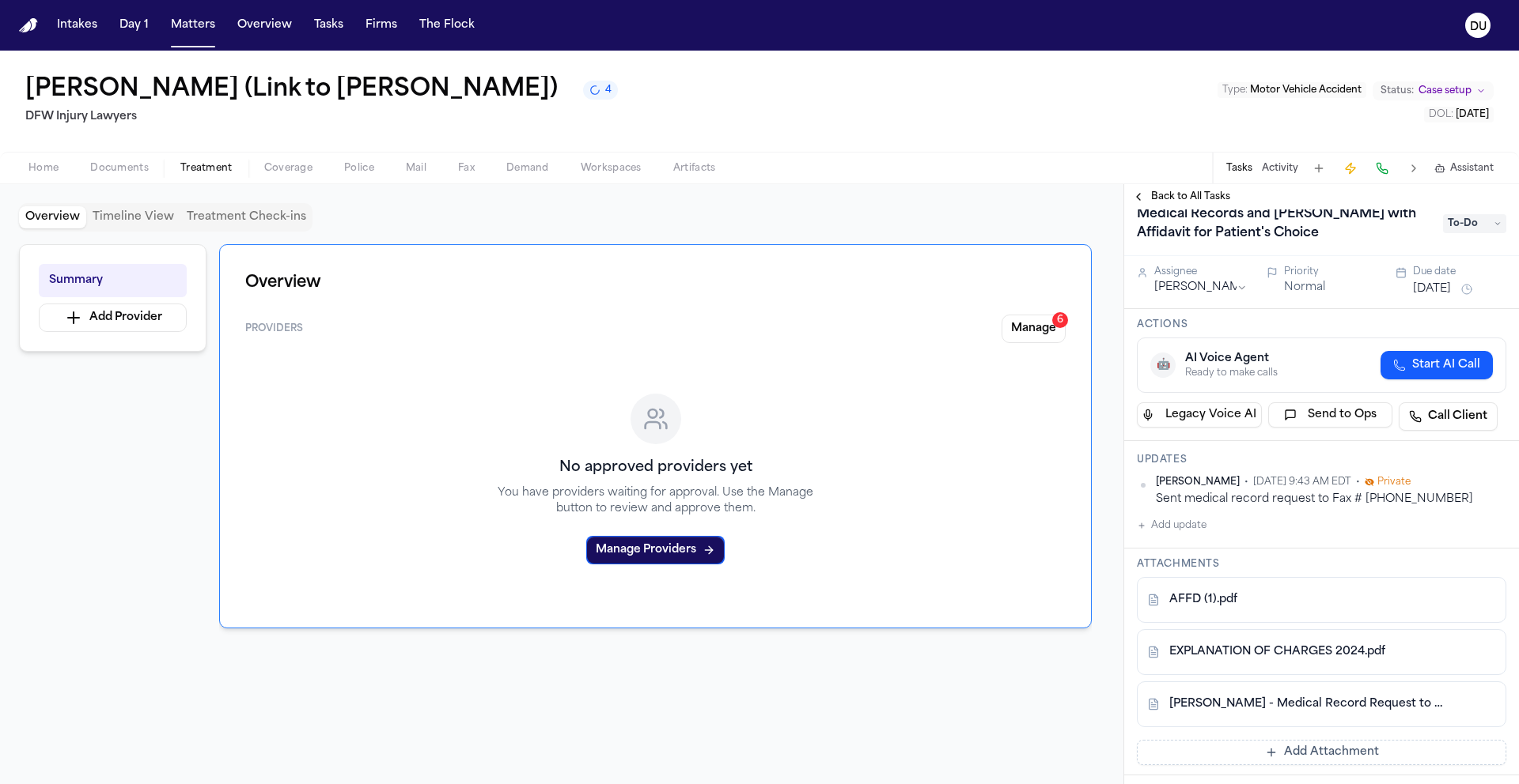
scroll to position [21, 0]
click at [1300, 755] on button "Add Attachment" at bounding box center [1321, 752] width 369 height 25
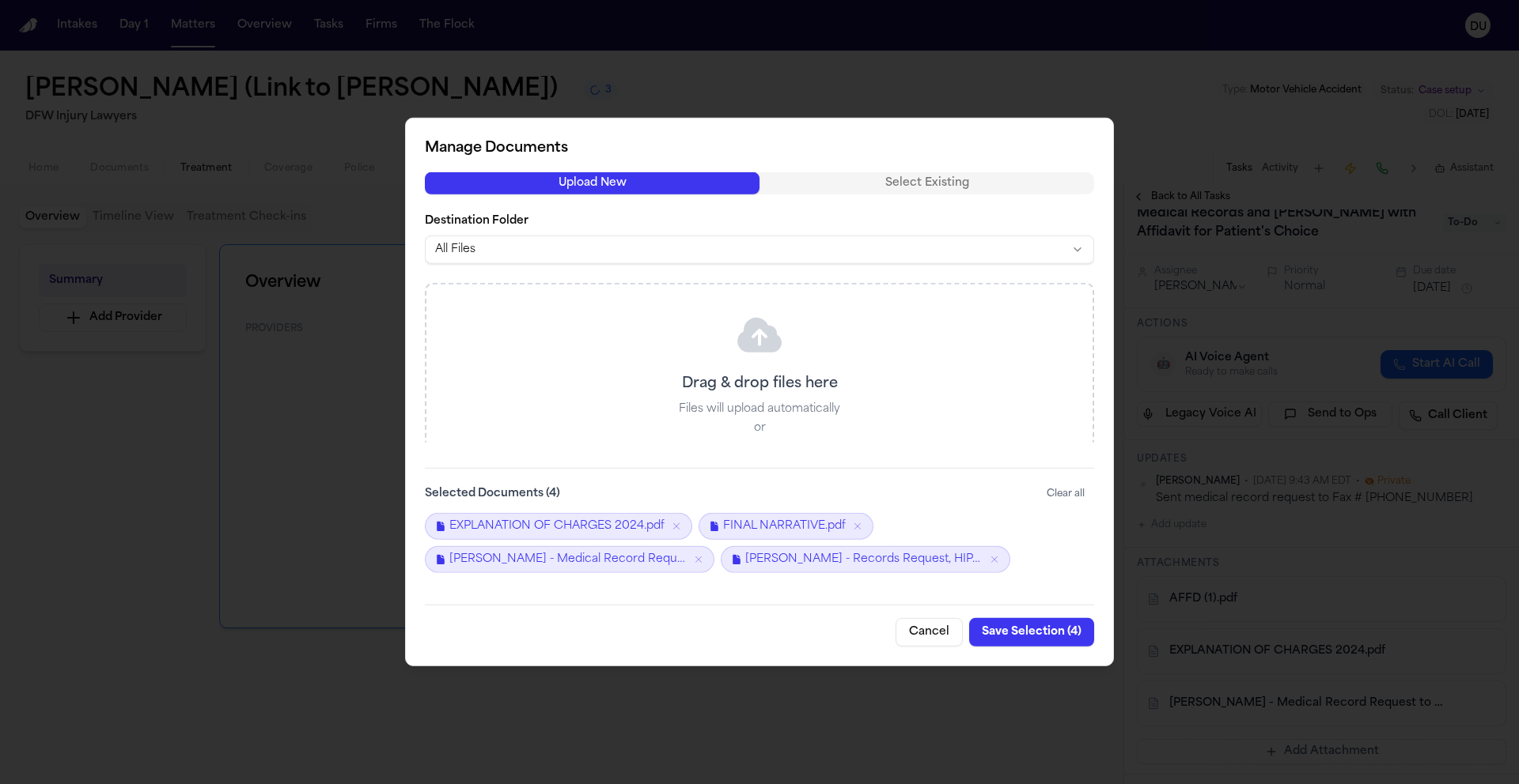
click at [1032, 634] on button "Save Selection ( 4 )" at bounding box center [1032, 633] width 125 height 29
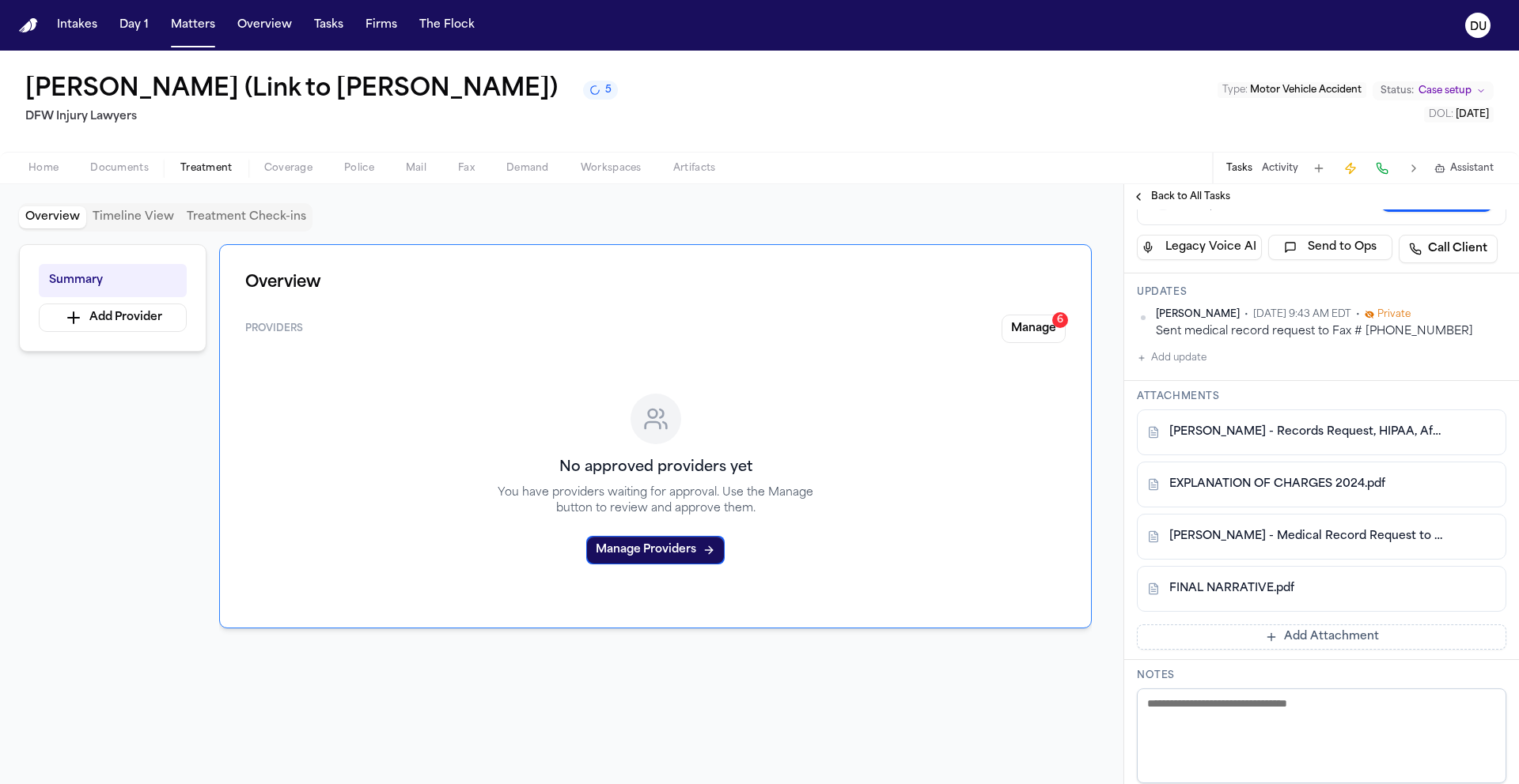
scroll to position [192, 0]
click at [1297, 636] on button "Add Attachment" at bounding box center [1321, 634] width 369 height 25
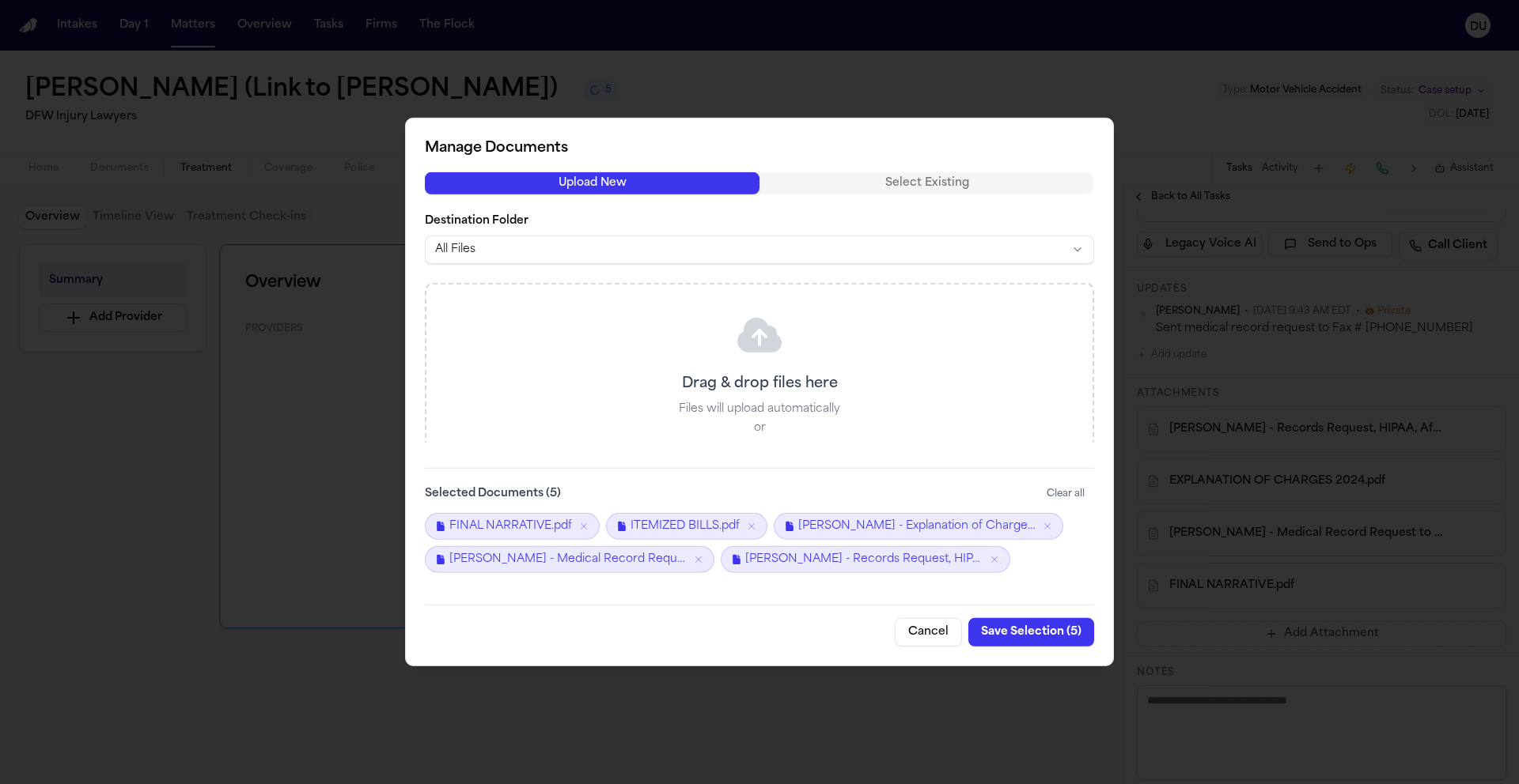
click at [1014, 634] on button "Save Selection ( 5 )" at bounding box center [1031, 633] width 126 height 29
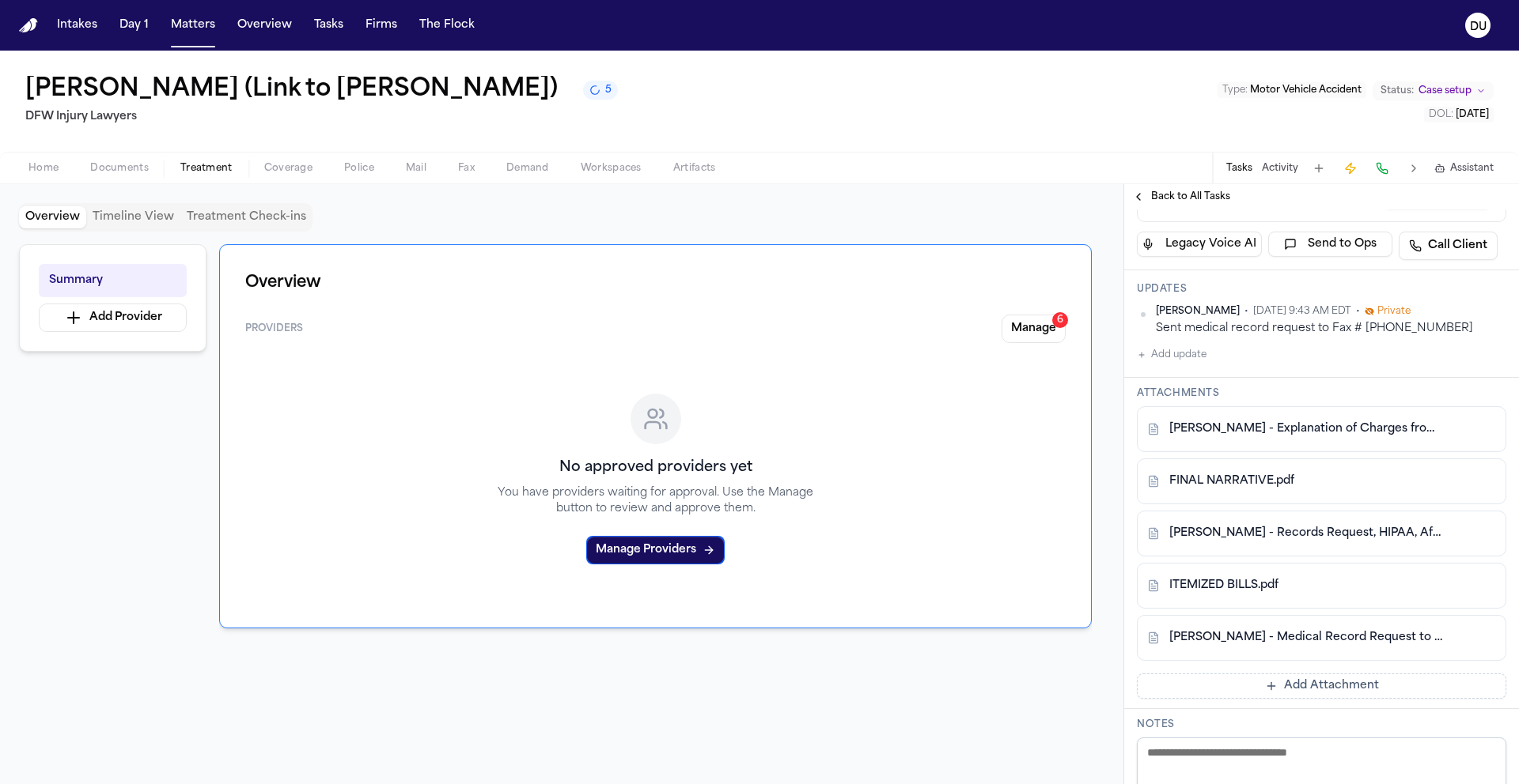
click at [1308, 690] on button "Add Attachment" at bounding box center [1321, 686] width 369 height 25
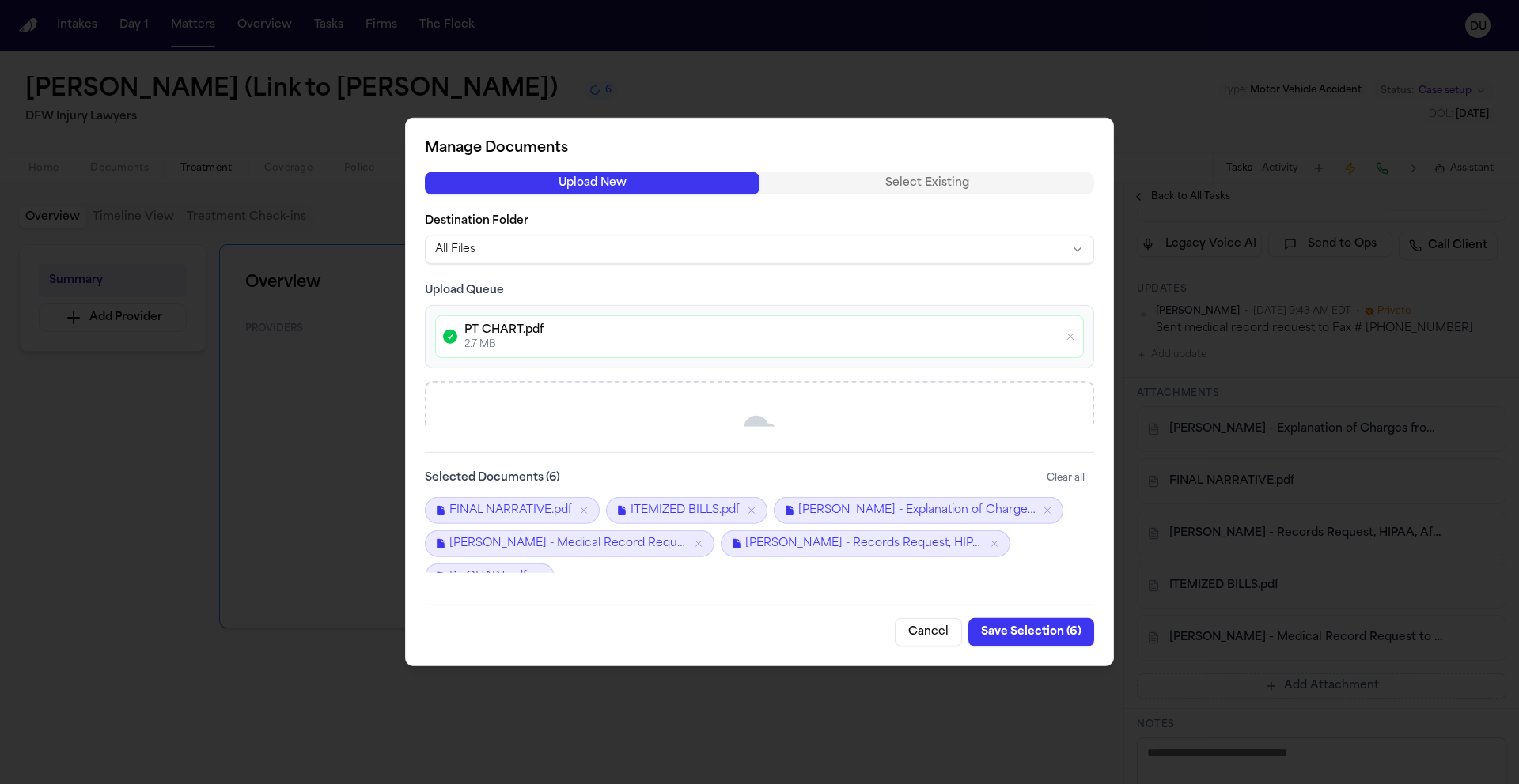
click at [1039, 634] on button "Save Selection ( 6 )" at bounding box center [1031, 633] width 126 height 29
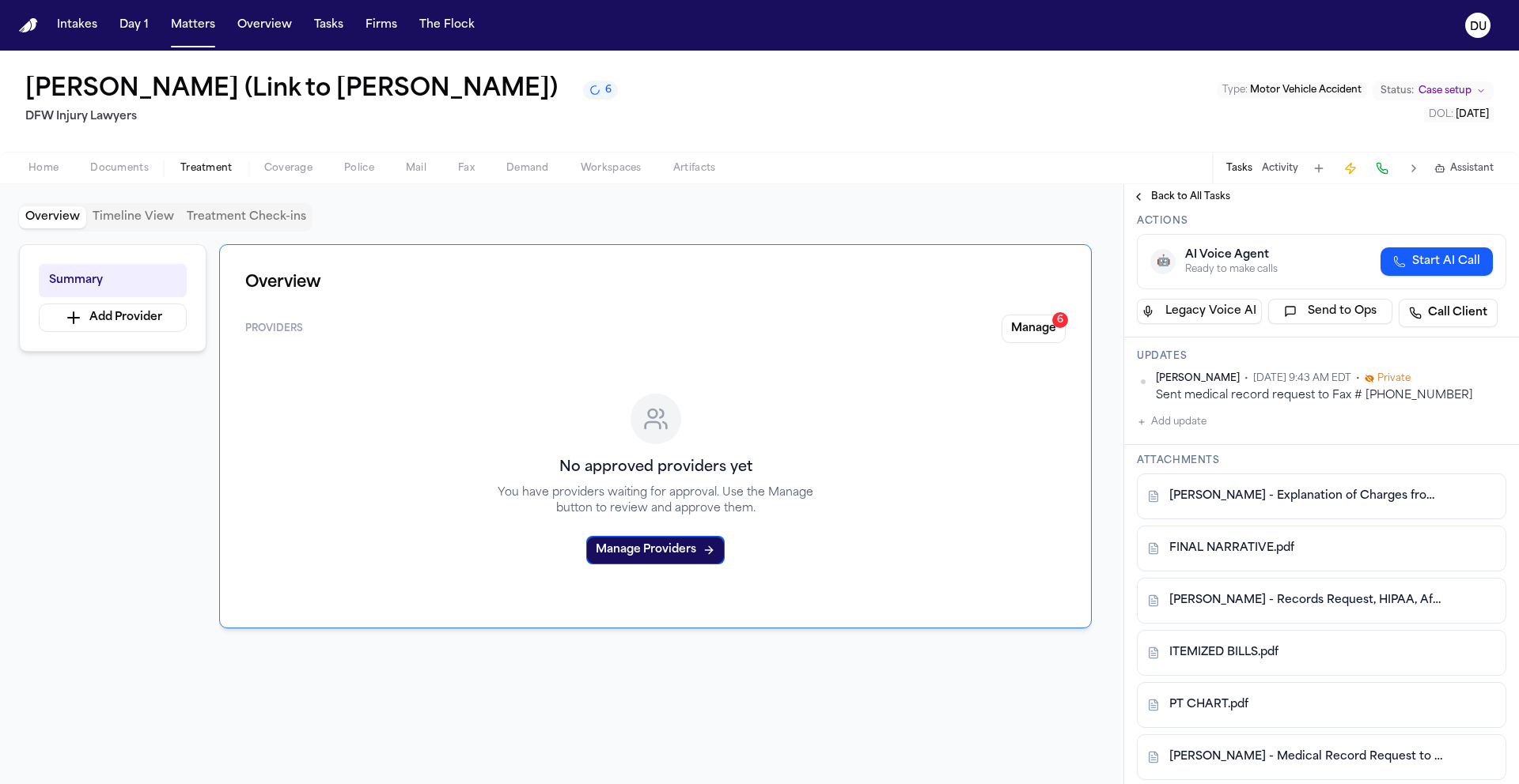
scroll to position [0, 0]
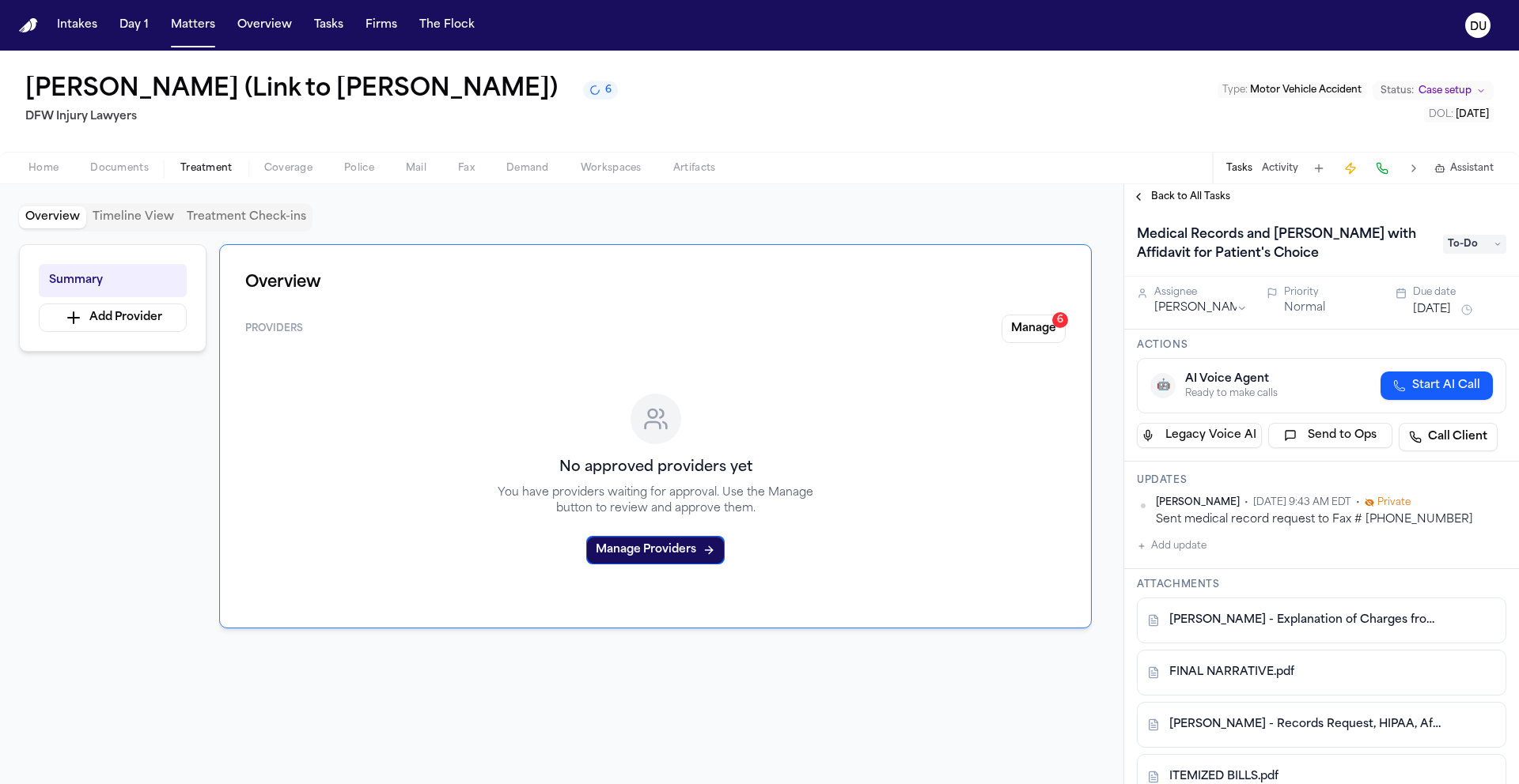
click at [1475, 243] on span "To-Do" at bounding box center [1475, 244] width 63 height 19
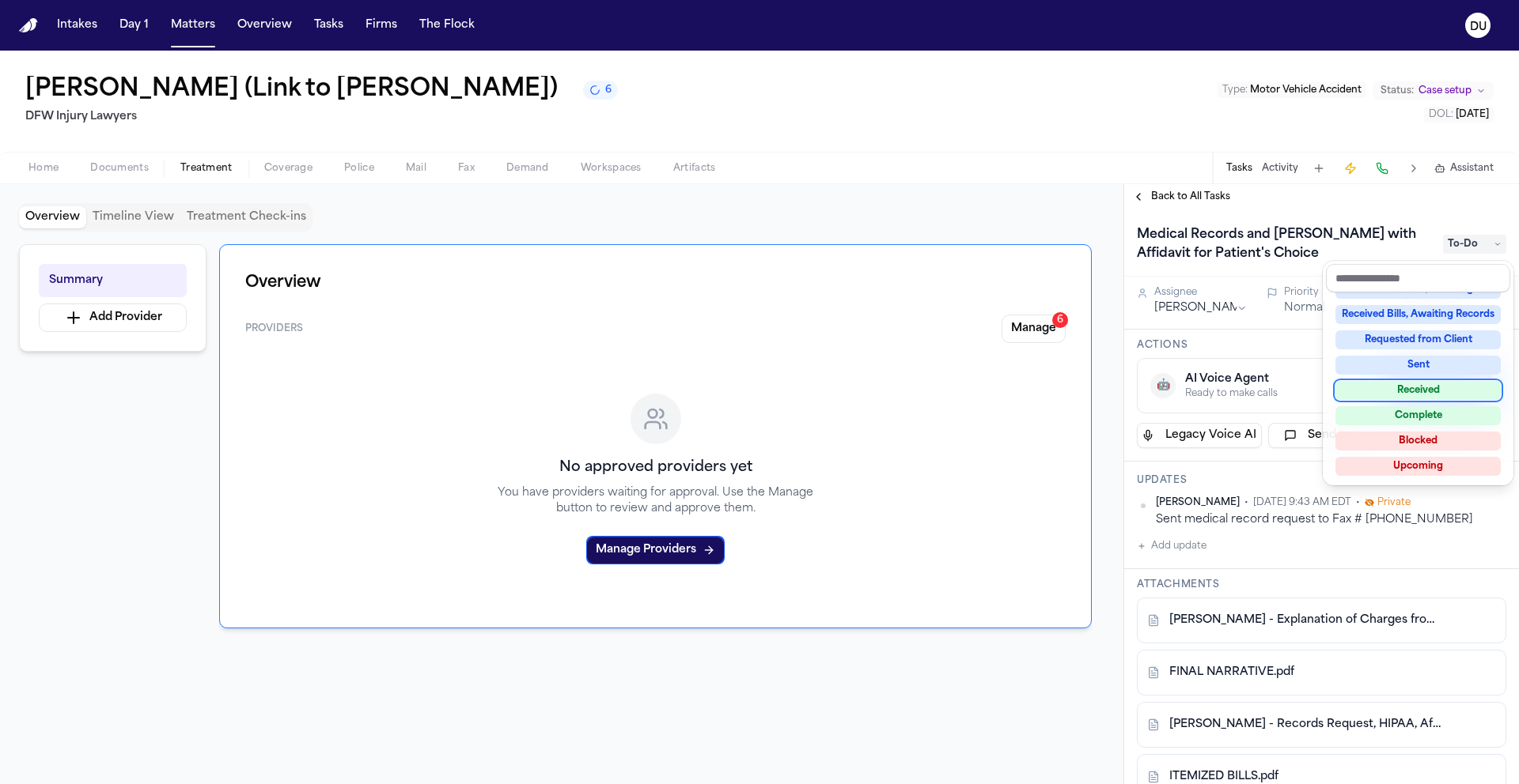
click at [1422, 383] on div "Received" at bounding box center [1418, 390] width 166 height 19
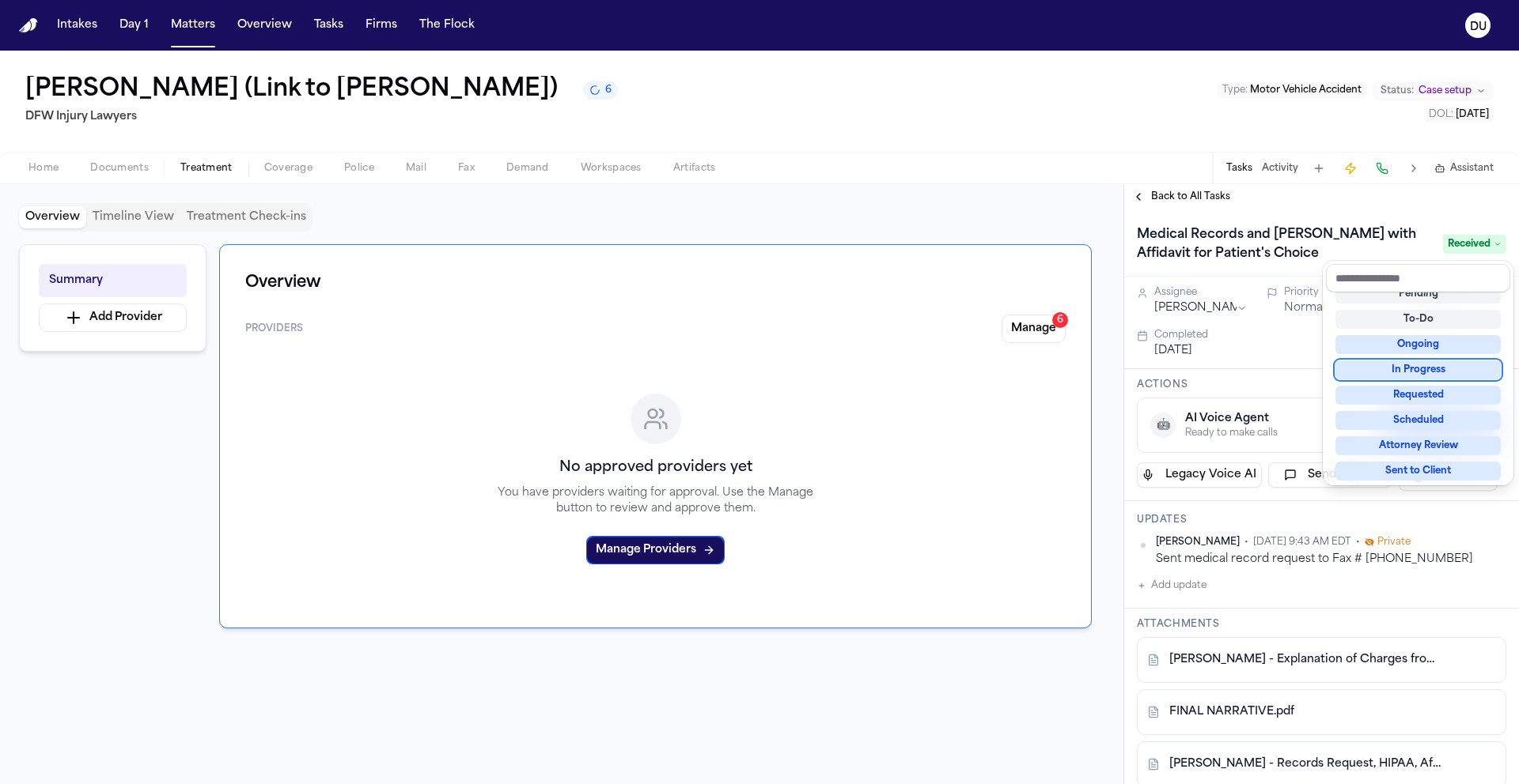
click at [1365, 204] on div "Back to All Tasks Medical Records and Bills with Affidavit for Patient's Choice…" at bounding box center [1321, 485] width 395 height 600
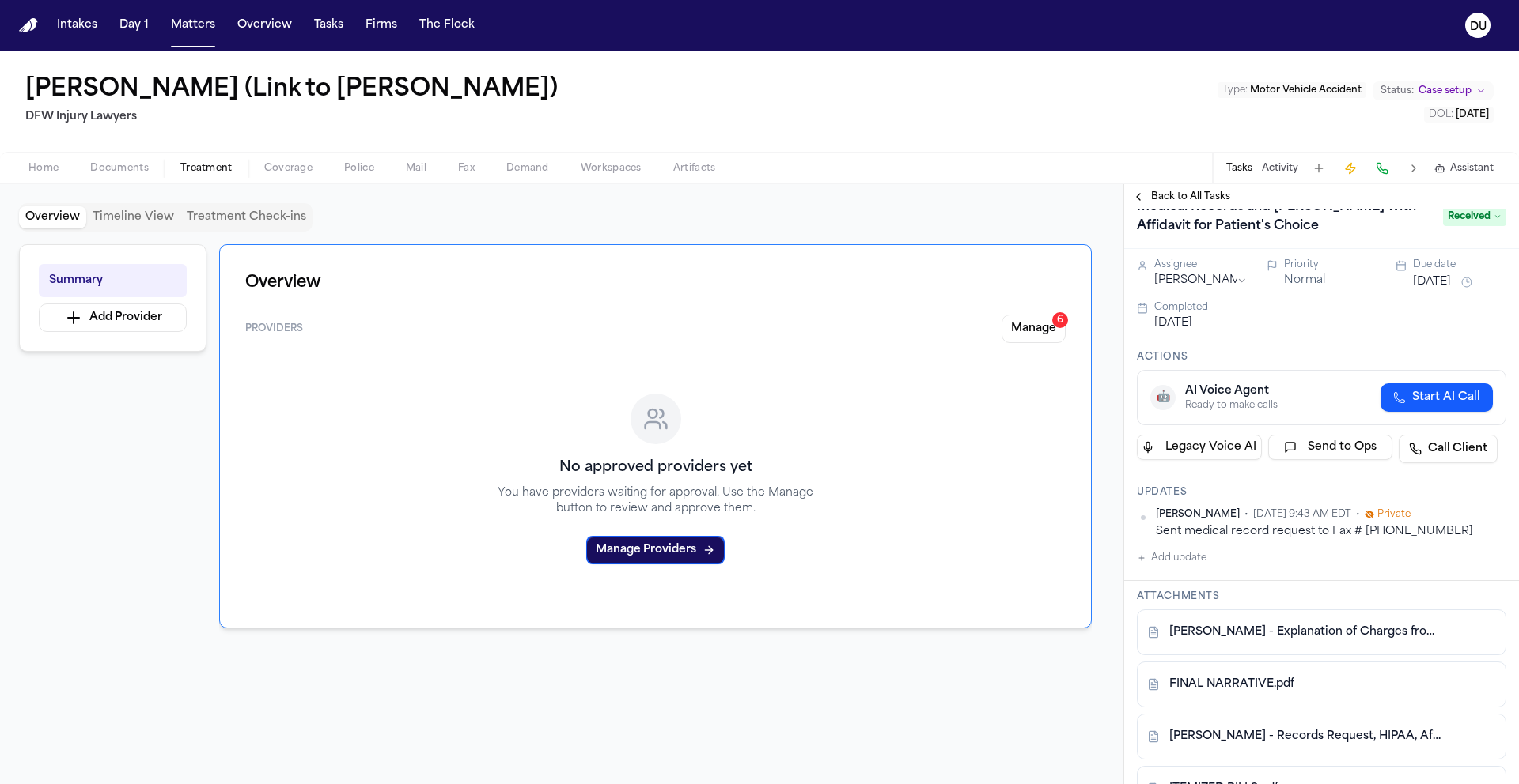
scroll to position [0, 0]
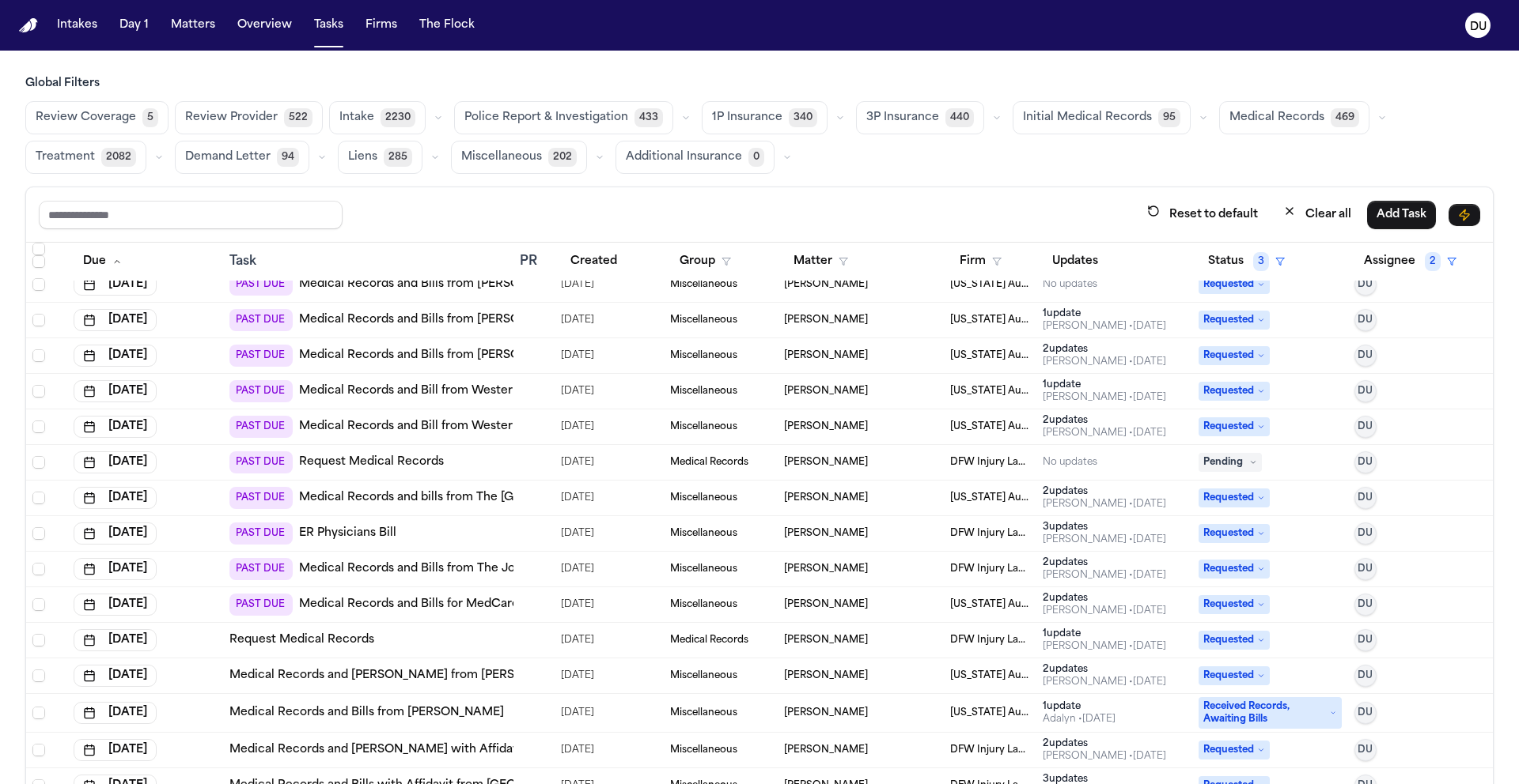
scroll to position [118, 0]
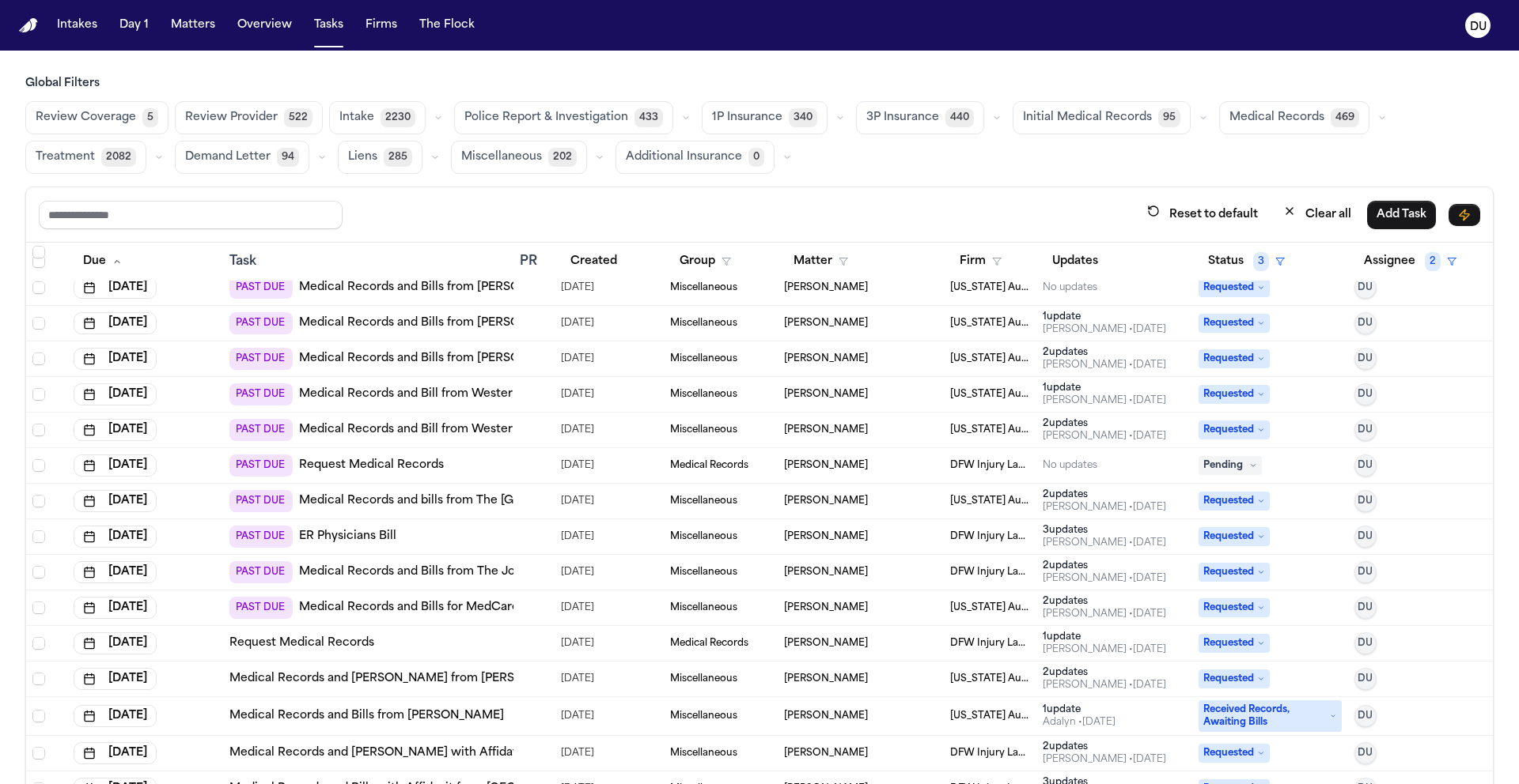
click at [473, 362] on link "Medical Records and Bills from [PERSON_NAME] [MEDICAL_DATA]" at bounding box center [487, 359] width 377 height 16
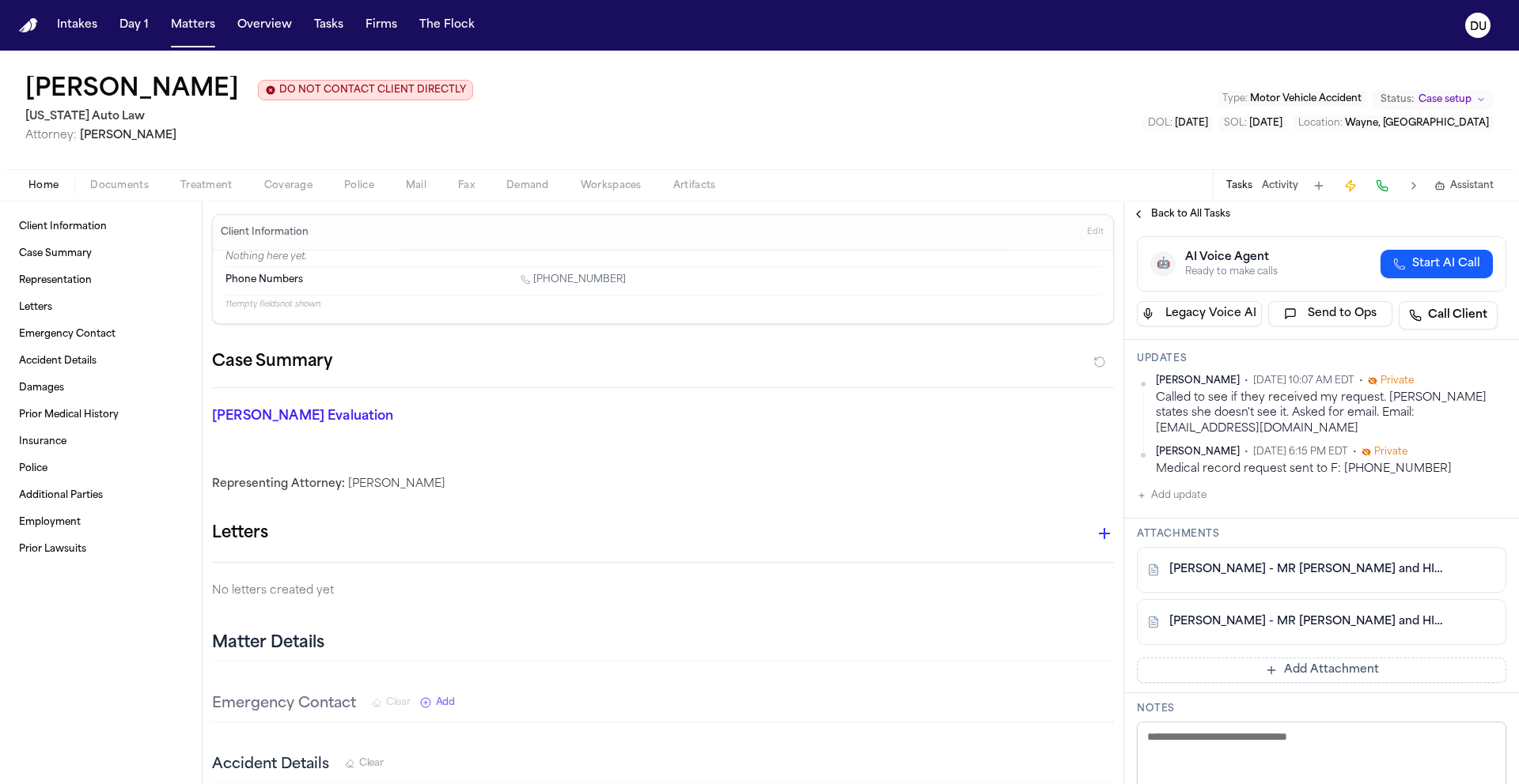
scroll to position [146, 0]
